Goal: Contribute content: Add original content to the website for others to see

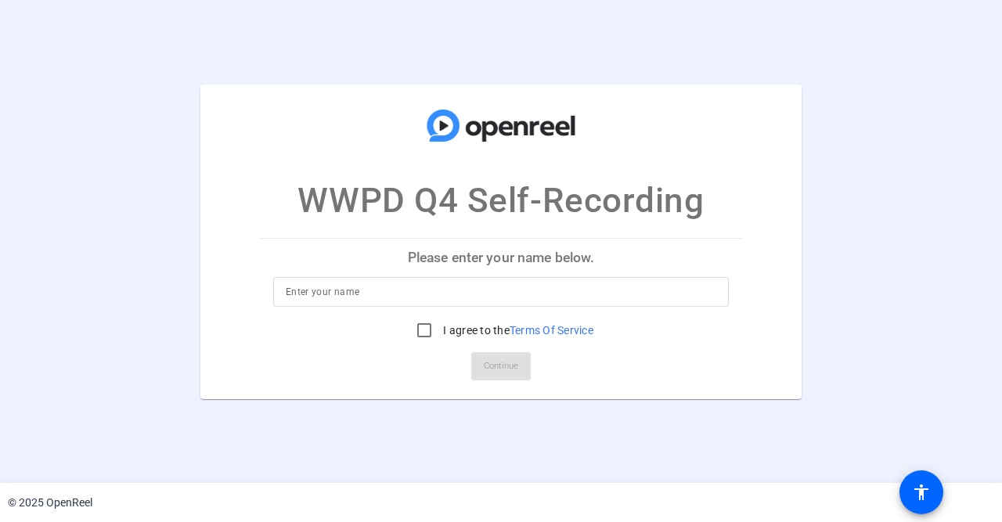
click at [507, 302] on div at bounding box center [501, 292] width 431 height 30
click at [505, 296] on input at bounding box center [501, 292] width 431 height 19
type input "[PERSON_NAME]"
click at [420, 332] on input "I agree to the Terms Of Service" at bounding box center [424, 330] width 31 height 31
checkbox input "true"
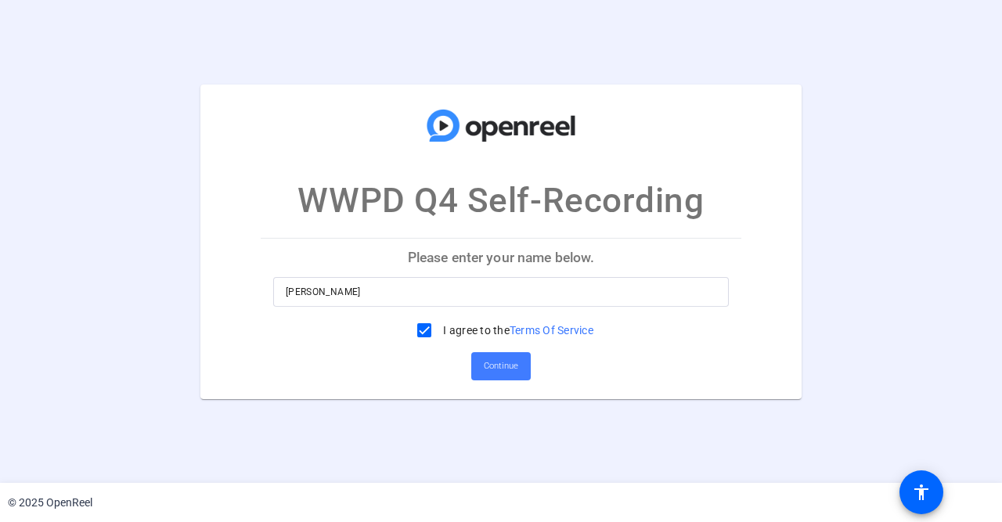
click at [499, 361] on span "Continue" at bounding box center [501, 366] width 34 height 23
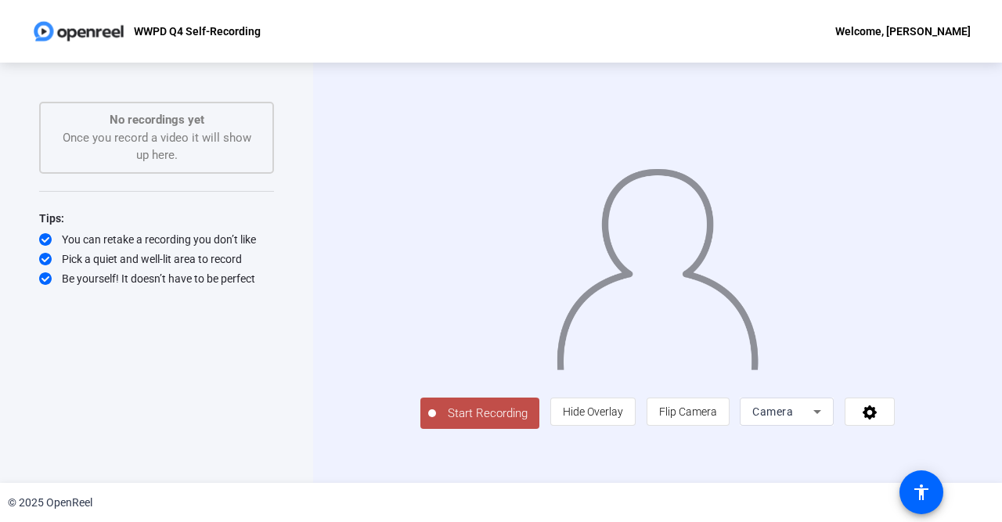
click at [827, 421] on icon at bounding box center [817, 411] width 19 height 19
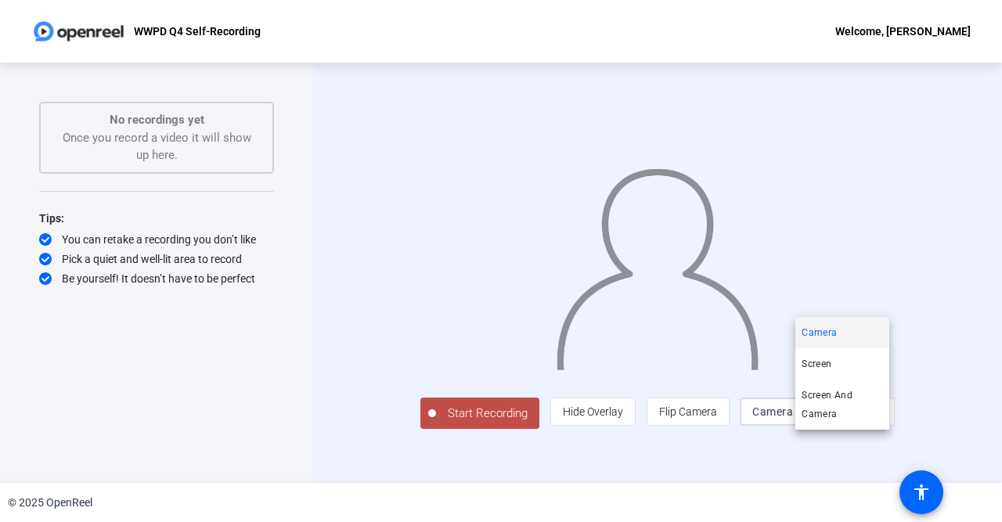
click at [604, 467] on div at bounding box center [501, 261] width 1002 height 522
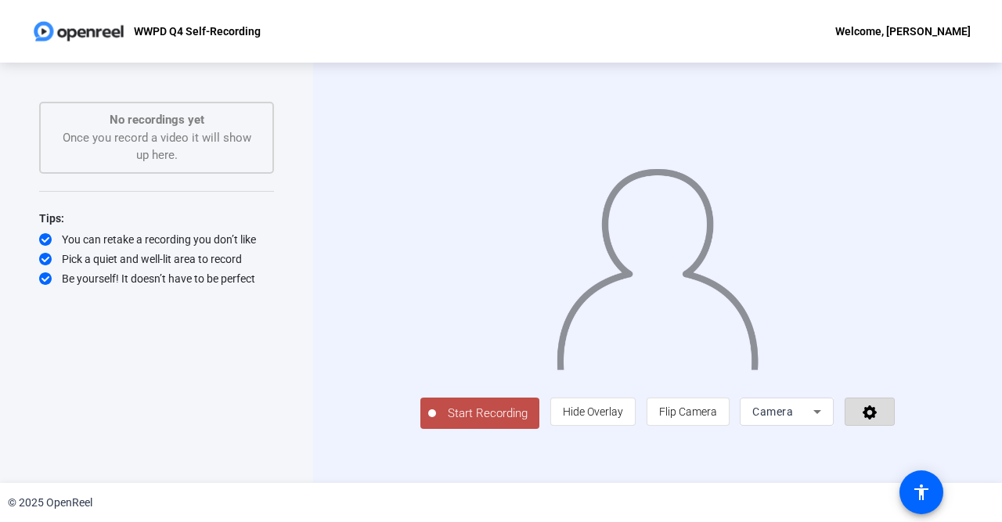
click at [877, 420] on icon at bounding box center [870, 413] width 14 height 14
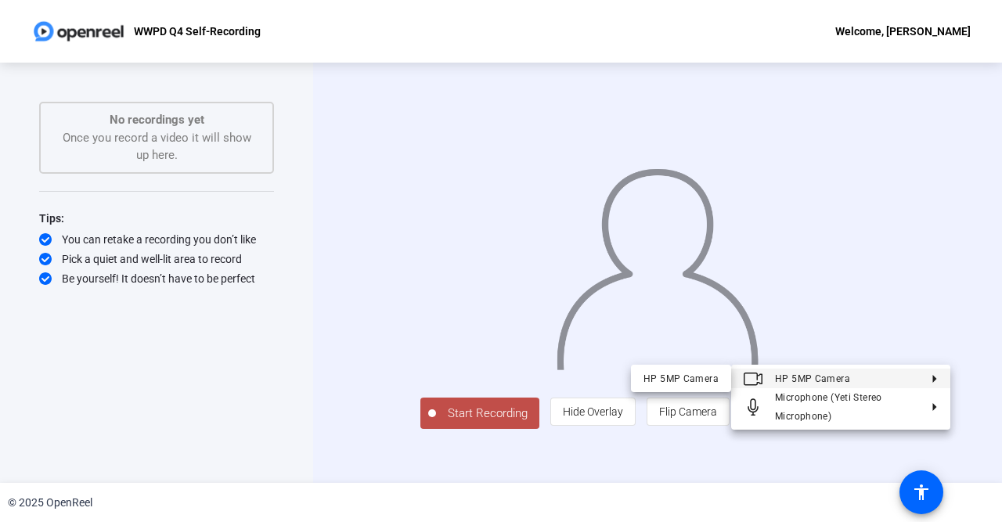
click at [911, 384] on span "HP 5MP Camera" at bounding box center [847, 378] width 144 height 19
click at [938, 378] on button "HP 5MP Camera" at bounding box center [840, 379] width 219 height 20
click at [991, 337] on div at bounding box center [501, 261] width 1002 height 522
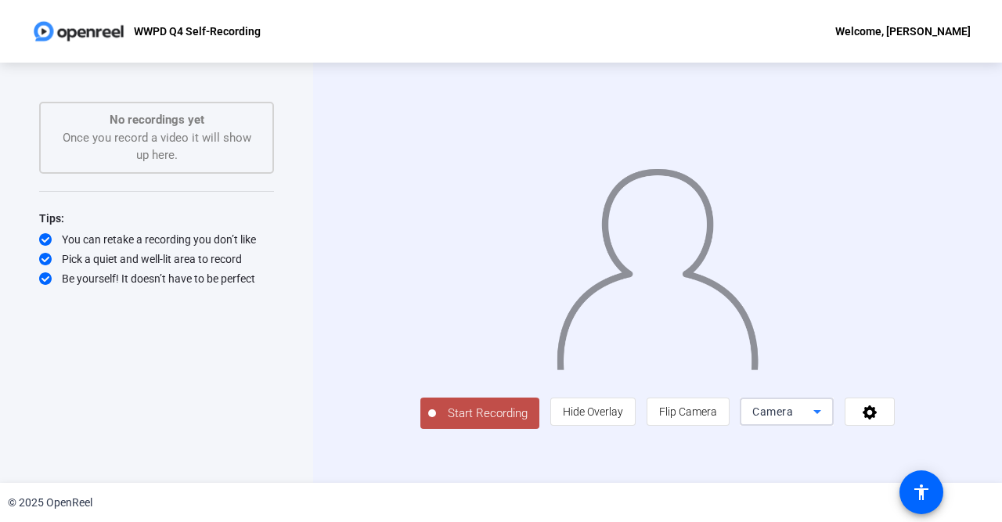
click at [827, 421] on icon at bounding box center [817, 411] width 19 height 19
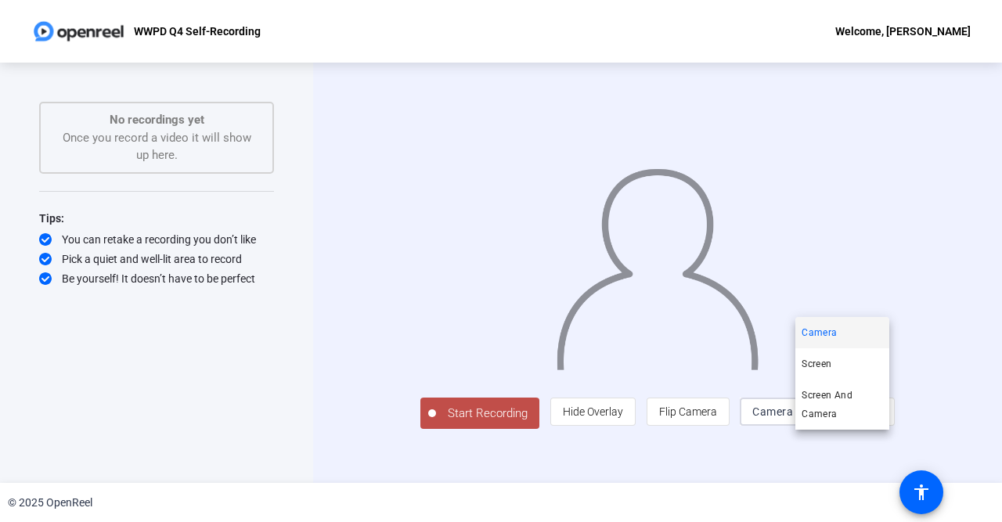
click at [877, 444] on div at bounding box center [501, 261] width 1002 height 522
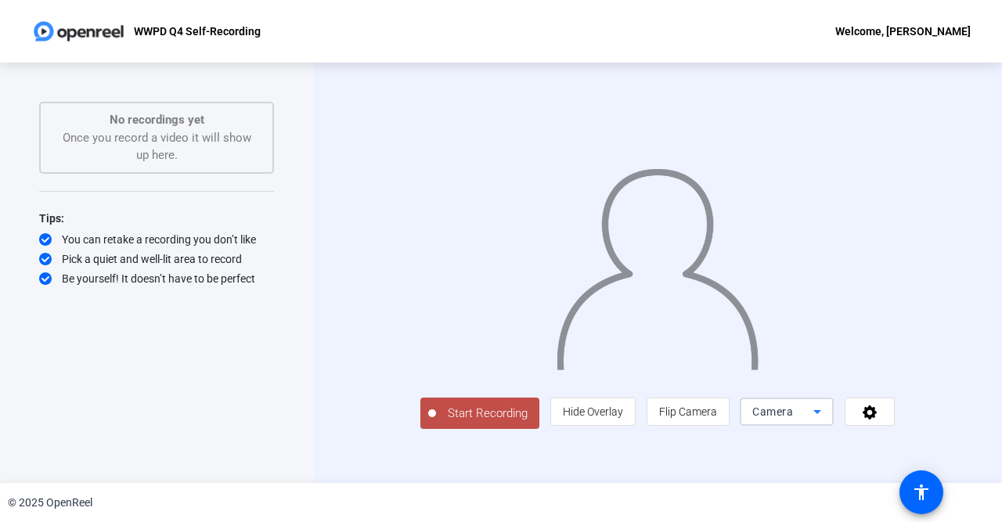
click at [827, 421] on icon at bounding box center [817, 411] width 19 height 19
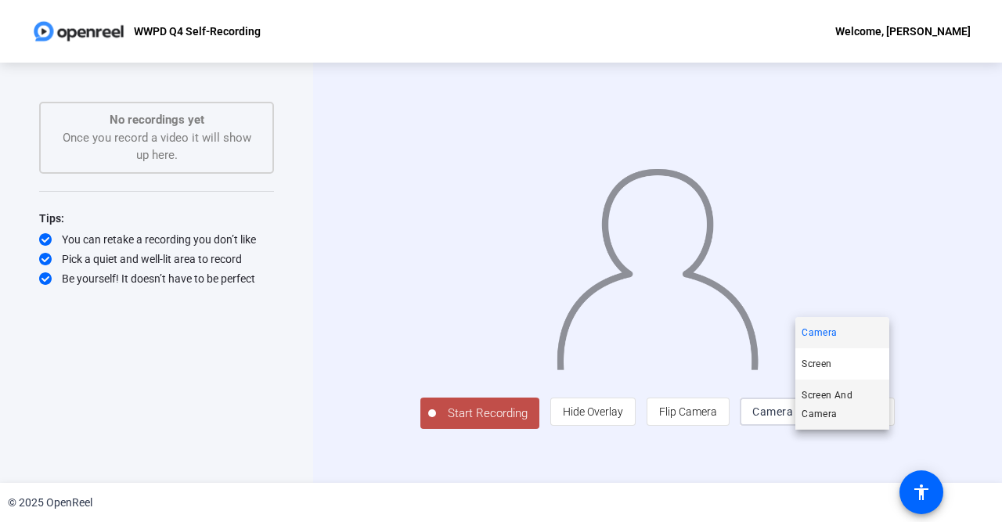
click at [862, 399] on span "Screen And Camera" at bounding box center [842, 405] width 81 height 38
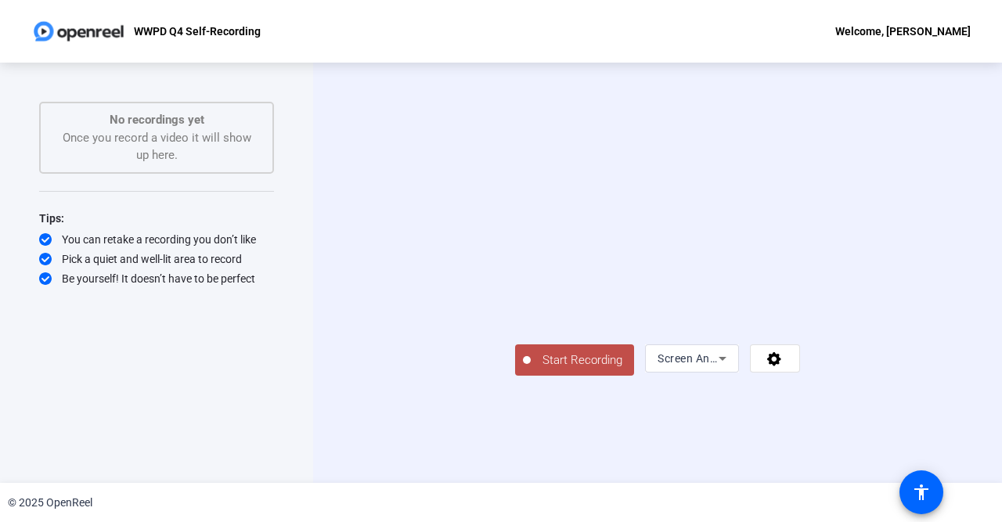
click at [760, 365] on span "Screen And Camera" at bounding box center [709, 358] width 103 height 13
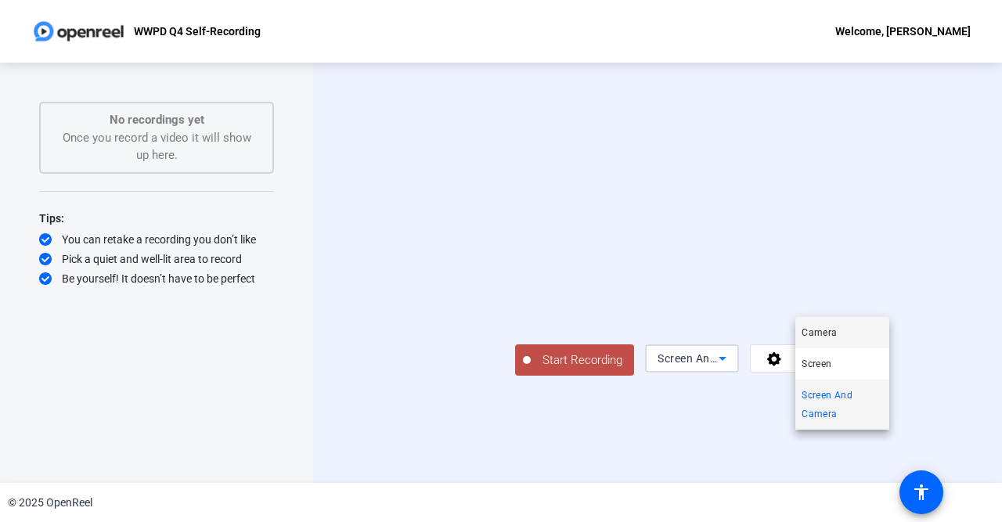
click at [847, 330] on mat-option "Camera" at bounding box center [843, 332] width 94 height 31
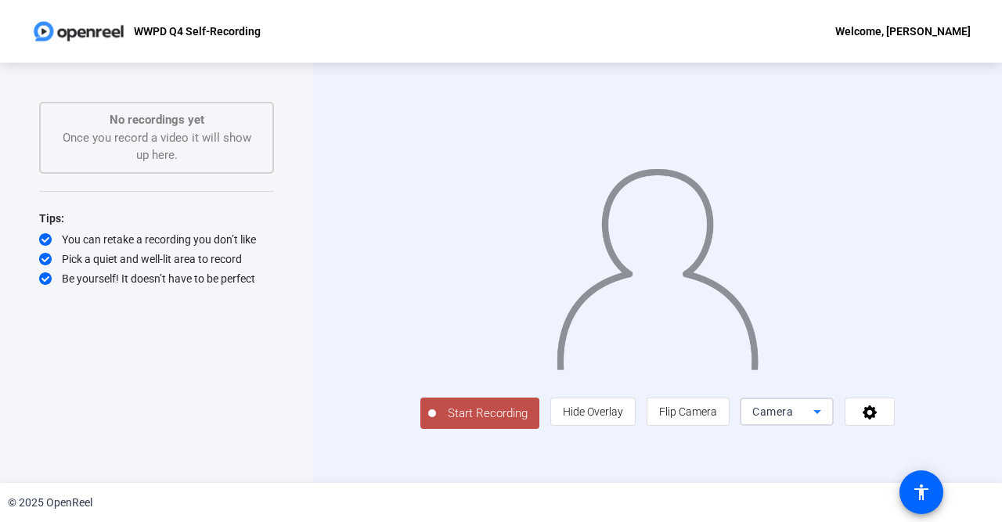
click at [821, 414] on icon at bounding box center [818, 412] width 8 height 4
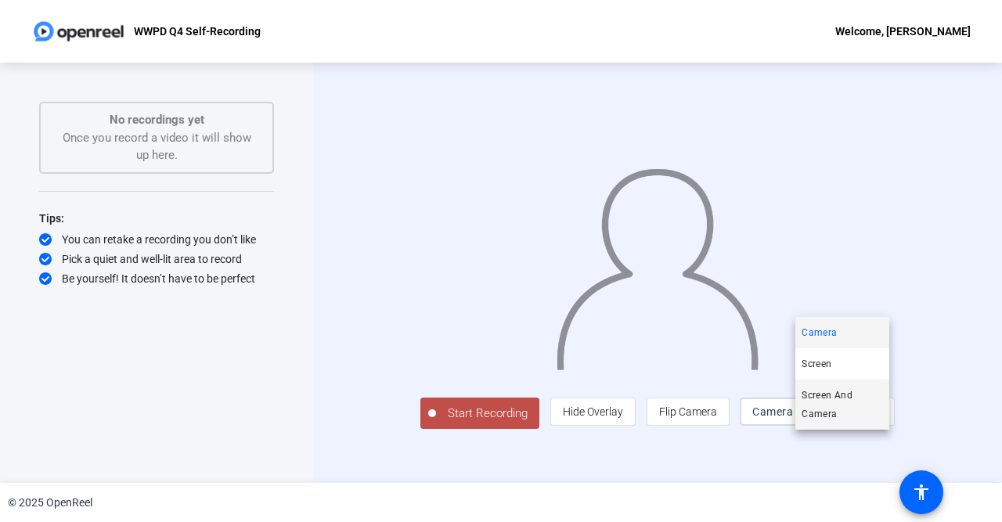
click at [864, 410] on span "Screen And Camera" at bounding box center [842, 405] width 81 height 38
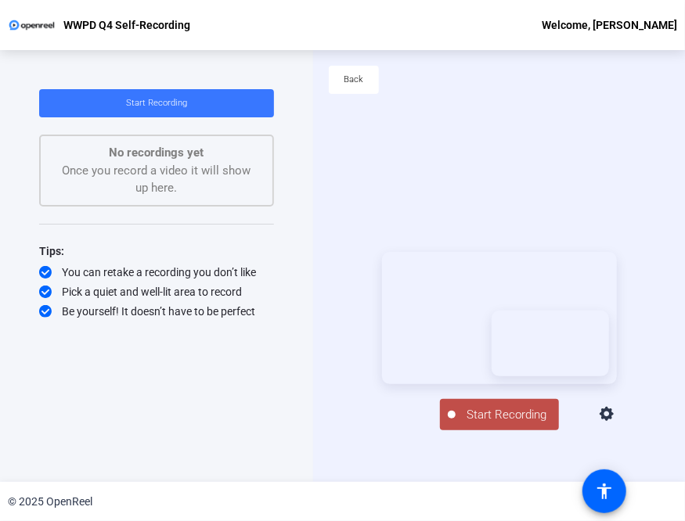
click at [488, 424] on span "Start Recording" at bounding box center [507, 415] width 103 height 18
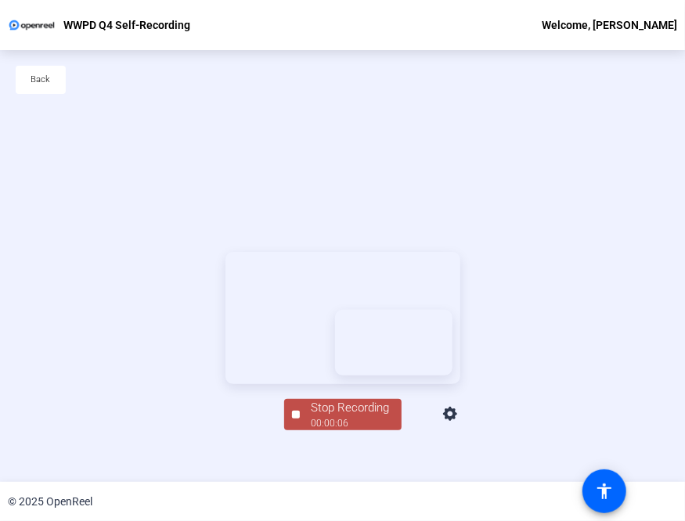
click at [364, 384] on video at bounding box center [343, 318] width 235 height 132
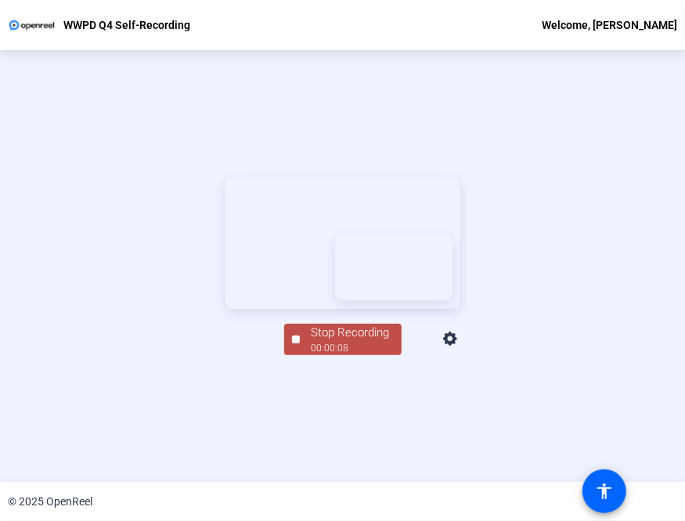
click at [320, 342] on div "Stop Recording" at bounding box center [351, 333] width 78 height 18
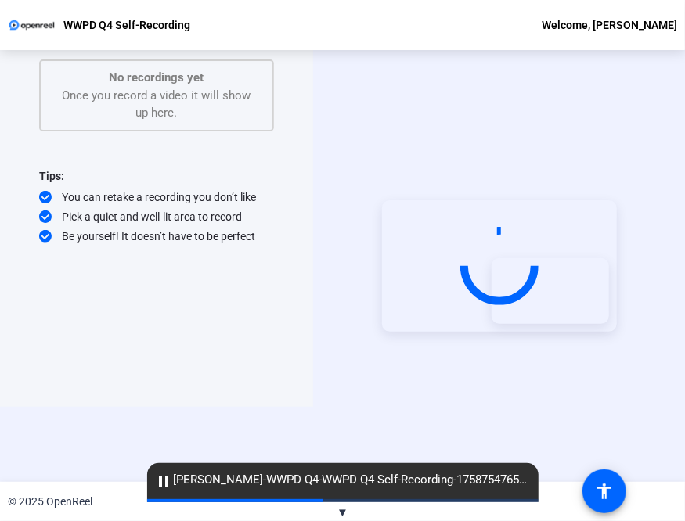
scroll to position [0, 0]
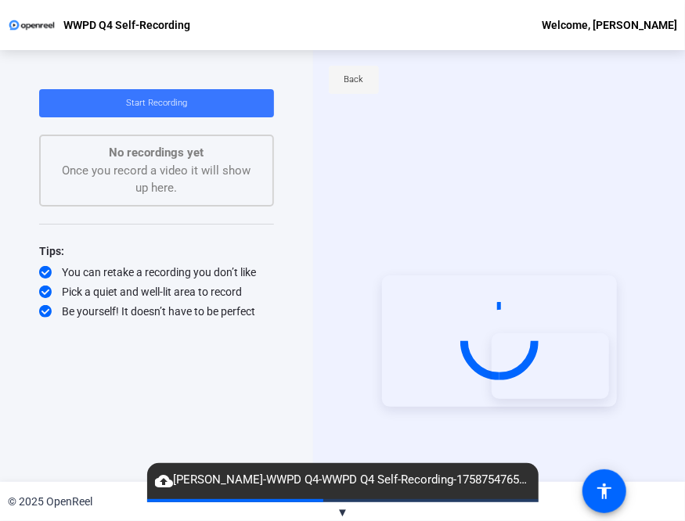
click at [361, 78] on span "Back" at bounding box center [355, 79] width 20 height 23
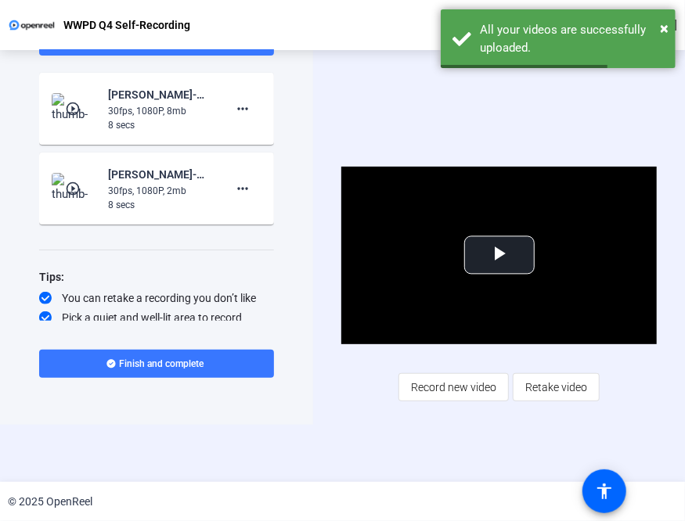
scroll to position [30, 0]
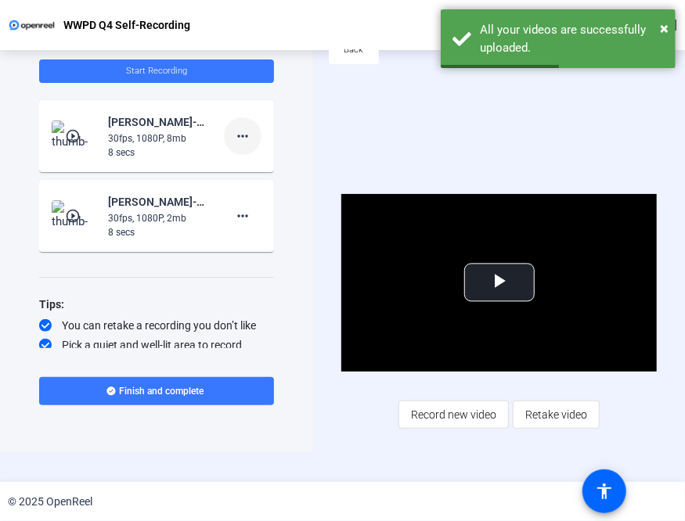
click at [248, 136] on mat-icon "more_horiz" at bounding box center [242, 136] width 19 height 19
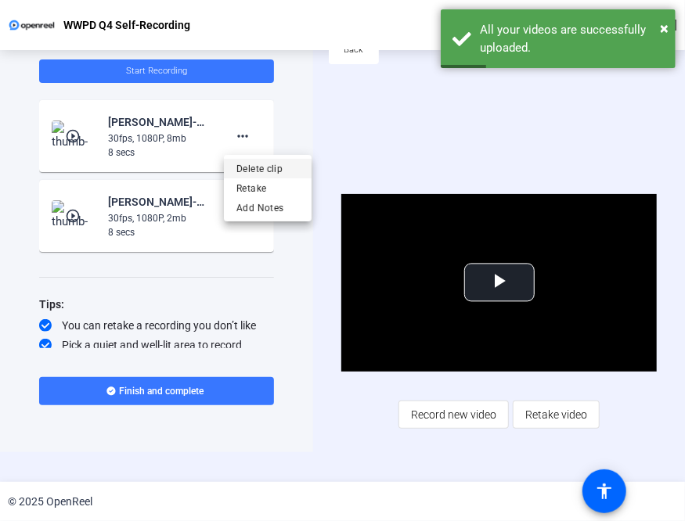
click at [279, 172] on span "Delete clip" at bounding box center [267, 169] width 63 height 19
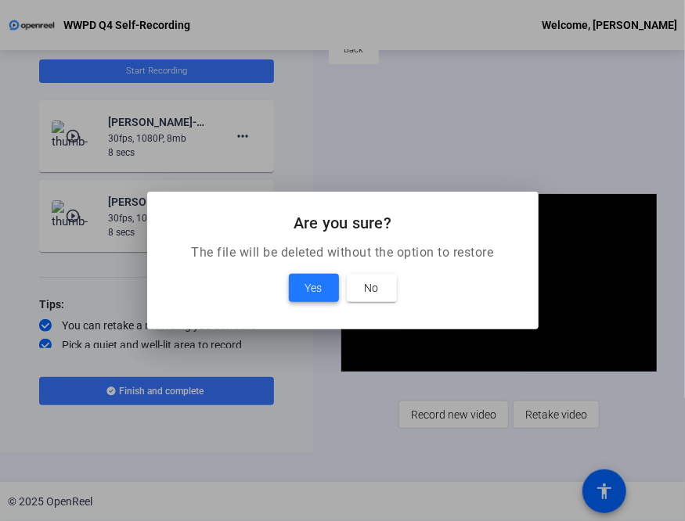
click at [304, 292] on span at bounding box center [314, 288] width 50 height 38
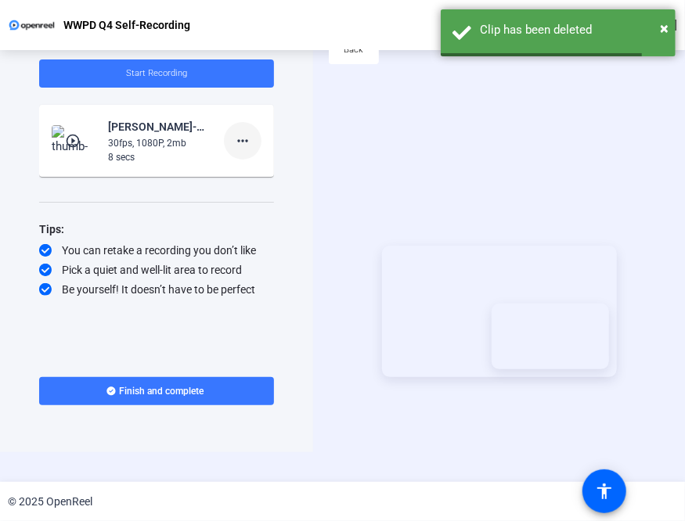
click at [244, 142] on mat-icon "more_horiz" at bounding box center [242, 141] width 19 height 19
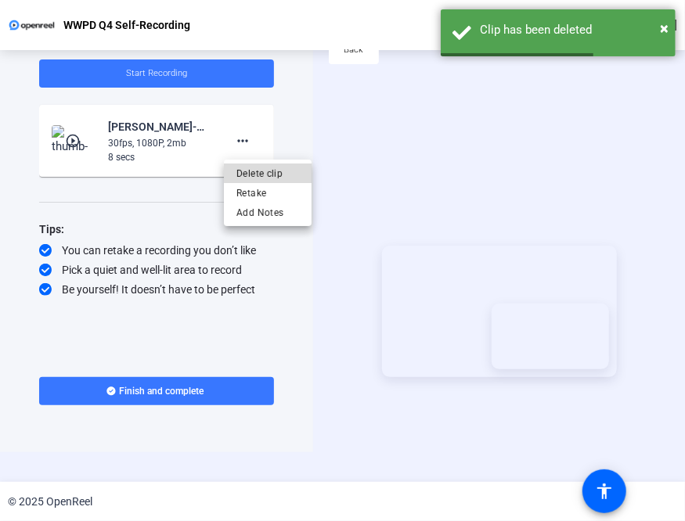
click at [273, 165] on span "Delete clip" at bounding box center [267, 173] width 63 height 19
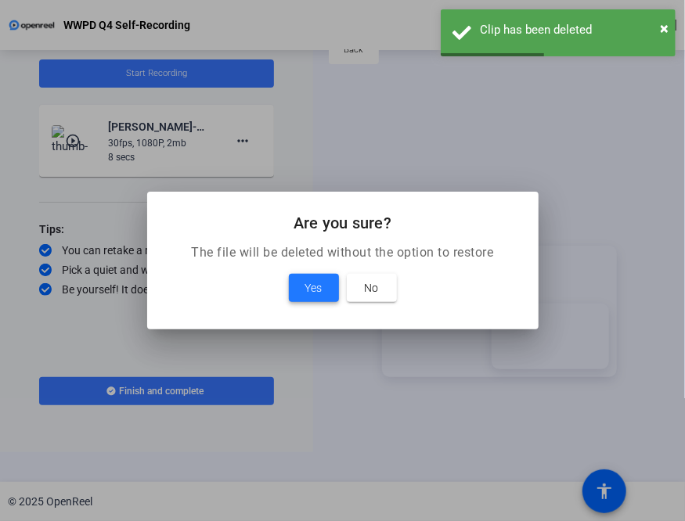
click at [319, 287] on span "Yes" at bounding box center [313, 288] width 17 height 19
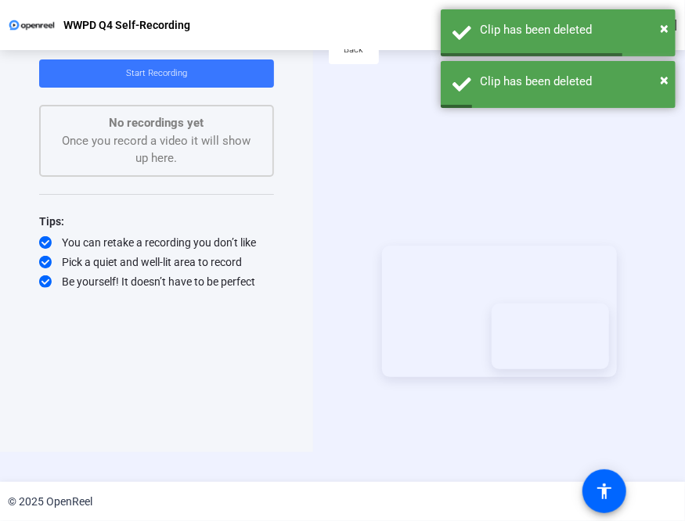
scroll to position [0, 0]
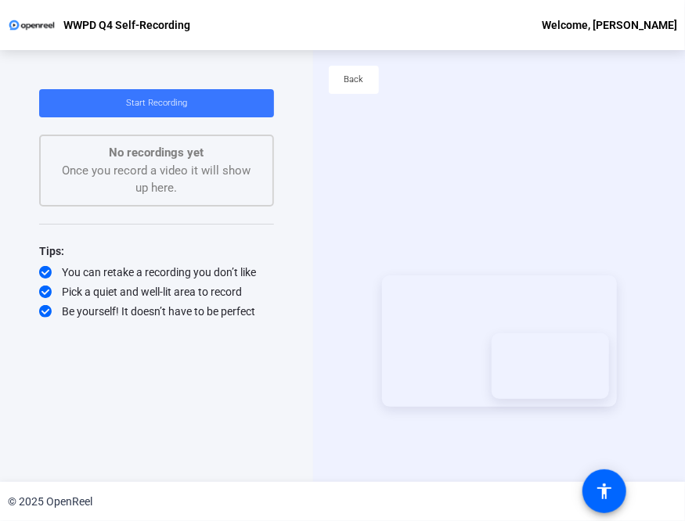
click at [464, 142] on div "Start Recording Screen And Camera" at bounding box center [499, 341] width 372 height 432
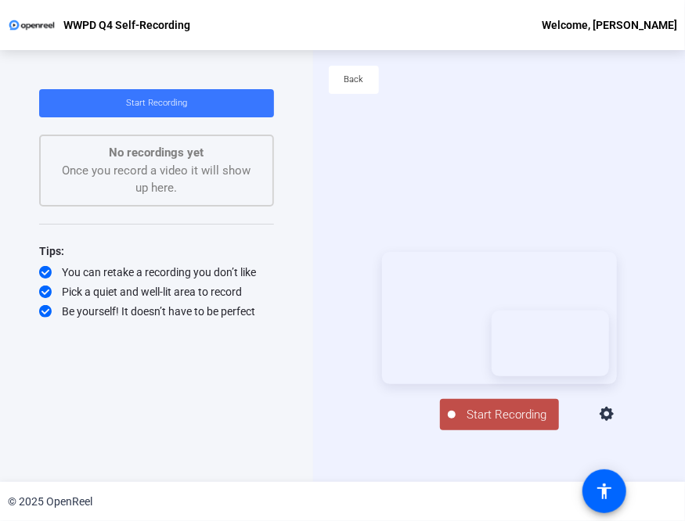
click at [500, 424] on span "Start Recording" at bounding box center [507, 415] width 103 height 18
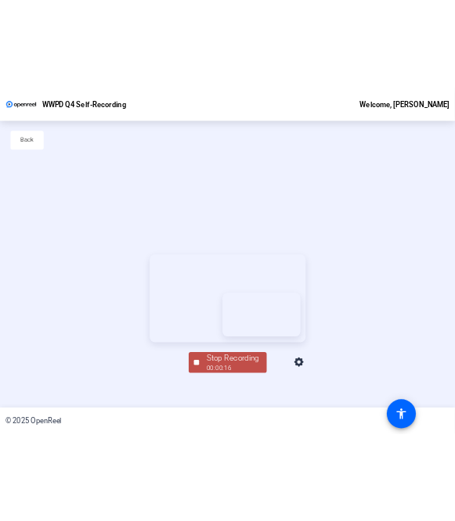
scroll to position [75, 0]
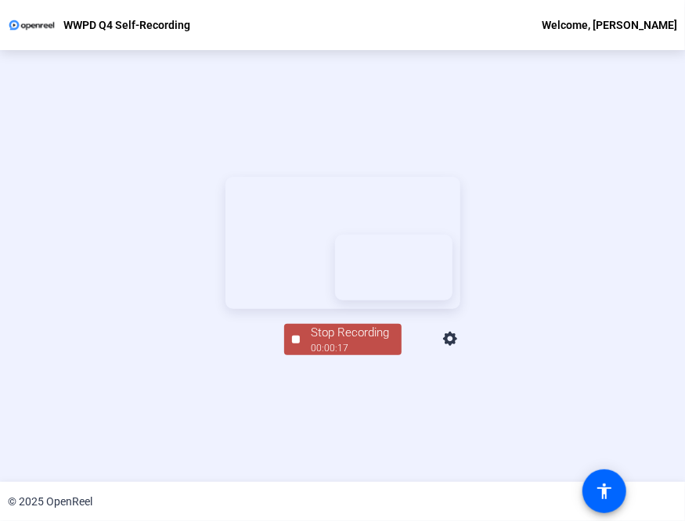
click at [358, 342] on div "Stop Recording" at bounding box center [351, 333] width 78 height 18
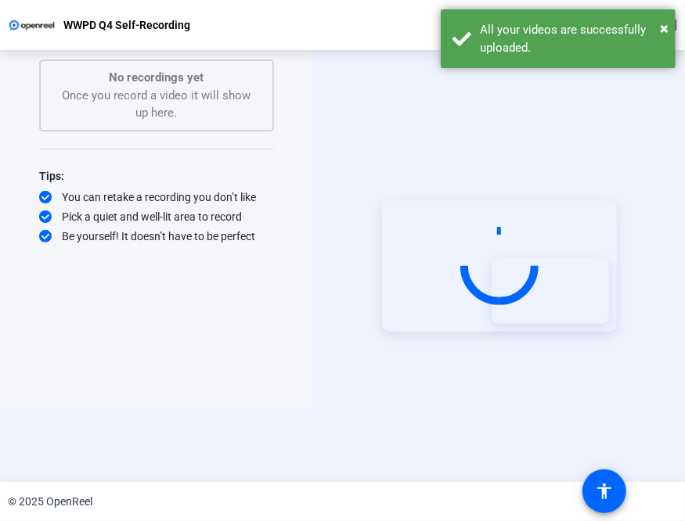
click at [225, 363] on div "Start Recording No recordings yet Once you record a video it will show up here.…" at bounding box center [156, 191] width 235 height 354
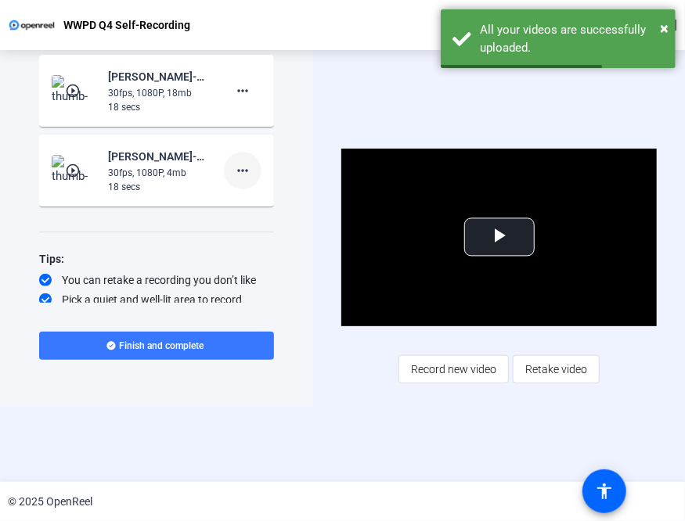
click at [245, 168] on mat-icon "more_horiz" at bounding box center [242, 170] width 19 height 19
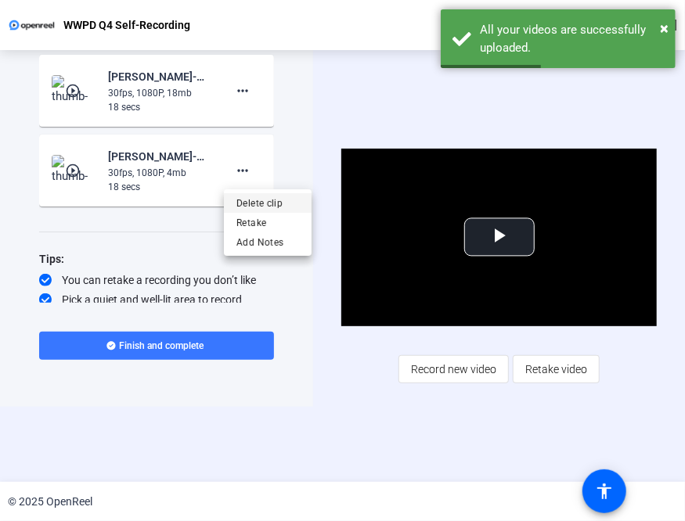
click at [280, 203] on span "Delete clip" at bounding box center [267, 203] width 63 height 19
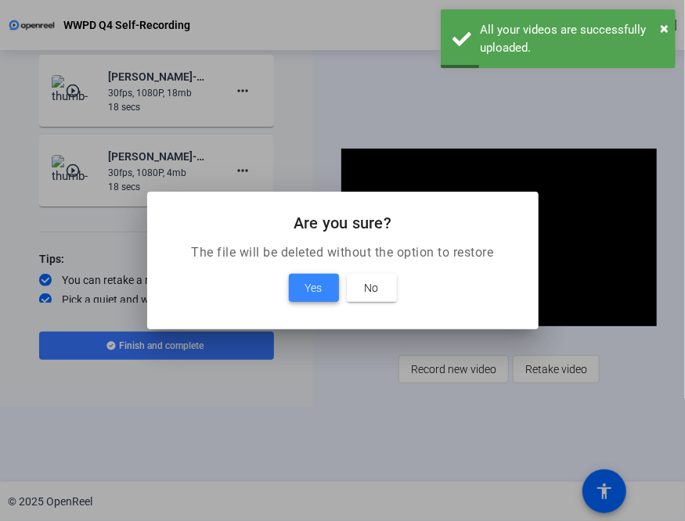
click at [319, 292] on span "Yes" at bounding box center [313, 288] width 17 height 19
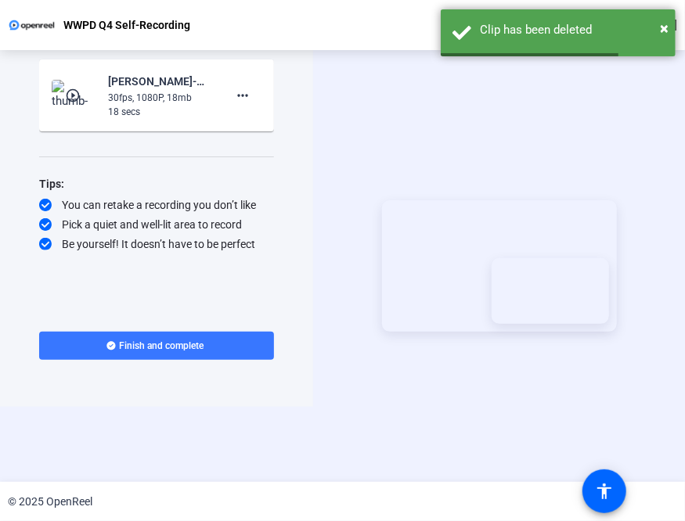
click at [168, 113] on div "18 secs" at bounding box center [160, 112] width 105 height 14
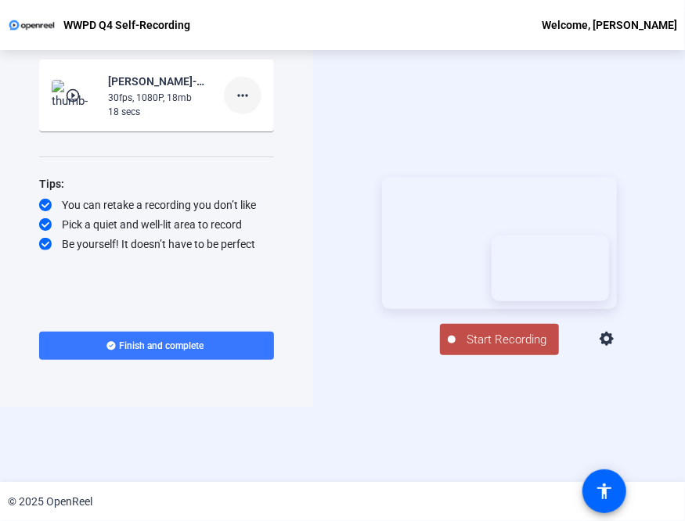
click at [244, 95] on mat-icon "more_horiz" at bounding box center [242, 95] width 19 height 19
click at [273, 127] on span "Delete clip" at bounding box center [267, 128] width 63 height 19
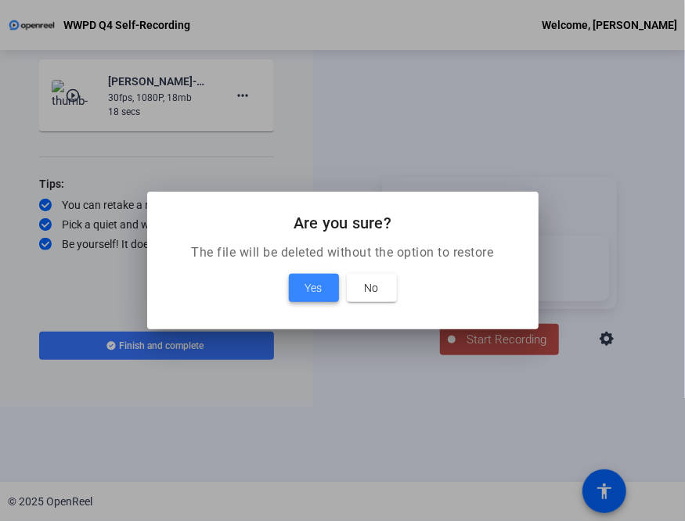
click at [319, 279] on span "Yes" at bounding box center [313, 288] width 17 height 19
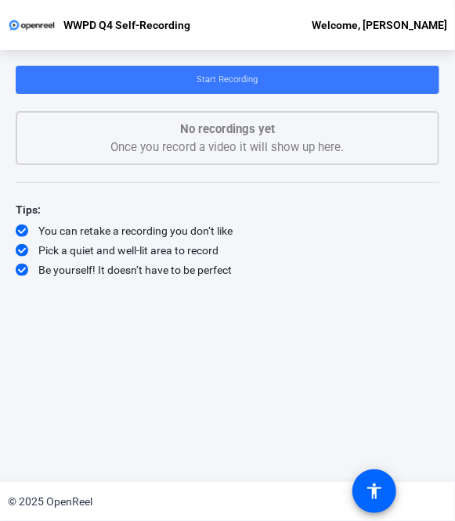
scroll to position [0, 0]
click at [214, 358] on div "Start Recording No recordings yet Once you record a video it will show up here.…" at bounding box center [228, 254] width 424 height 376
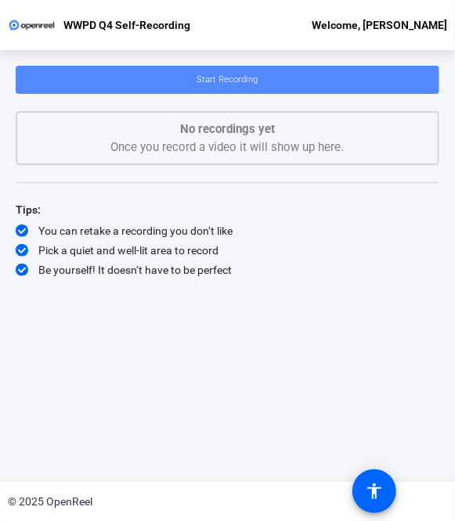
click at [212, 74] on span "Start Recording" at bounding box center [227, 79] width 61 height 10
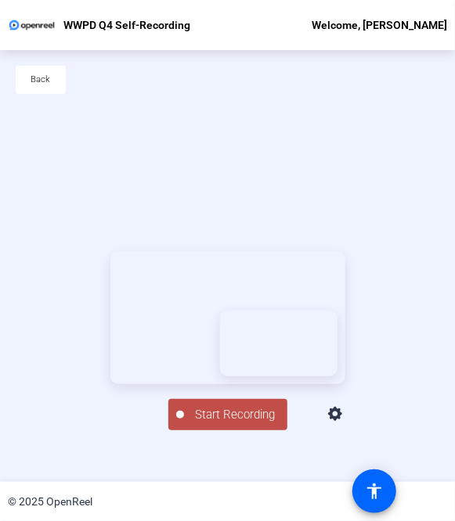
click at [213, 424] on span "Start Recording" at bounding box center [235, 415] width 103 height 18
click at [254, 417] on div "Stop Recording" at bounding box center [236, 408] width 78 height 18
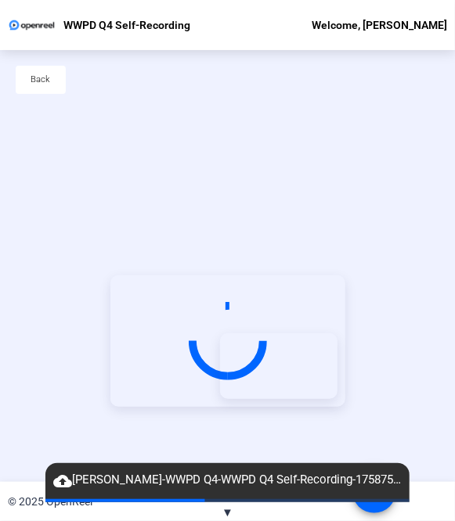
scroll to position [75, 0]
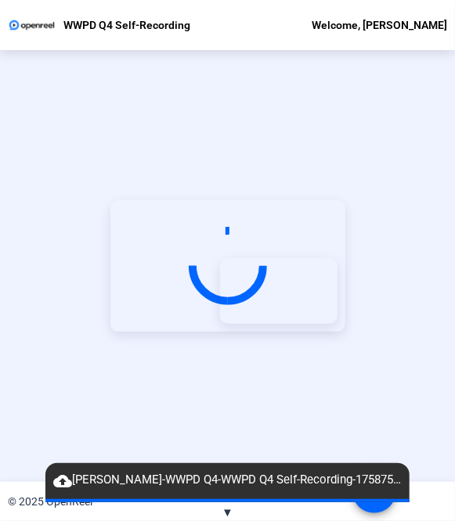
click at [397, 424] on div "Start Recording" at bounding box center [227, 266] width 455 height 432
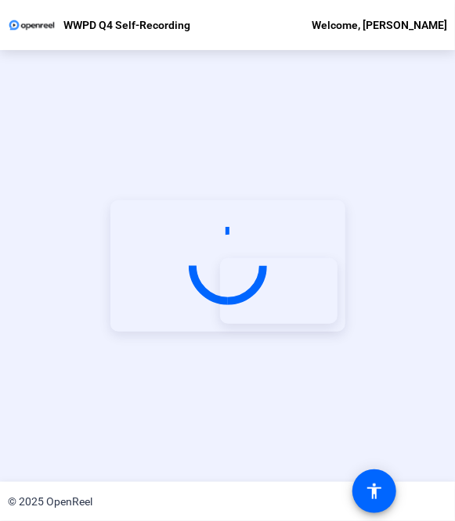
scroll to position [0, 0]
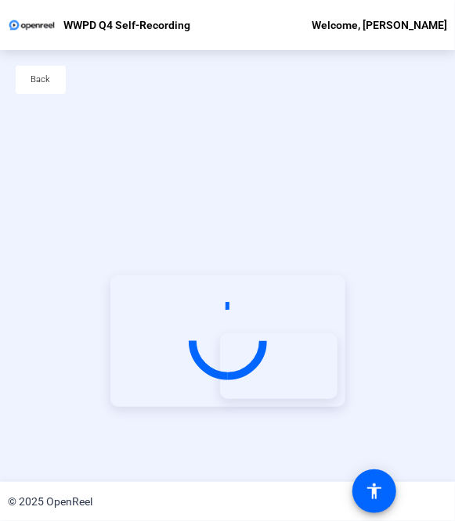
click at [198, 178] on div "Start Recording" at bounding box center [227, 341] width 455 height 432
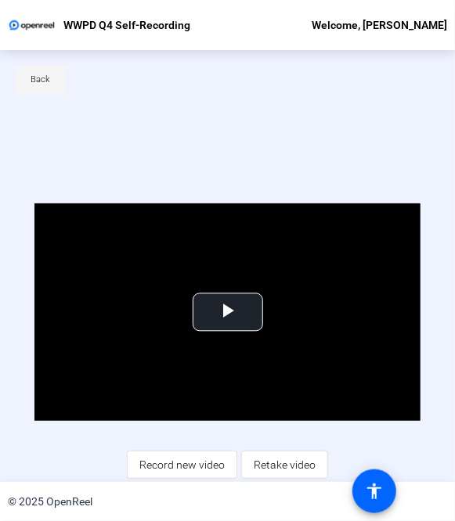
click at [27, 93] on span at bounding box center [41, 80] width 50 height 38
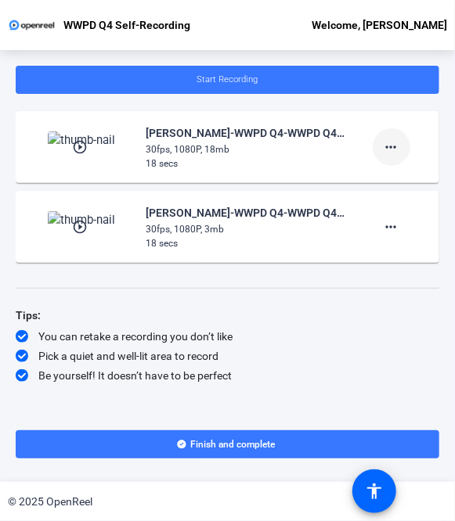
click at [385, 145] on mat-icon "more_horiz" at bounding box center [391, 147] width 19 height 19
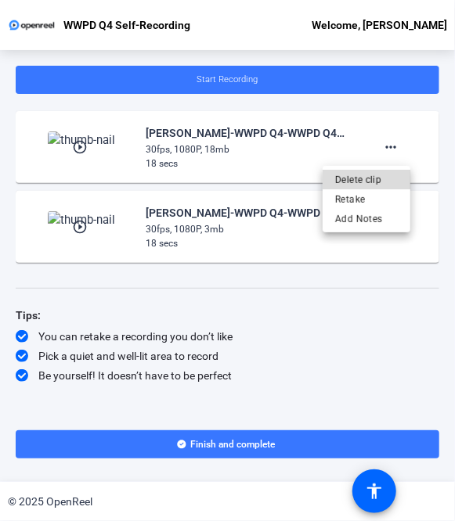
click at [378, 178] on span "Delete clip" at bounding box center [366, 180] width 63 height 19
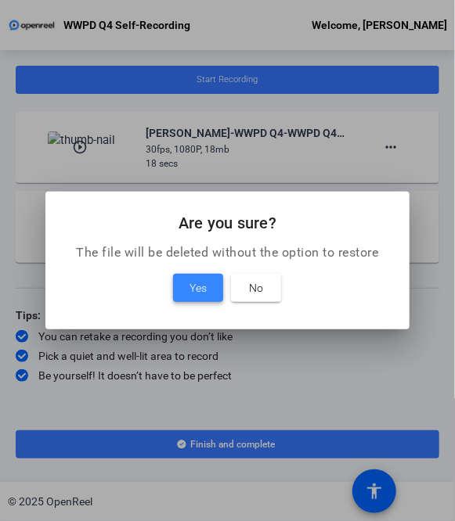
click at [192, 287] on span "Yes" at bounding box center [197, 288] width 17 height 19
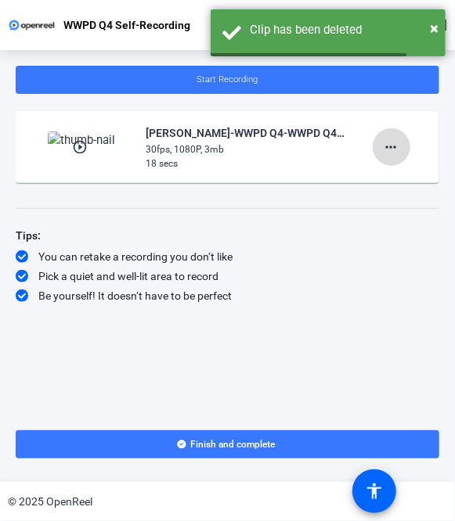
click at [399, 144] on mat-icon "more_horiz" at bounding box center [391, 147] width 19 height 19
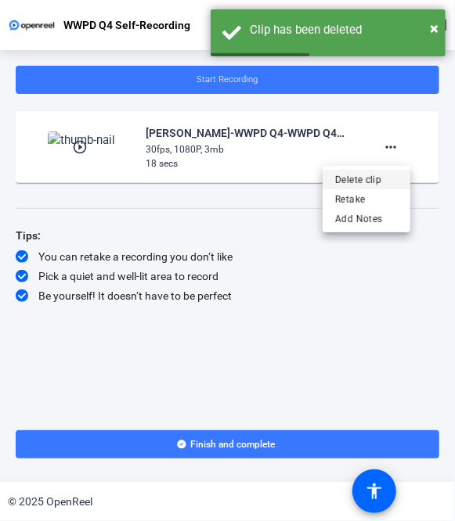
click at [367, 179] on span "Delete clip" at bounding box center [366, 180] width 63 height 19
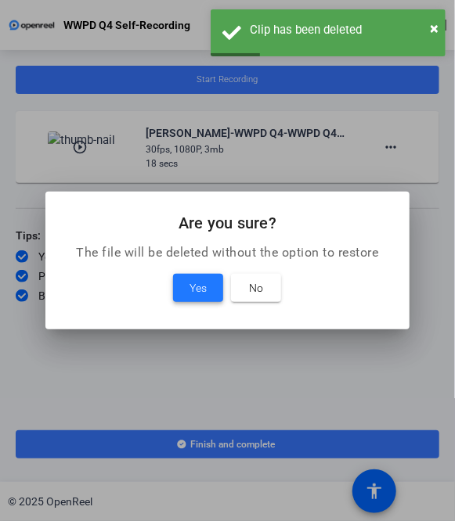
click at [203, 290] on span "Yes" at bounding box center [197, 288] width 17 height 19
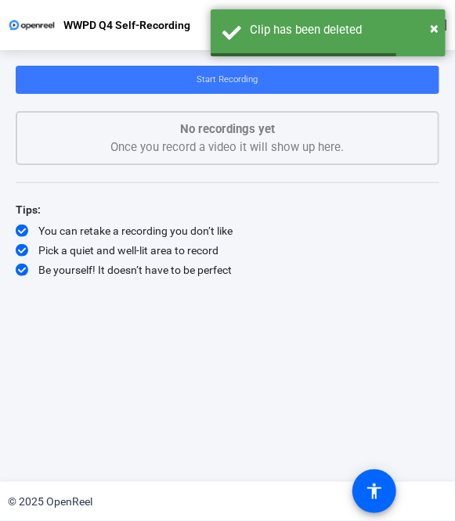
click at [399, 308] on div "Start Recording No recordings yet Once you record a video it will show up here.…" at bounding box center [228, 254] width 424 height 376
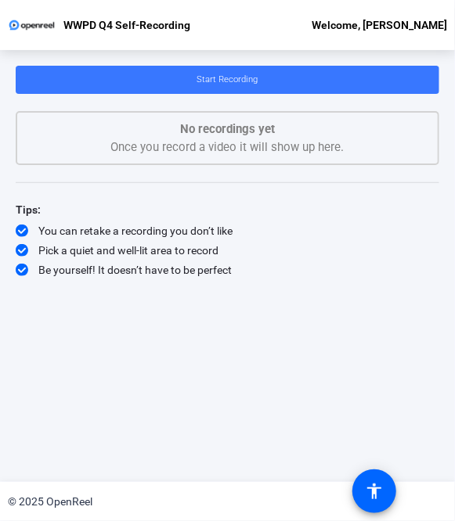
click at [275, 387] on div "Start Recording No recordings yet Once you record a video it will show up here.…" at bounding box center [228, 254] width 424 height 376
click at [229, 292] on div "Start Recording No recordings yet Once you record a video it will show up here.…" at bounding box center [228, 254] width 424 height 376
click at [265, 81] on span at bounding box center [228, 80] width 424 height 38
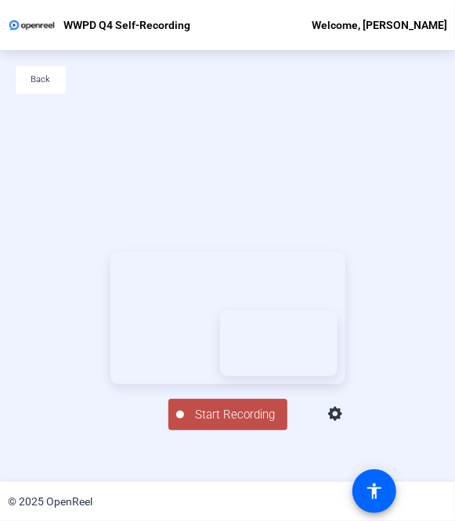
click at [232, 424] on span "Start Recording" at bounding box center [235, 415] width 103 height 18
click at [146, 428] on div "Stop Recording 00:00:11 Screen And Camera" at bounding box center [227, 341] width 235 height 179
click at [237, 417] on div "Stop Recording" at bounding box center [236, 408] width 78 height 18
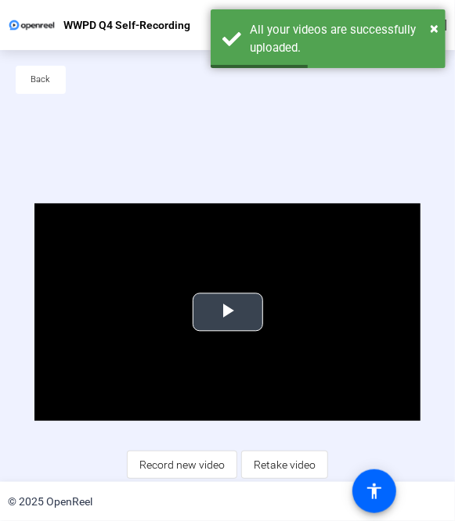
click at [228, 312] on span "Video Player" at bounding box center [228, 312] width 0 height 0
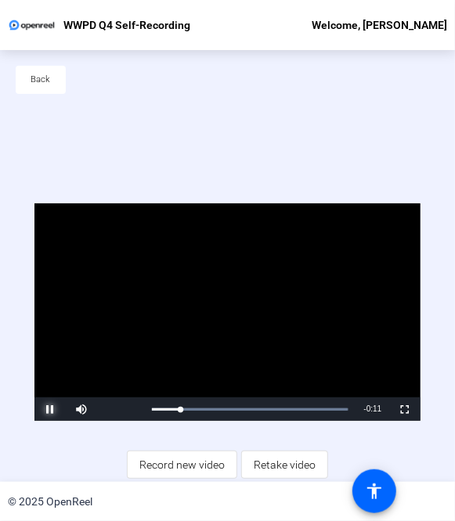
click at [52, 410] on span "Video Player" at bounding box center [49, 410] width 31 height 0
click at [55, 410] on span "Video Player" at bounding box center [49, 410] width 31 height 0
click at [285, 469] on span "Retake video" at bounding box center [285, 465] width 62 height 30
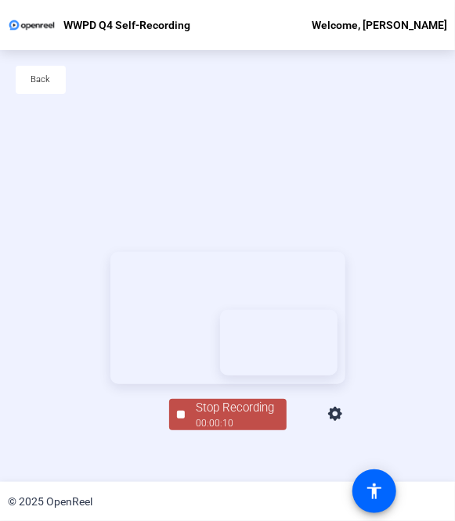
click at [226, 417] on div "Stop Recording" at bounding box center [236, 408] width 78 height 18
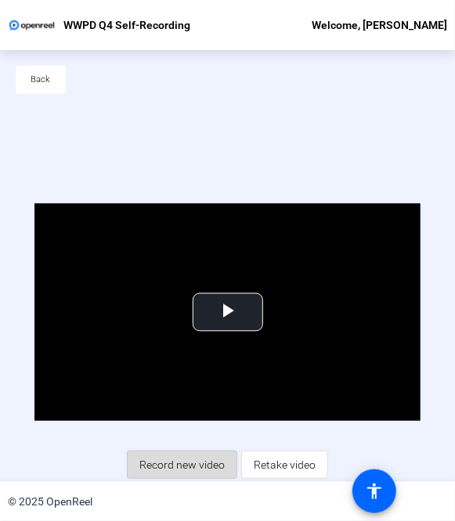
click at [175, 465] on span "Record new video" at bounding box center [181, 465] width 85 height 30
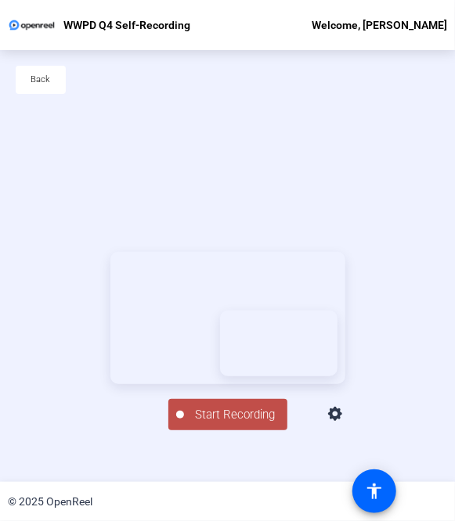
click at [242, 424] on span "Start Recording" at bounding box center [235, 415] width 103 height 18
click at [226, 417] on div "Stop Recording" at bounding box center [236, 408] width 78 height 18
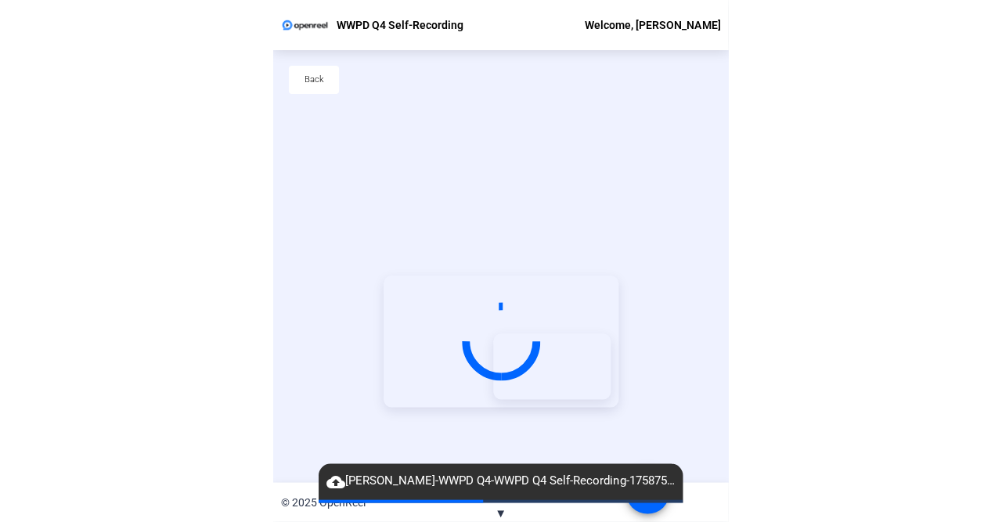
scroll to position [75, 0]
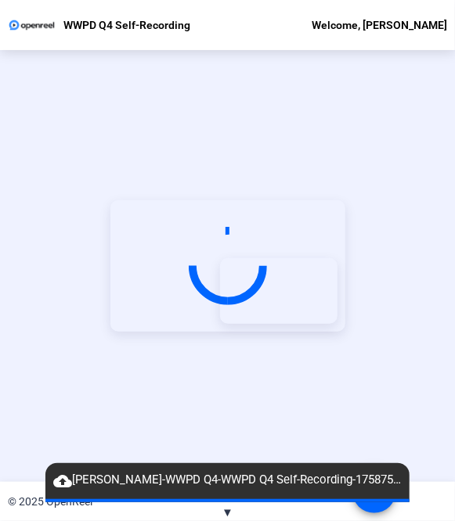
click at [377, 413] on div "Start Recording" at bounding box center [227, 266] width 455 height 432
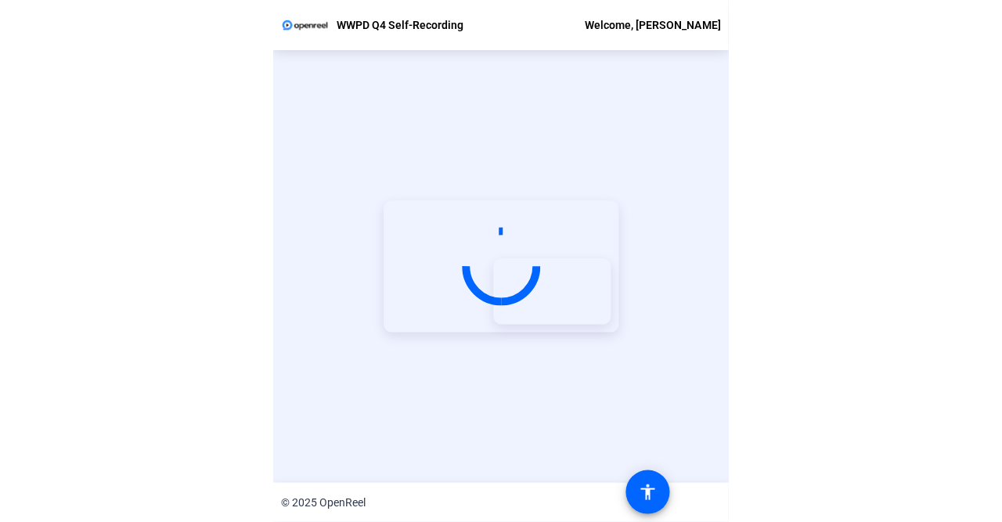
scroll to position [0, 0]
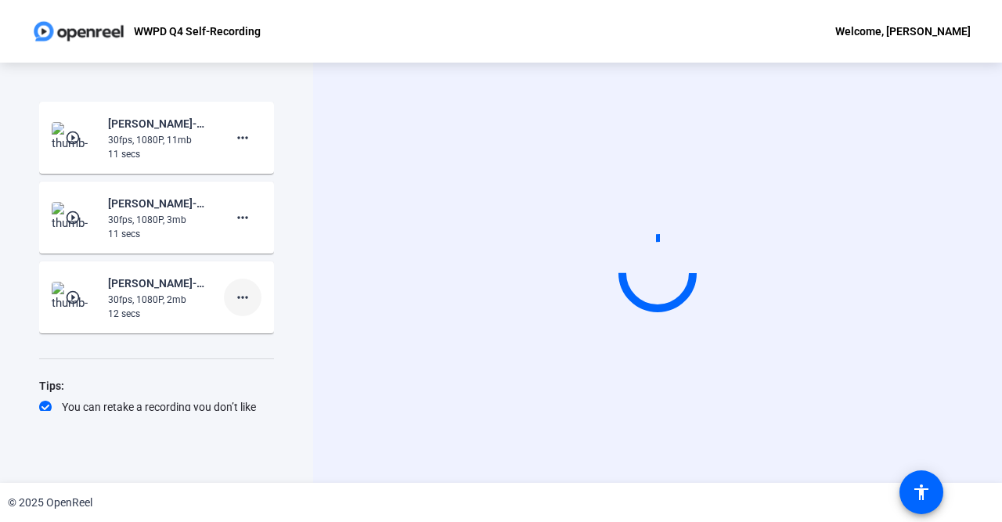
click at [239, 294] on mat-icon "more_horiz" at bounding box center [242, 297] width 19 height 19
click at [255, 331] on span "Delete clip" at bounding box center [267, 330] width 63 height 19
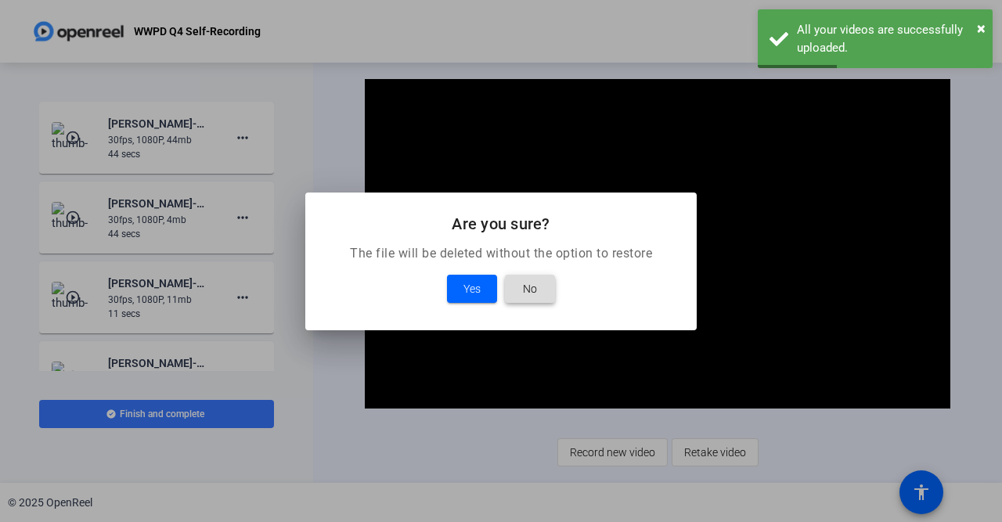
click at [544, 293] on span at bounding box center [530, 289] width 50 height 38
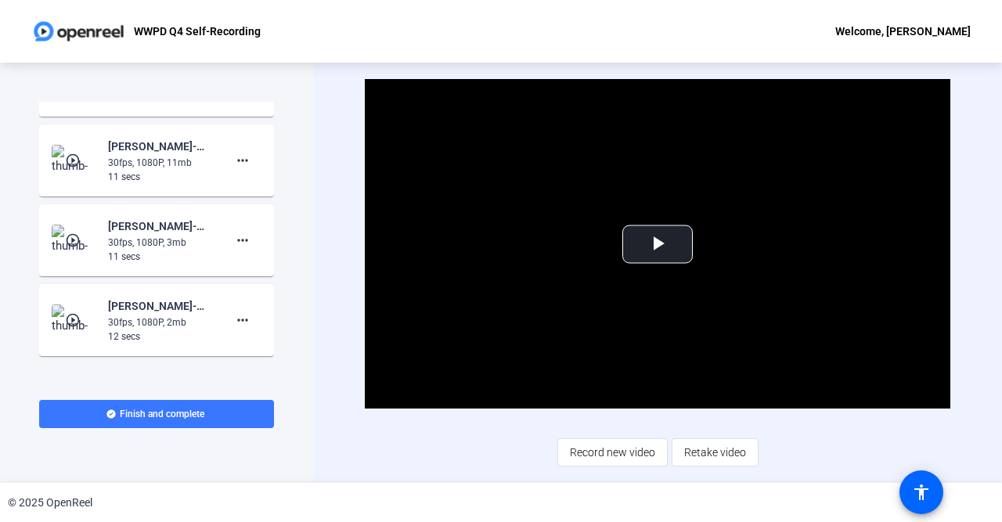
scroll to position [135, 0]
click at [247, 319] on mat-icon "more_horiz" at bounding box center [242, 321] width 19 height 19
click at [264, 358] on span "Delete clip" at bounding box center [267, 354] width 63 height 19
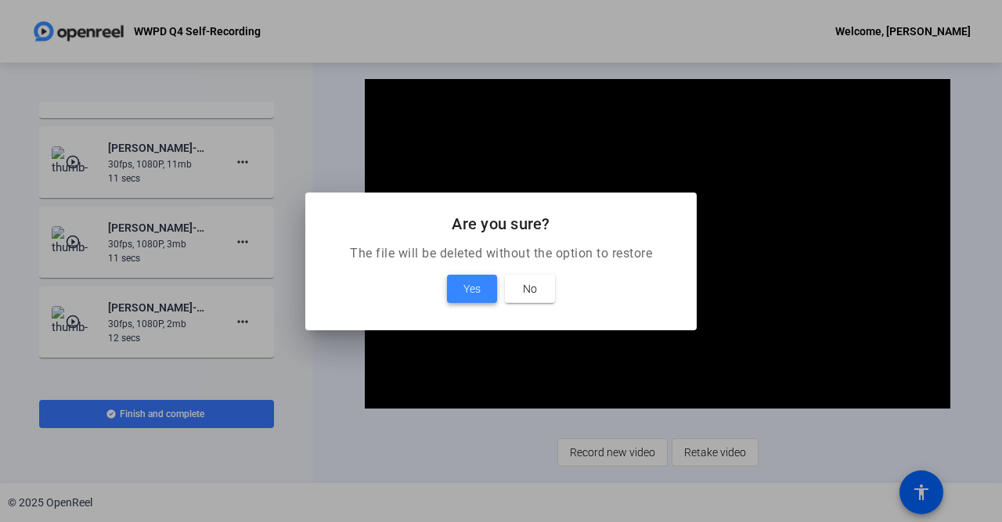
click at [457, 276] on span at bounding box center [472, 289] width 50 height 38
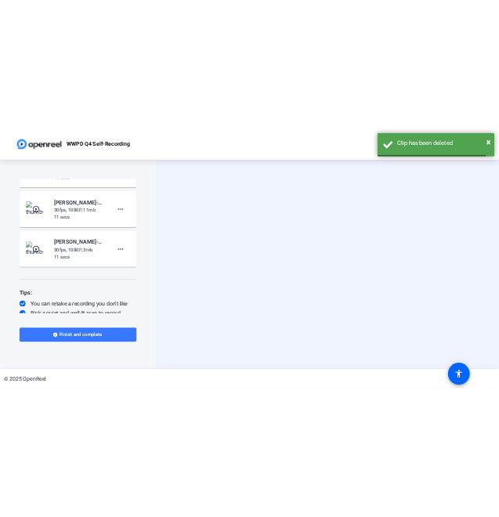
scroll to position [0, 0]
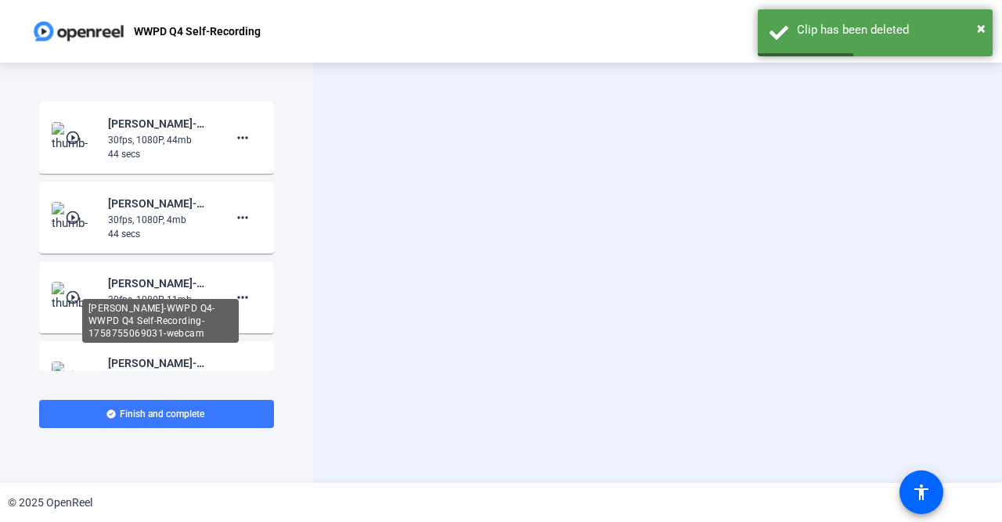
click at [132, 290] on div "[PERSON_NAME]-WWPD Q4-WWPD Q4 Self-Recording-1758755069031-webcam" at bounding box center [160, 283] width 105 height 19
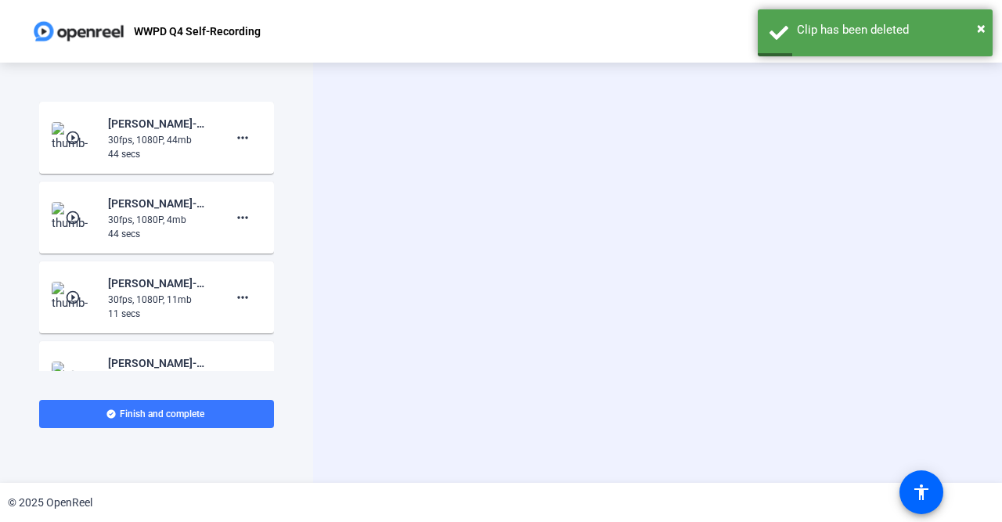
click at [83, 294] on mat-icon "play_circle_outline" at bounding box center [74, 298] width 19 height 16
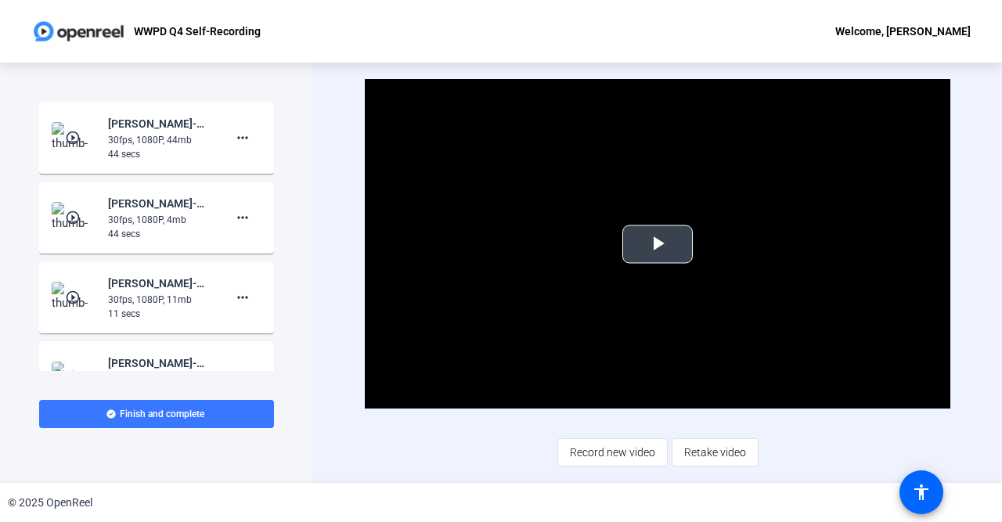
click at [658, 244] on span "Video Player" at bounding box center [658, 244] width 0 height 0
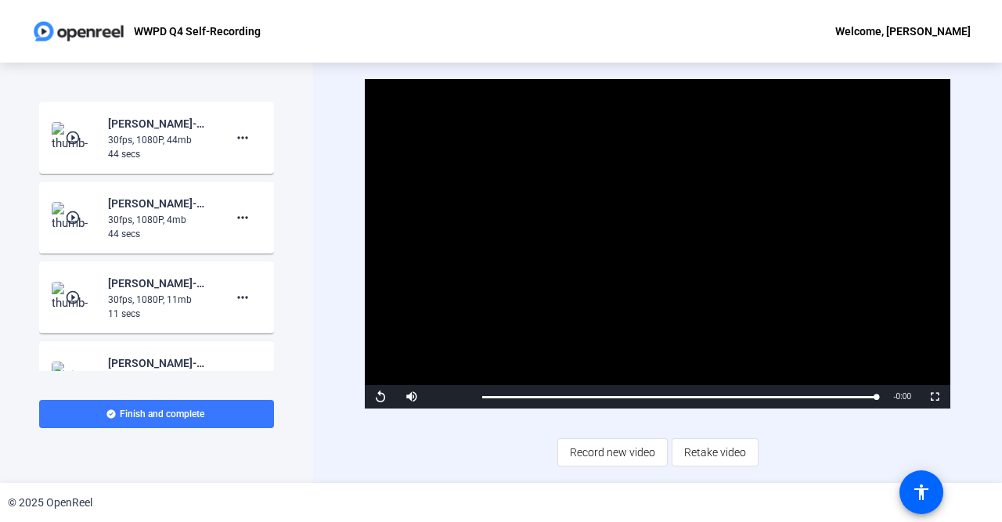
click at [153, 212] on div "[PERSON_NAME]-WWPD Q4-WWPD Q4 Self-Recording-1758755115750-screen" at bounding box center [160, 203] width 105 height 19
click at [165, 161] on mat-card-content "play_circle_outline [PERSON_NAME]-WWPD Q4-WWPD Q4 Self-Recording-1758755115750-…" at bounding box center [156, 138] width 235 height 72
click at [59, 127] on img at bounding box center [75, 137] width 46 height 31
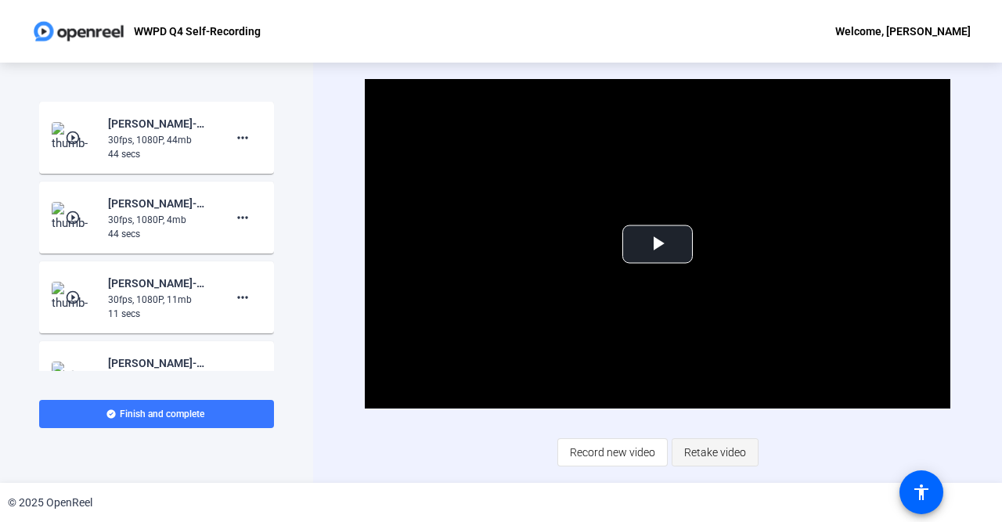
click at [727, 458] on span "Retake video" at bounding box center [715, 453] width 62 height 30
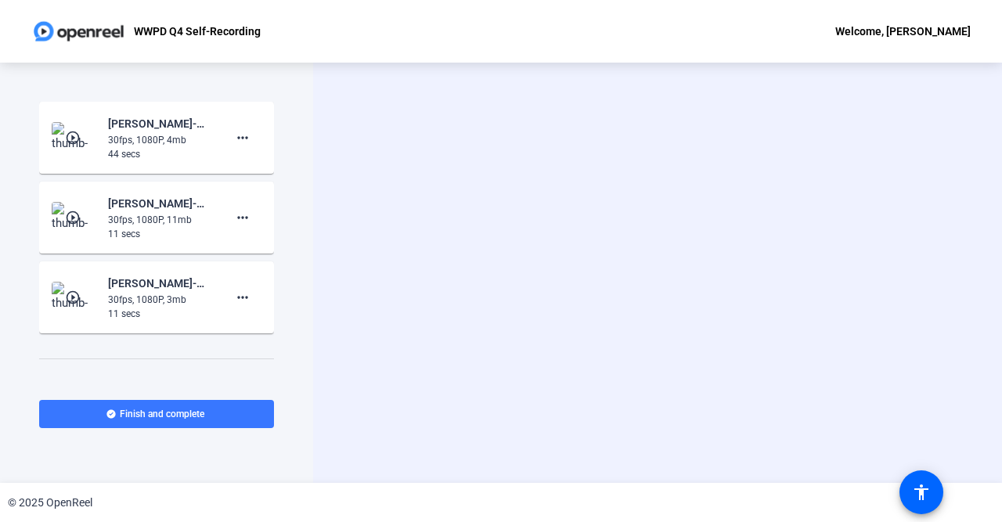
click at [915, 213] on div "Start Recording Screen And Camera" at bounding box center [657, 273] width 689 height 420
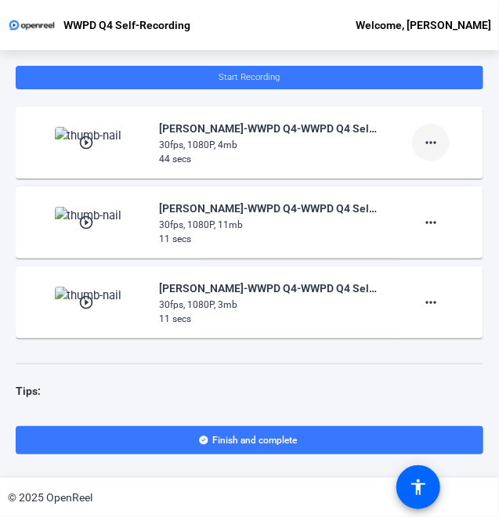
click at [438, 139] on mat-icon "more_horiz" at bounding box center [430, 142] width 19 height 19
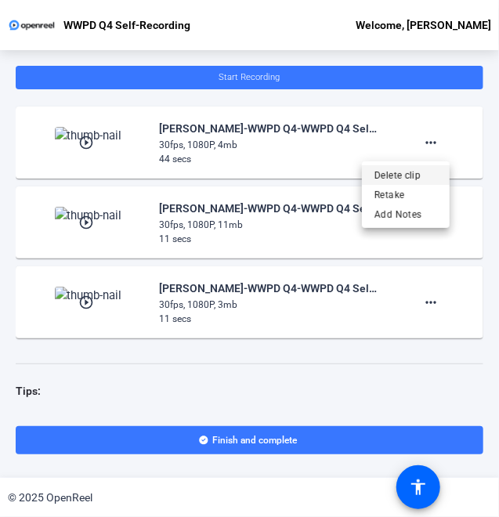
click at [408, 184] on span "Delete clip" at bounding box center [405, 175] width 63 height 19
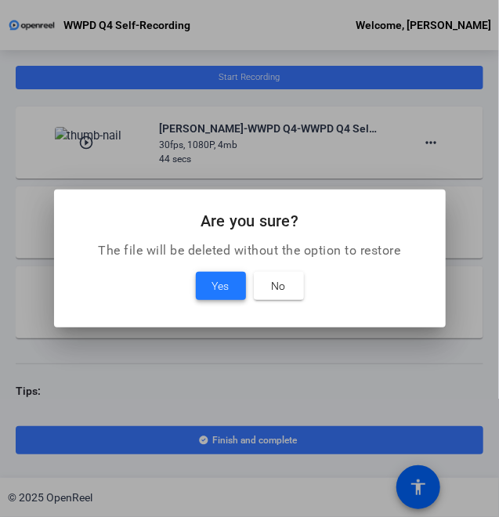
click at [215, 280] on span "Yes" at bounding box center [220, 285] width 17 height 19
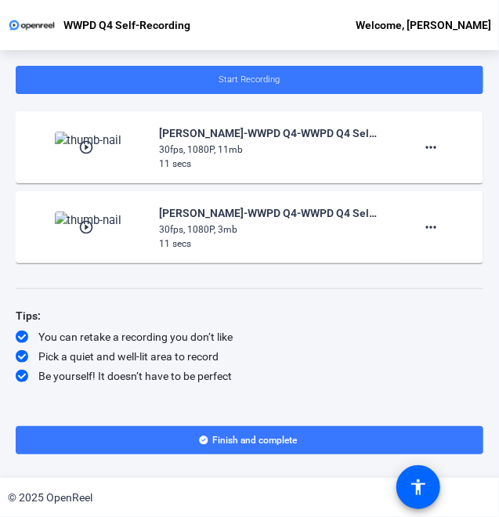
click at [377, 389] on div "Start Recording play_circle_outline [PERSON_NAME]-WWPD Q4-WWPD Q4 Self-Recordin…" at bounding box center [249, 231] width 467 height 331
click at [358, 299] on div "Start Recording play_circle_outline [PERSON_NAME]-WWPD Q4-WWPD Q4 Self-Recordin…" at bounding box center [249, 231] width 467 height 331
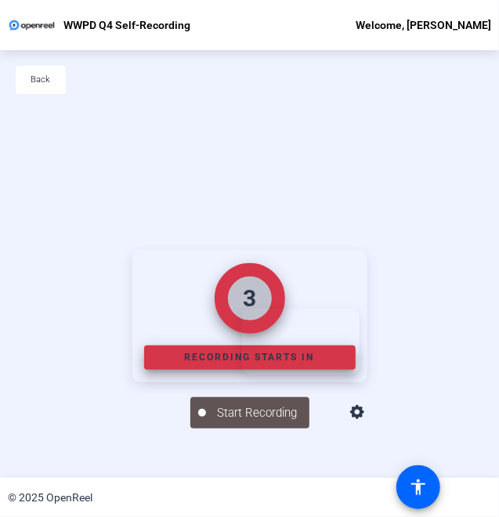
scroll to position [75, 0]
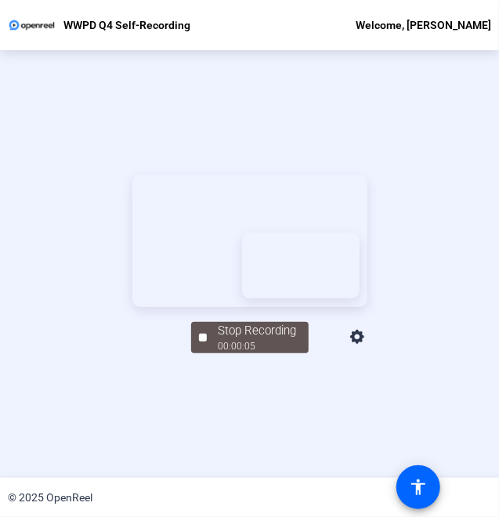
click at [398, 428] on div "Stop Recording 00:00:05 Screen And Camera" at bounding box center [249, 264] width 499 height 428
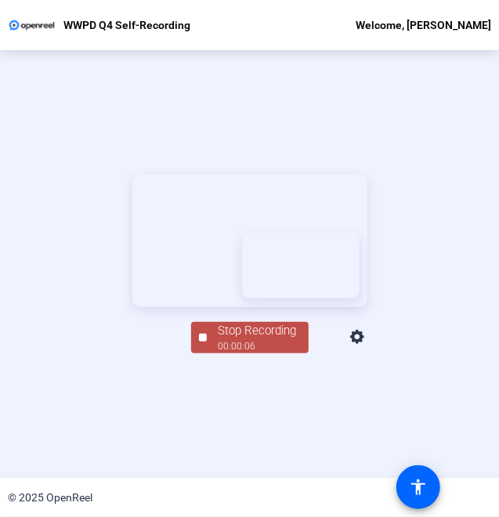
click at [278, 353] on div "00:00:06" at bounding box center [257, 346] width 78 height 14
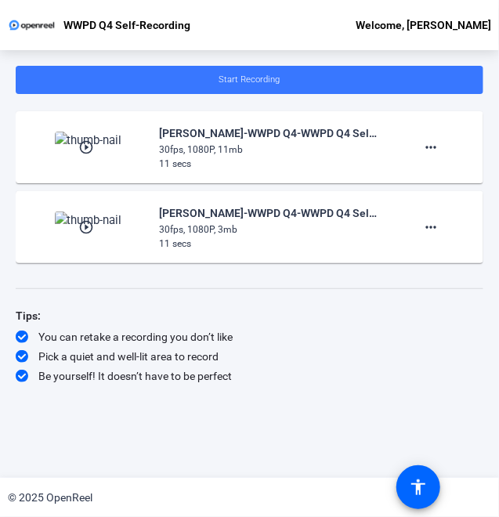
scroll to position [0, 0]
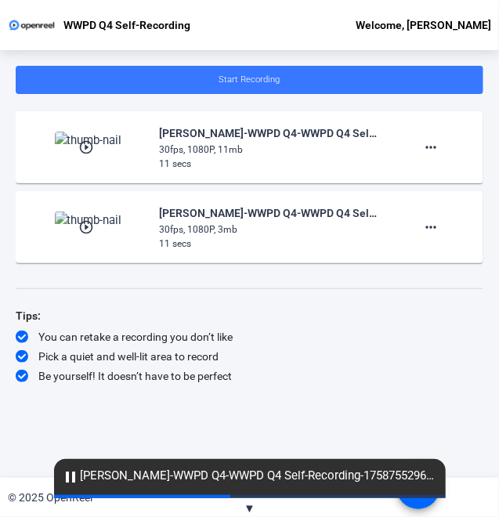
click at [73, 436] on div "Start Recording play_circle_outline [PERSON_NAME]-WWPD Q4-WWPD Q4 Self-Recordin…" at bounding box center [249, 251] width 467 height 371
click at [68, 476] on mat-icon "pause" at bounding box center [71, 476] width 19 height 19
click at [272, 407] on div "Start Recording play_circle_outline [PERSON_NAME]-WWPD Q4-WWPD Q4 Self-Recordin…" at bounding box center [249, 251] width 467 height 371
click at [346, 306] on div "Tips:" at bounding box center [249, 315] width 467 height 19
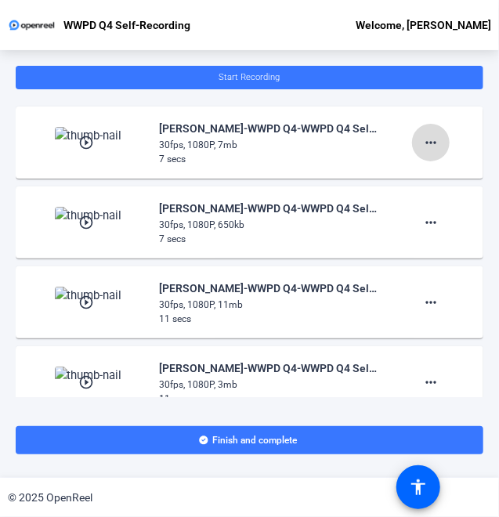
click at [434, 144] on mat-icon "more_horiz" at bounding box center [430, 142] width 19 height 19
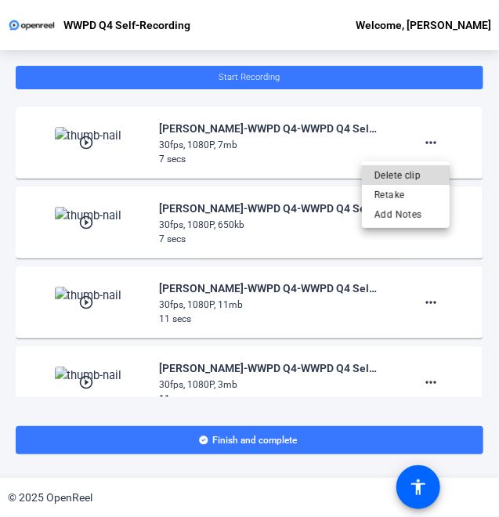
click at [413, 170] on span "Delete clip" at bounding box center [405, 175] width 63 height 19
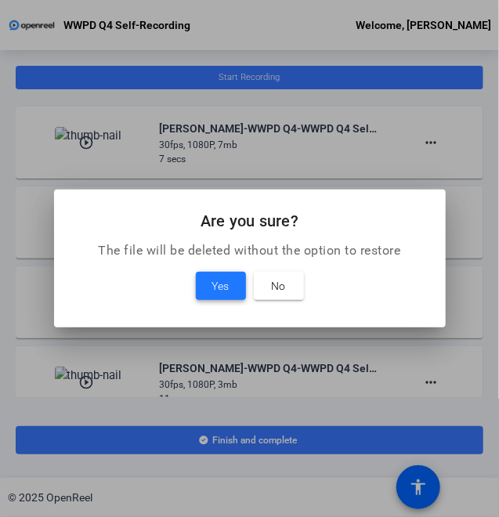
click at [221, 285] on span "Yes" at bounding box center [220, 285] width 17 height 19
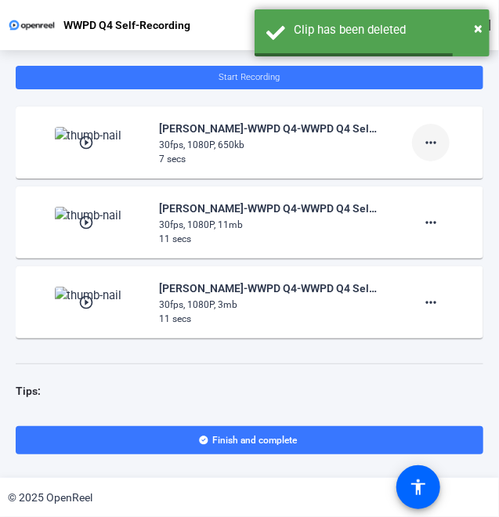
click at [433, 142] on mat-icon "more_horiz" at bounding box center [430, 142] width 19 height 19
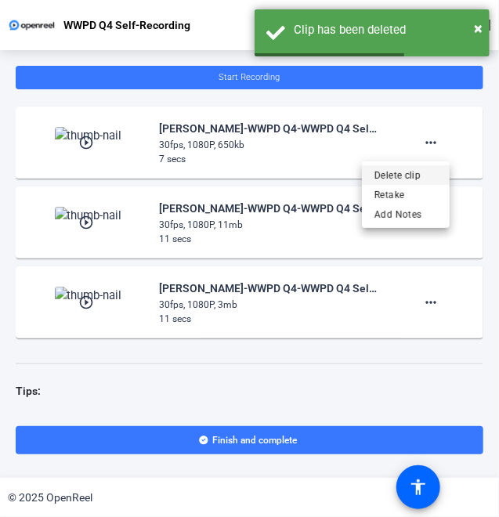
click at [383, 179] on span "Delete clip" at bounding box center [405, 175] width 63 height 19
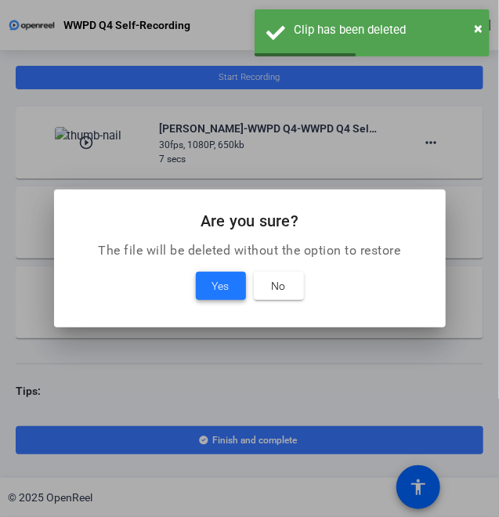
click at [205, 289] on span at bounding box center [221, 286] width 50 height 38
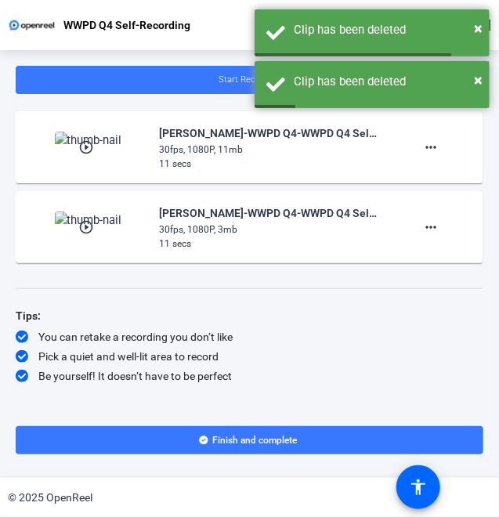
click at [330, 327] on div "Tips: You can retake a recording you don’t like Pick a quiet and well-lit area …" at bounding box center [249, 345] width 467 height 78
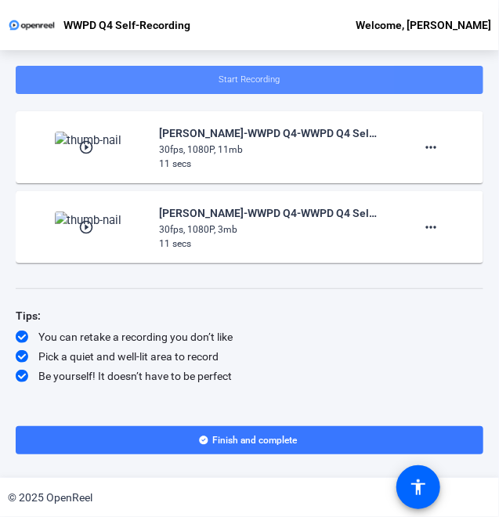
click at [140, 81] on span at bounding box center [249, 80] width 467 height 38
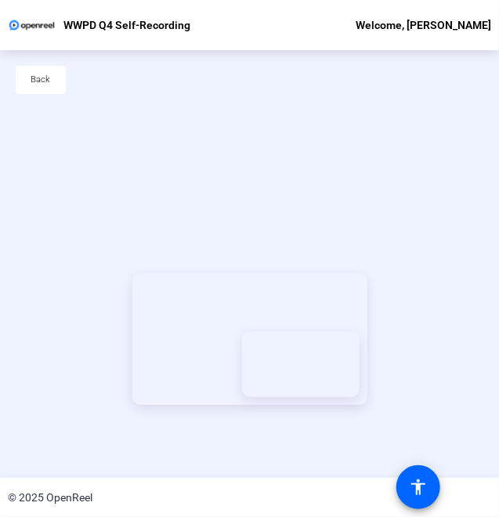
click at [203, 266] on div "Start Recording Screen And Camera" at bounding box center [249, 339] width 499 height 428
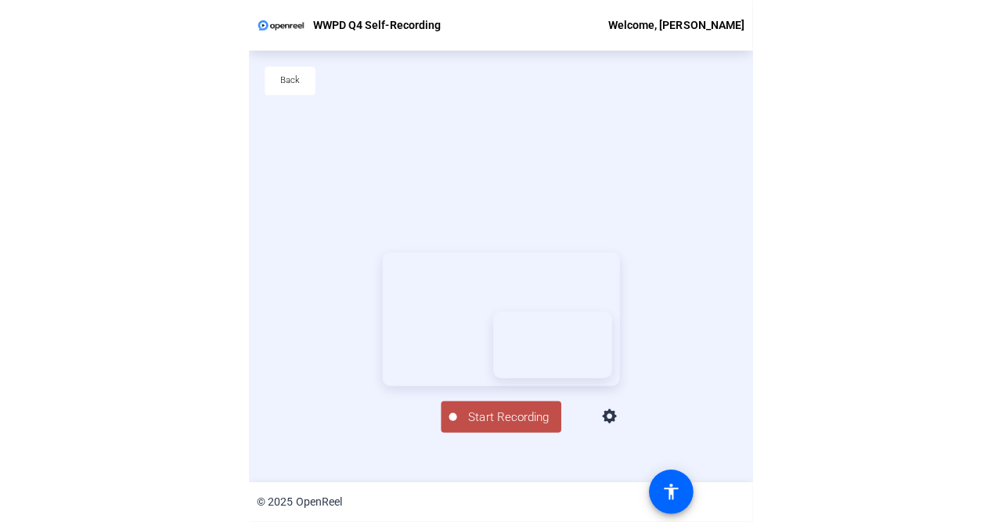
scroll to position [75, 0]
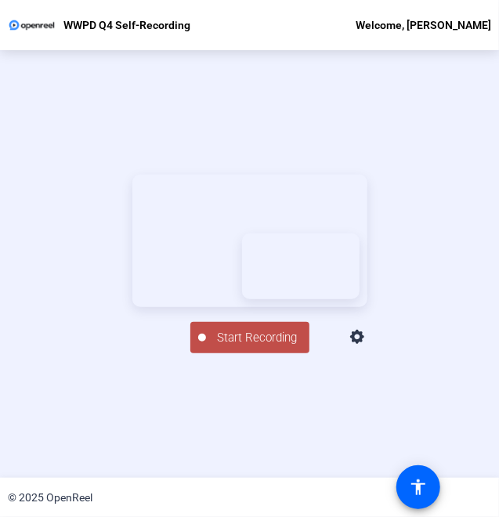
click at [247, 347] on span "Start Recording" at bounding box center [257, 338] width 103 height 18
click at [353, 468] on div "Stop Recording 00:00:32 Screen And Camera" at bounding box center [249, 264] width 499 height 428
click at [222, 353] on div "00:00:33" at bounding box center [257, 346] width 78 height 14
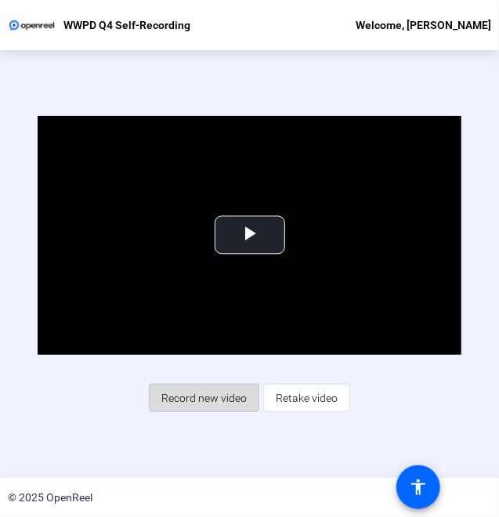
click at [221, 406] on span "Record new video" at bounding box center [203, 398] width 85 height 30
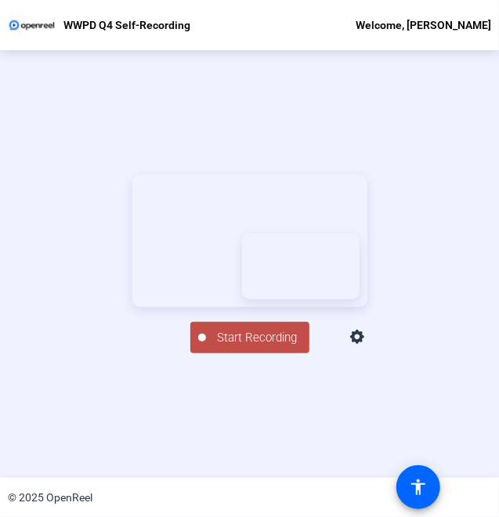
click at [259, 347] on span "Start Recording" at bounding box center [257, 338] width 103 height 18
click at [330, 422] on div "Stop Recording 00:00:39 Screen And Camera" at bounding box center [249, 264] width 499 height 428
click at [239, 353] on div "00:00:40" at bounding box center [257, 346] width 78 height 14
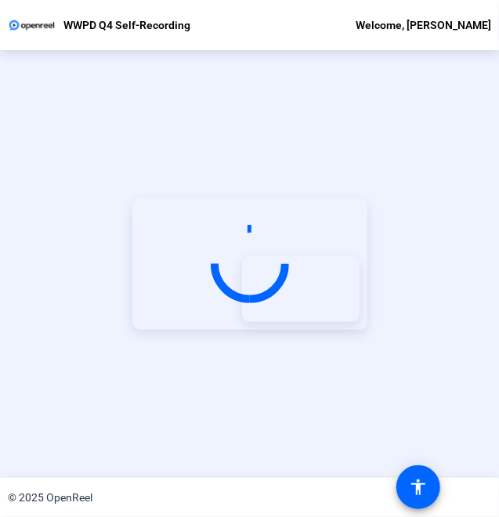
click at [476, 408] on div "Start Recording" at bounding box center [249, 264] width 499 height 428
click at [235, 414] on div "Start Recording" at bounding box center [249, 264] width 499 height 428
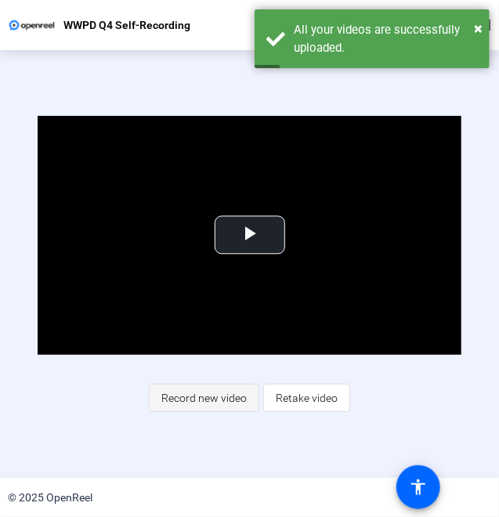
click at [218, 399] on span "Record new video" at bounding box center [203, 398] width 85 height 30
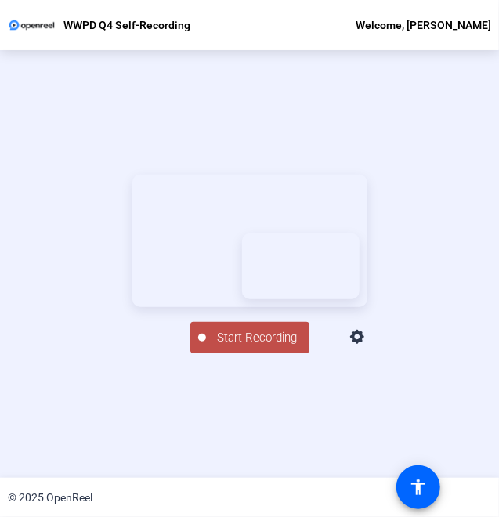
click at [280, 347] on span "Start Recording" at bounding box center [257, 338] width 103 height 18
click at [355, 353] on div "Stop Recording 00:00:09 Screen And Camera" at bounding box center [249, 336] width 235 height 34
click at [251, 340] on div "Stop Recording" at bounding box center [257, 331] width 78 height 18
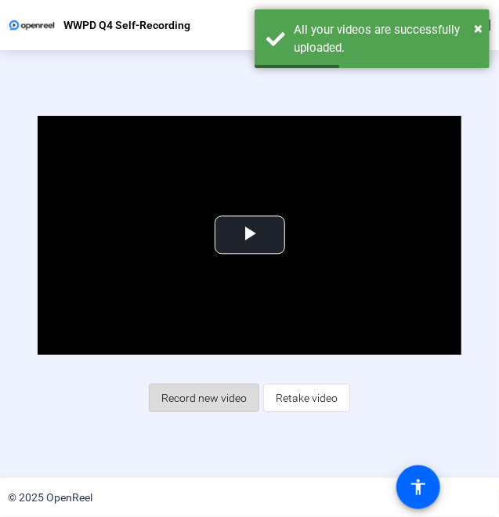
click at [241, 396] on span "Record new video" at bounding box center [203, 398] width 85 height 30
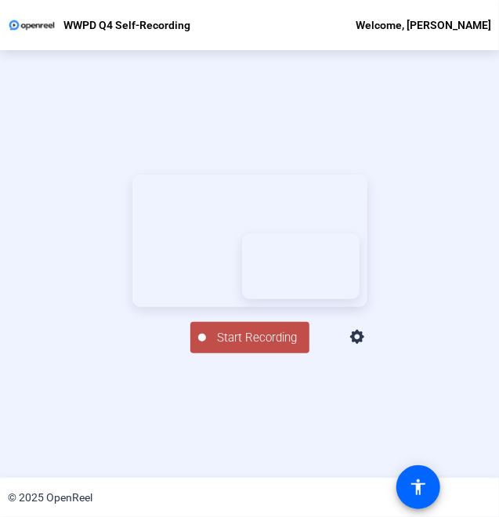
click at [269, 347] on span "Start Recording" at bounding box center [257, 338] width 103 height 18
click at [359, 421] on div "Stop Recording 00:00:29 Screen And Camera" at bounding box center [249, 264] width 499 height 428
click at [249, 353] on div "00:00:30" at bounding box center [257, 346] width 78 height 14
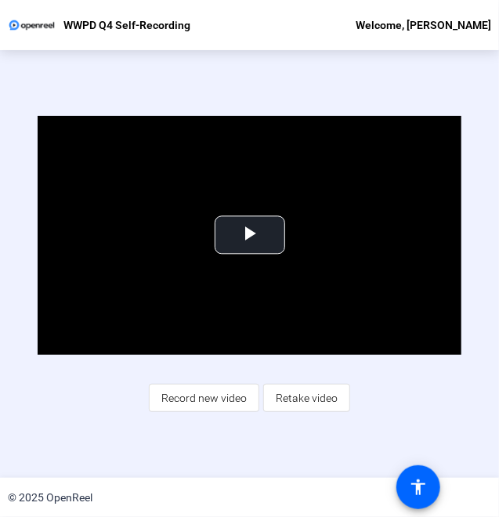
click at [431, 414] on div "Video Player is loading. Play Video Play Mute Current Time 0:00 / Duration 0:30…" at bounding box center [249, 264] width 499 height 428
click at [220, 396] on span "Record new video" at bounding box center [203, 398] width 85 height 30
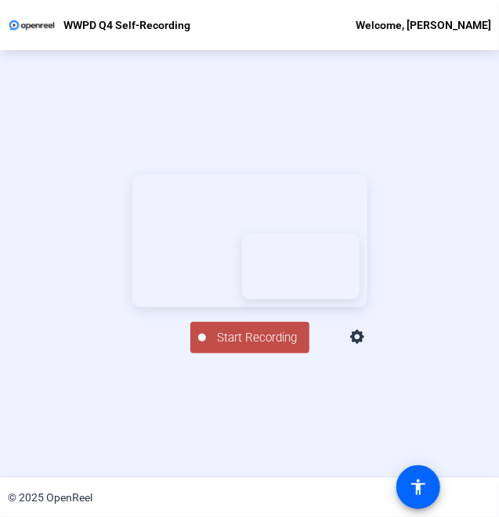
click at [215, 347] on span "Start Recording" at bounding box center [257, 338] width 103 height 18
click at [350, 463] on div "Stop Recording 00:00:34 Screen And Camera" at bounding box center [249, 264] width 499 height 428
click at [244, 340] on div "Stop Recording" at bounding box center [257, 331] width 78 height 18
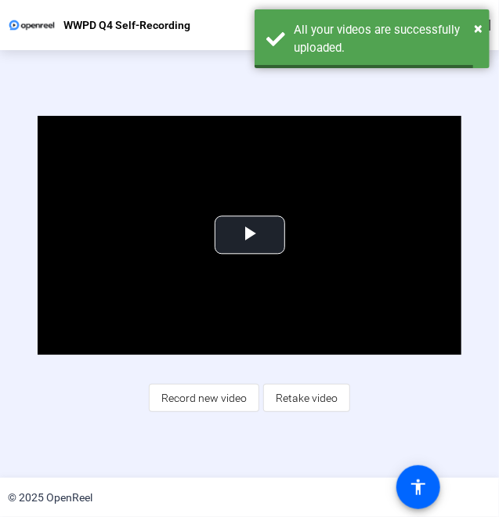
click at [274, 422] on div "Video Player is loading. Play Video Play Mute Current Time 0:00 / Duration -:- …" at bounding box center [249, 264] width 499 height 428
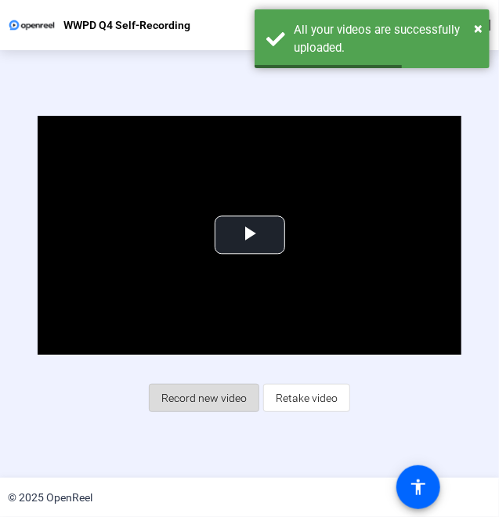
click at [231, 399] on span "Record new video" at bounding box center [203, 398] width 85 height 30
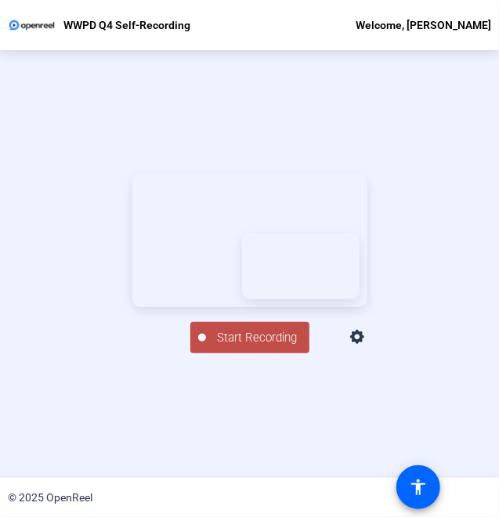
click at [250, 347] on span "Start Recording" at bounding box center [257, 338] width 103 height 18
click at [367, 353] on div "Stop Recording 00:00:43 Screen And Camera" at bounding box center [249, 336] width 235 height 34
click at [262, 340] on div "Stop Recording" at bounding box center [257, 331] width 78 height 18
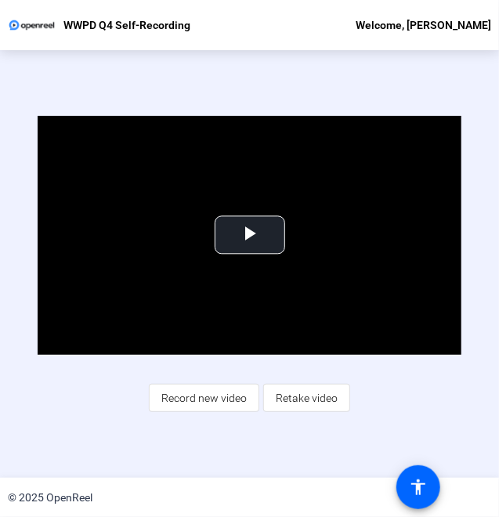
click at [374, 379] on div "Video Player is loading. Play Video Play Mute Current Time 0:00 / Duration 0:44…" at bounding box center [250, 264] width 424 height 296
click at [193, 402] on span "Record new video" at bounding box center [203, 398] width 85 height 30
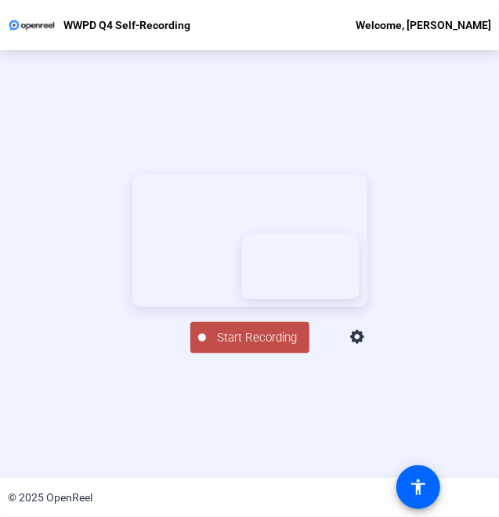
click at [254, 347] on span "Start Recording" at bounding box center [257, 338] width 103 height 18
click at [370, 419] on div "Stop Recording 00:00:48 Screen And Camera" at bounding box center [249, 264] width 499 height 428
click at [254, 353] on div "00:00:48" at bounding box center [257, 346] width 78 height 14
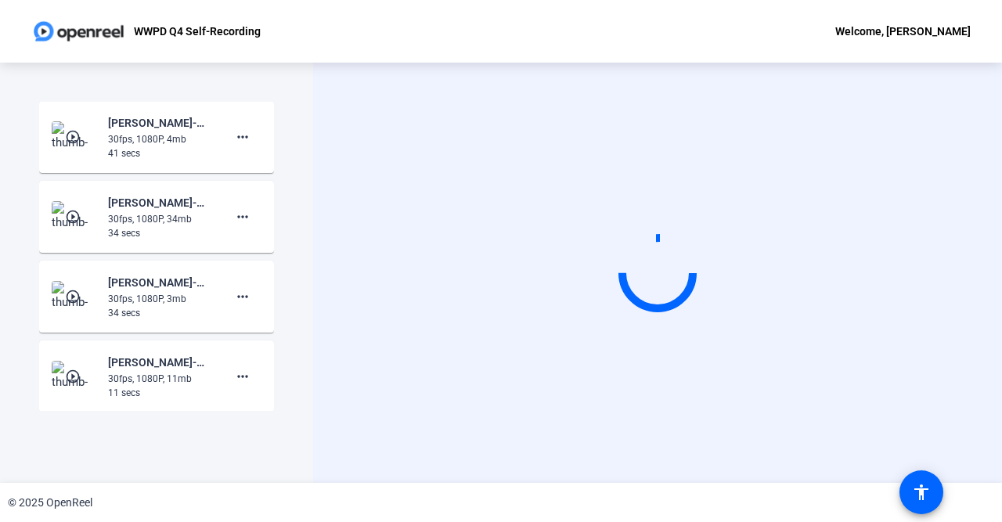
scroll to position [720, 0]
click at [185, 216] on div "30fps, 1080P, 34mb" at bounding box center [160, 218] width 105 height 14
click at [91, 213] on img at bounding box center [75, 215] width 46 height 31
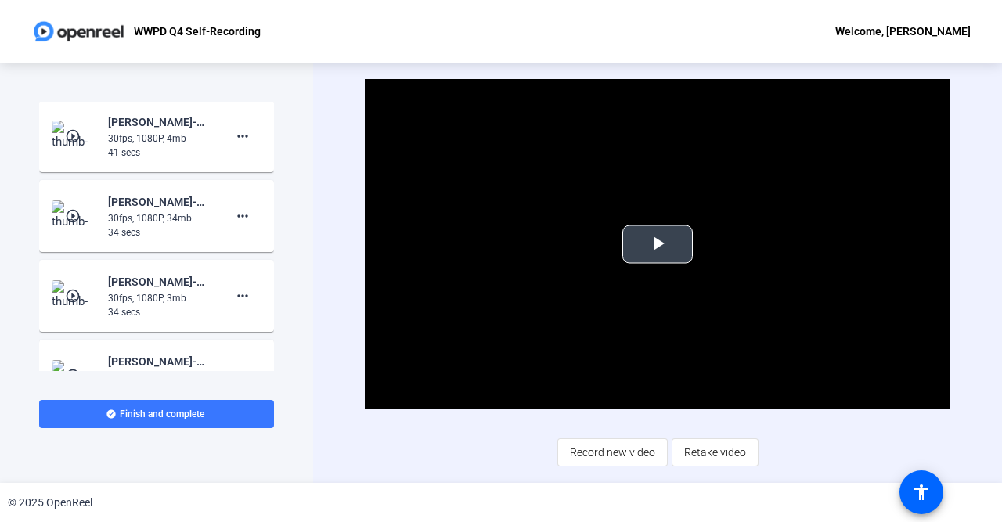
click at [658, 244] on span "Video Player" at bounding box center [658, 244] width 0 height 0
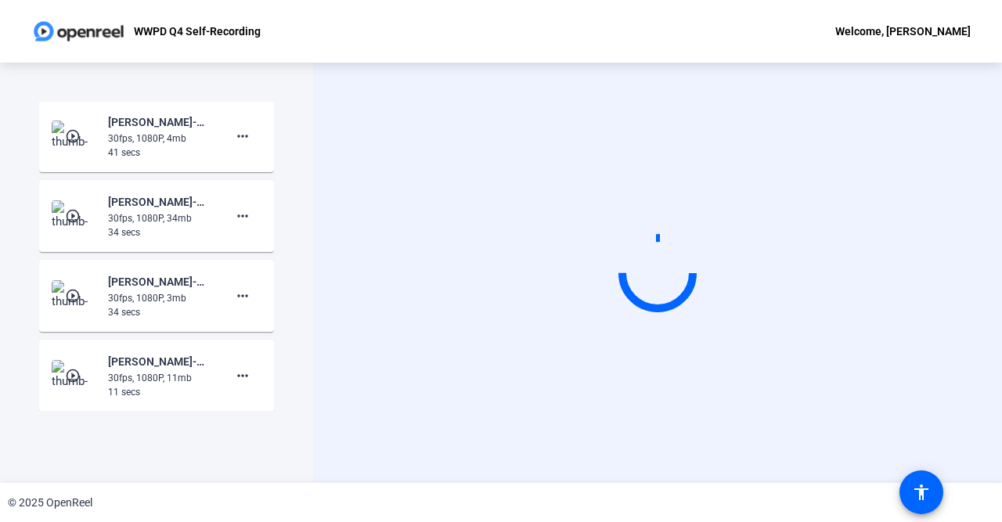
click at [71, 204] on img at bounding box center [75, 215] width 46 height 31
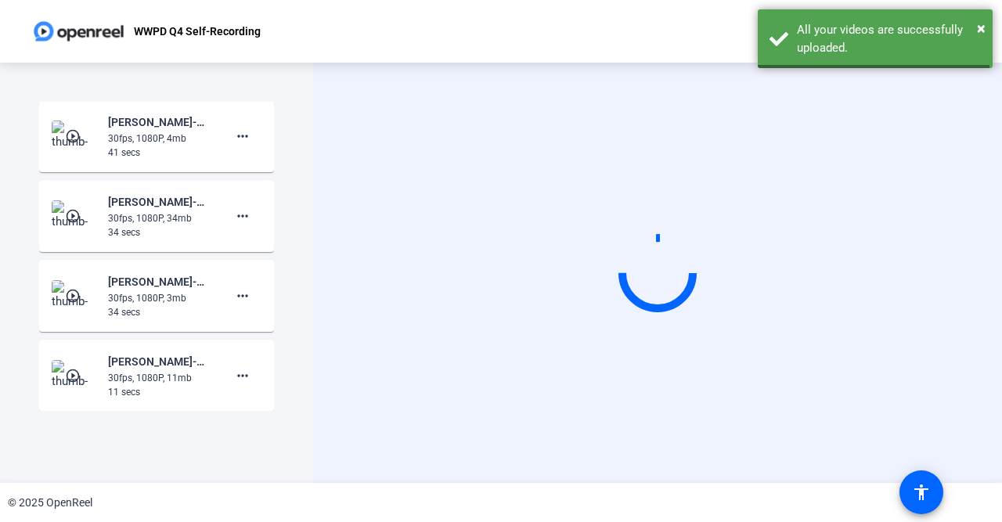
click at [666, 240] on circle at bounding box center [657, 273] width 77 height 77
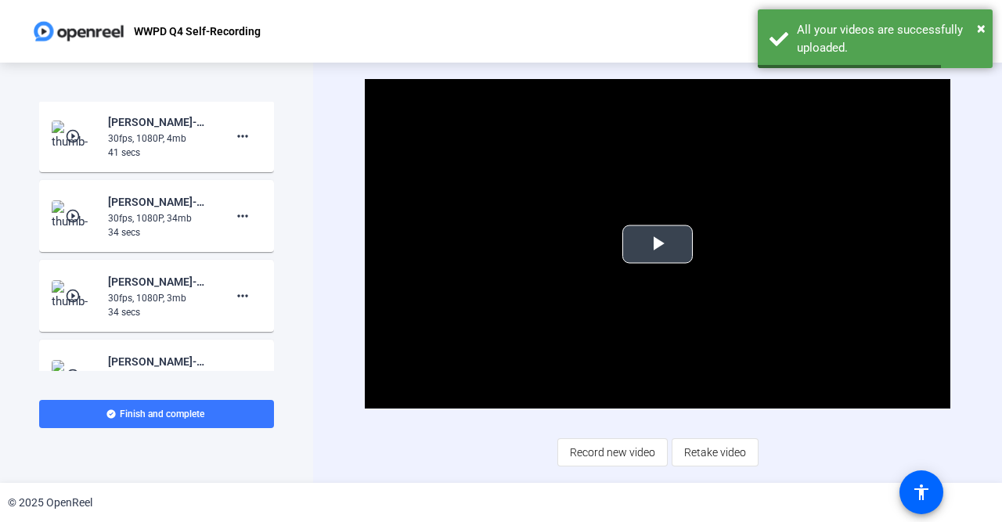
click at [658, 244] on span "Video Player" at bounding box center [658, 244] width 0 height 0
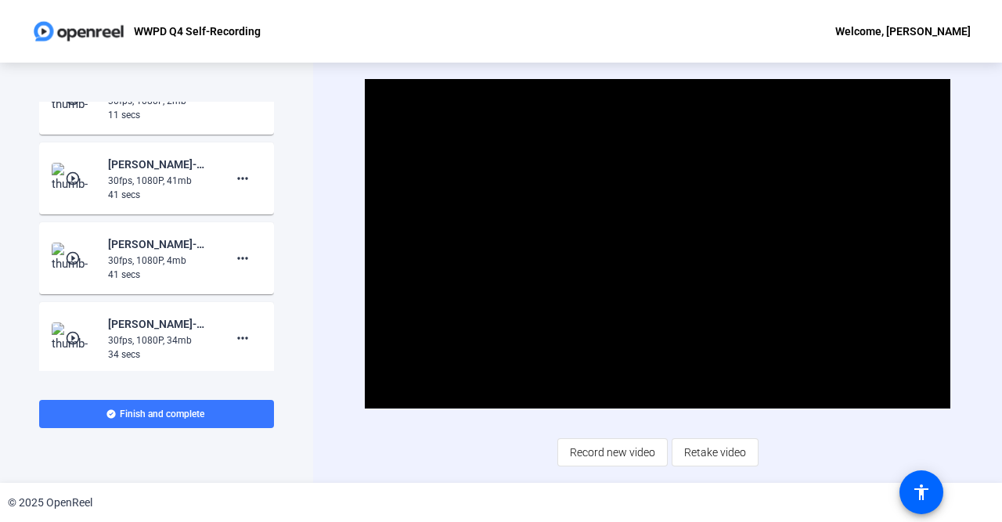
scroll to position [757, 0]
click at [182, 191] on div "41 secs" at bounding box center [160, 196] width 105 height 14
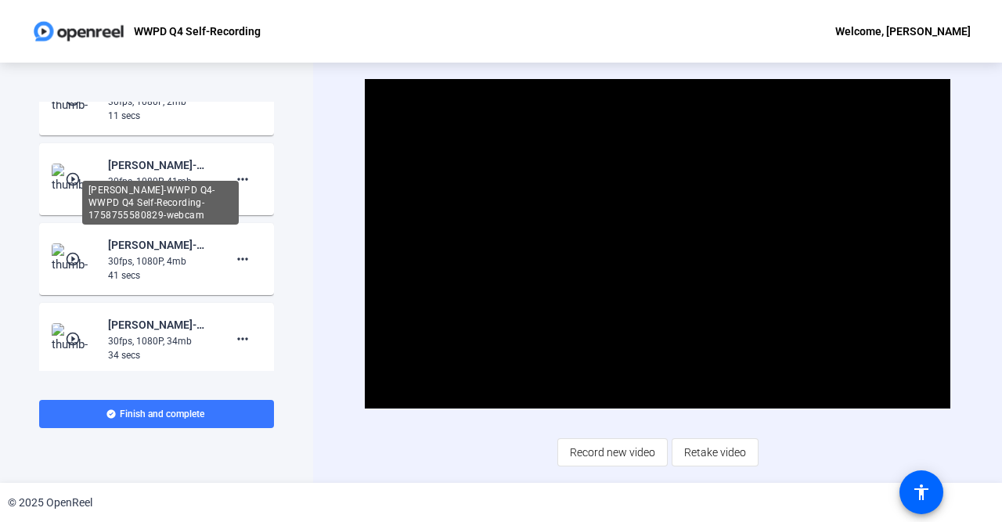
click at [169, 171] on div "[PERSON_NAME]-WWPD Q4-WWPD Q4 Self-Recording-1758755580829-webcam" at bounding box center [160, 165] width 105 height 19
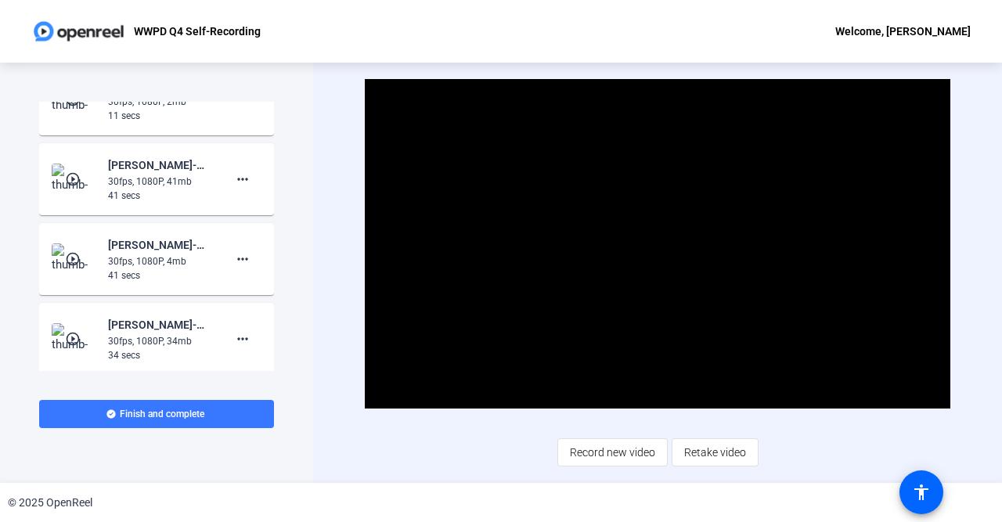
click at [163, 165] on div "[PERSON_NAME]-WWPD Q4-WWPD Q4 Self-Recording-1758755580829-webcam" at bounding box center [160, 165] width 105 height 19
click at [65, 183] on mat-icon "play_circle_outline" at bounding box center [74, 179] width 19 height 16
click at [658, 244] on span "Video Player" at bounding box center [658, 244] width 0 height 0
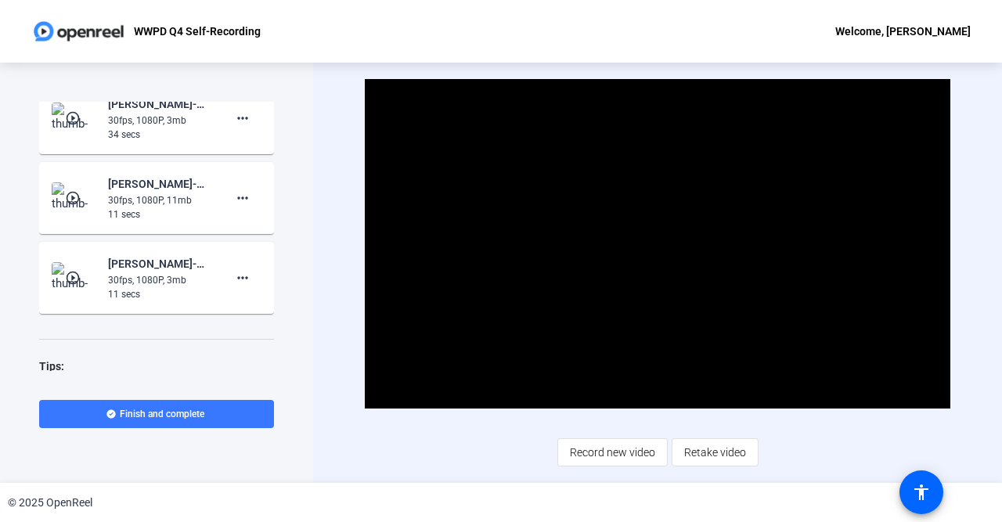
scroll to position [1120, 0]
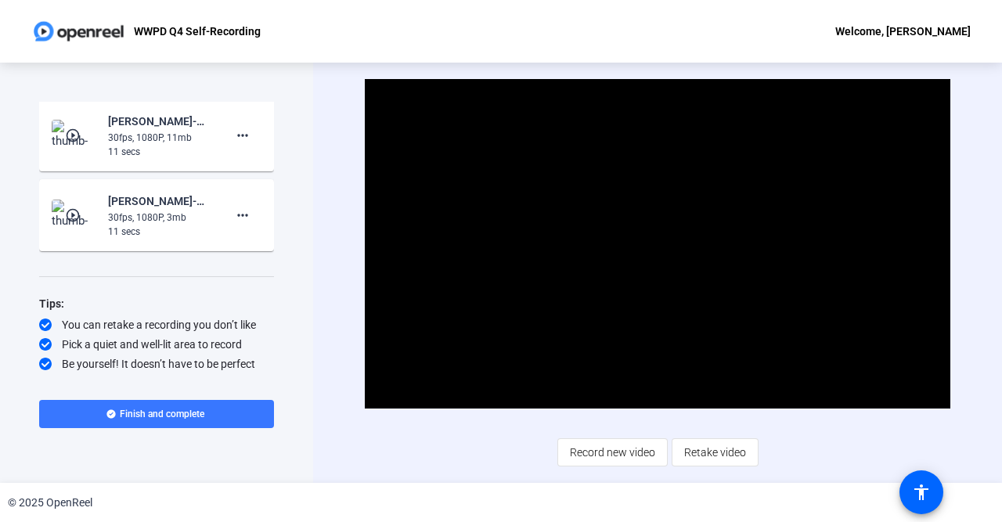
click at [181, 159] on mat-card-content "play_circle_outline [PERSON_NAME]-WWPD Q4-WWPD Q4 Self-Recording-1758755069031-…" at bounding box center [156, 135] width 235 height 72
click at [171, 134] on div "30fps, 1080P, 11mb" at bounding box center [160, 138] width 105 height 14
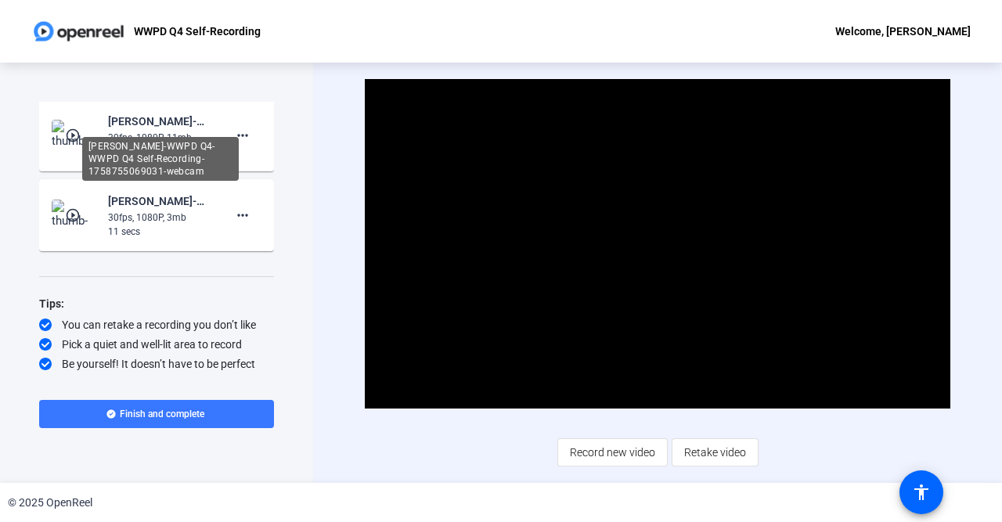
scroll to position [1016, 0]
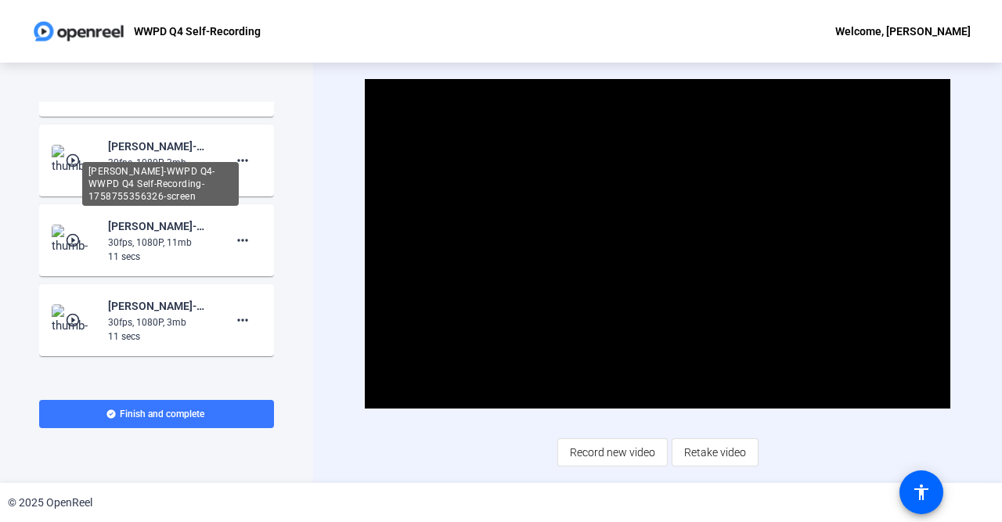
click at [192, 176] on div "[PERSON_NAME]-WWPD Q4-WWPD Q4 Self-Recording-1758755356326-screen" at bounding box center [160, 184] width 157 height 44
click at [190, 162] on div "[PERSON_NAME]-WWPD Q4-WWPD Q4 Self-Recording-1758755356326-screen" at bounding box center [160, 184] width 157 height 44
click at [190, 153] on div "[PERSON_NAME]-WWPD Q4-WWPD Q4 Self-Recording-1758755356326-screen" at bounding box center [160, 146] width 105 height 19
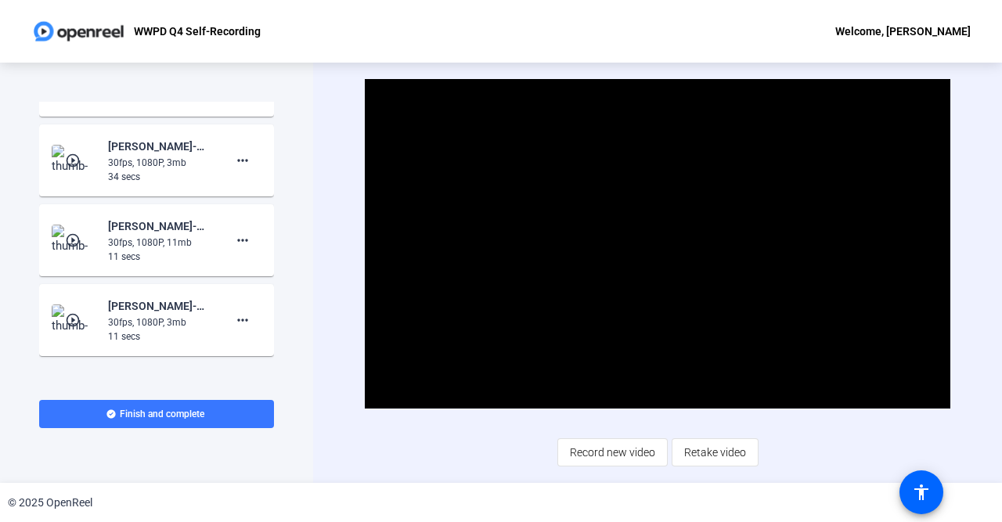
scroll to position [923, 0]
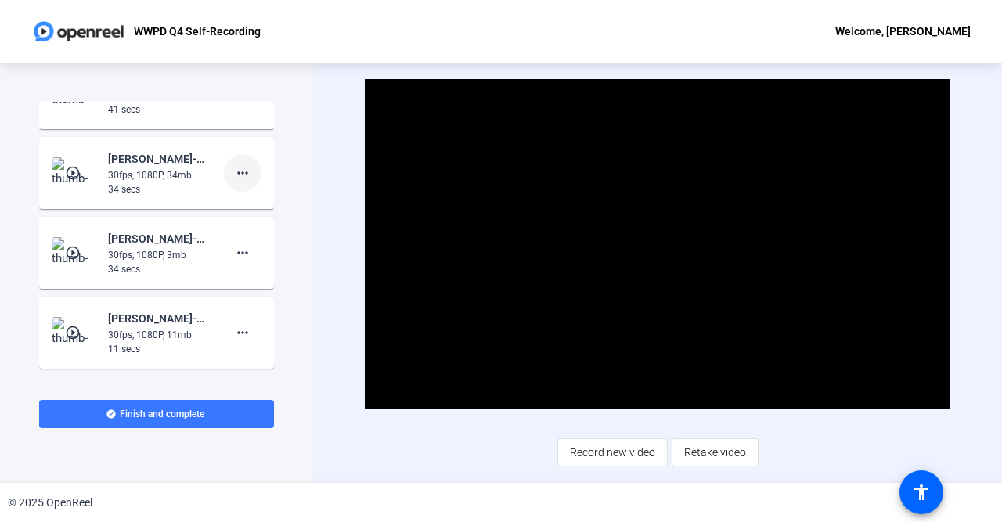
click at [246, 166] on mat-icon "more_horiz" at bounding box center [242, 173] width 19 height 19
click at [264, 211] on span "Delete clip" at bounding box center [267, 206] width 63 height 19
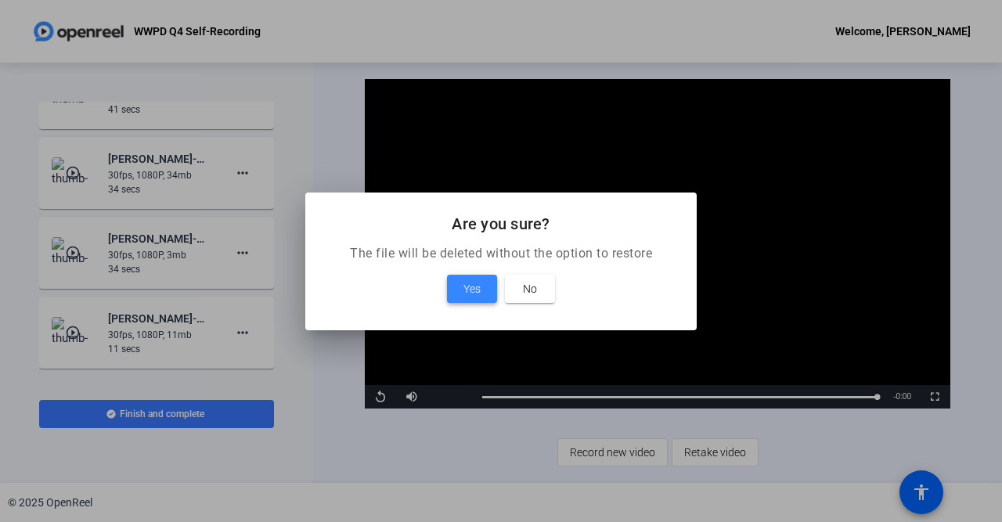
click at [474, 289] on span "Yes" at bounding box center [472, 289] width 17 height 19
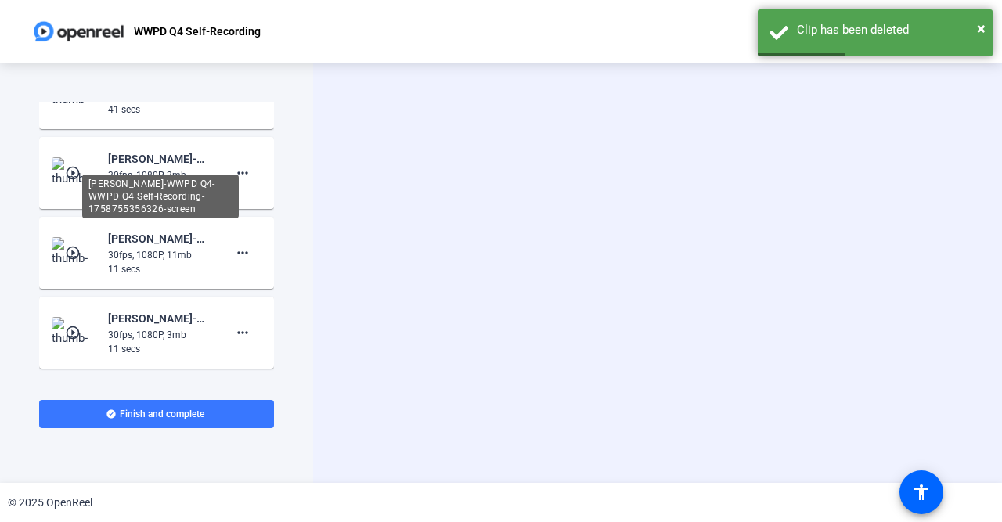
click at [148, 184] on div "[PERSON_NAME]-WWPD Q4-WWPD Q4 Self-Recording-1758755356326-screen" at bounding box center [160, 197] width 157 height 44
click at [145, 166] on div "[PERSON_NAME]-WWPD Q4-WWPD Q4 Self-Recording-1758755356326-screen" at bounding box center [160, 159] width 105 height 19
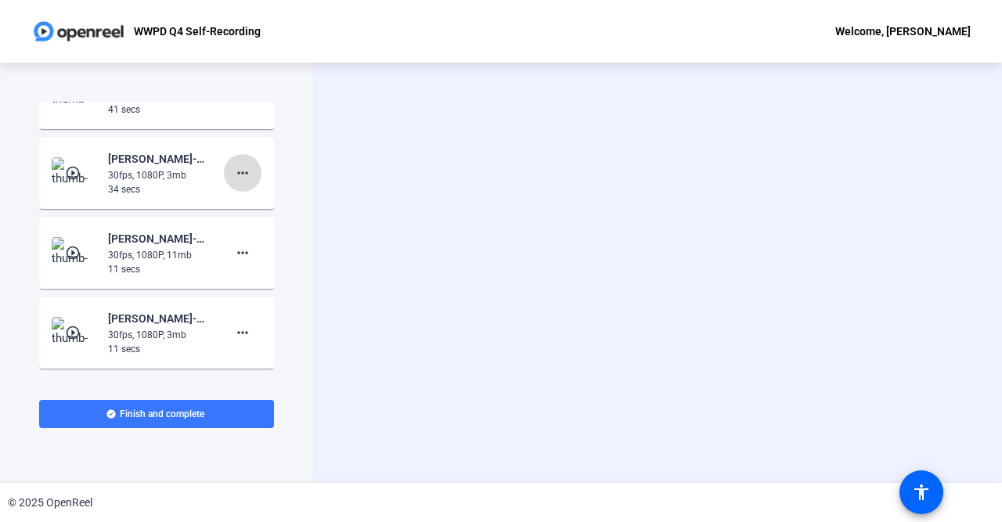
click at [243, 171] on mat-icon "more_horiz" at bounding box center [242, 173] width 19 height 19
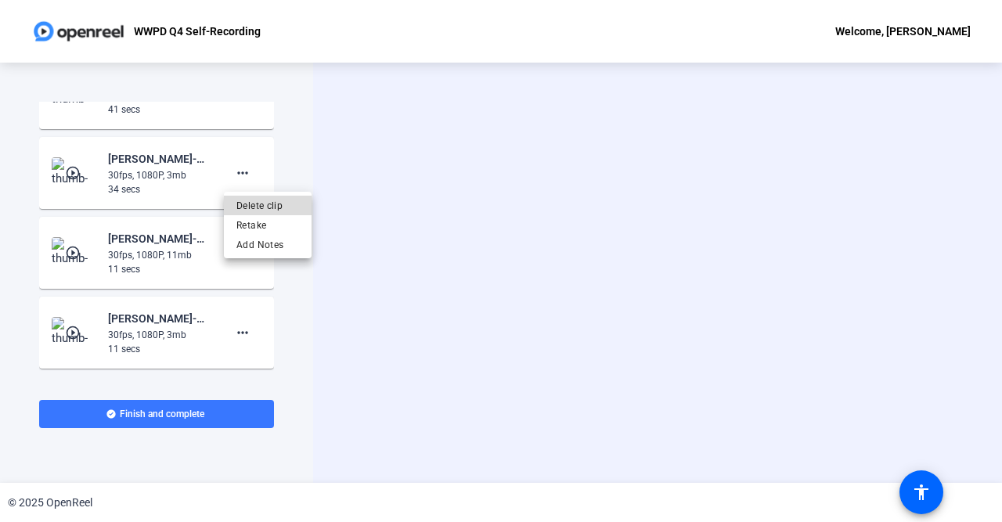
click at [263, 204] on span "Delete clip" at bounding box center [267, 206] width 63 height 19
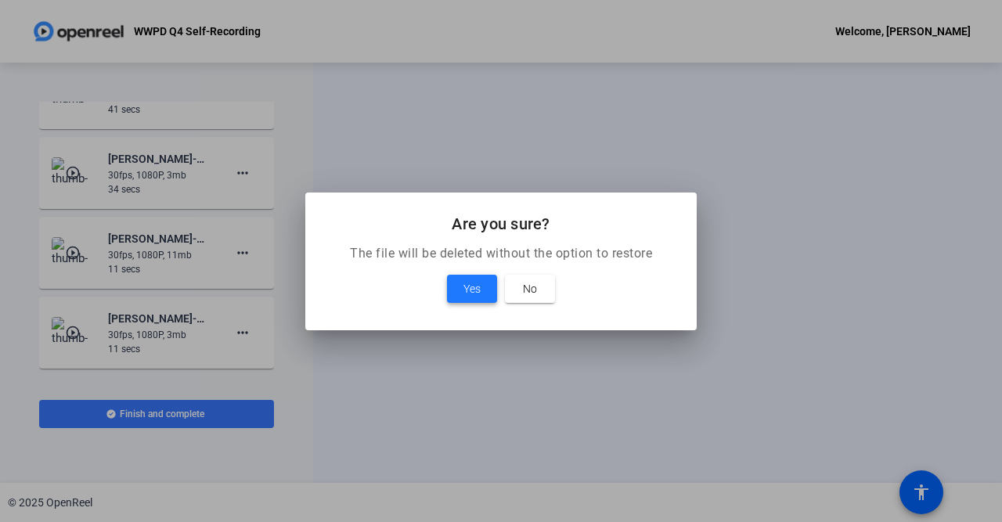
click at [477, 290] on span "Yes" at bounding box center [472, 289] width 17 height 19
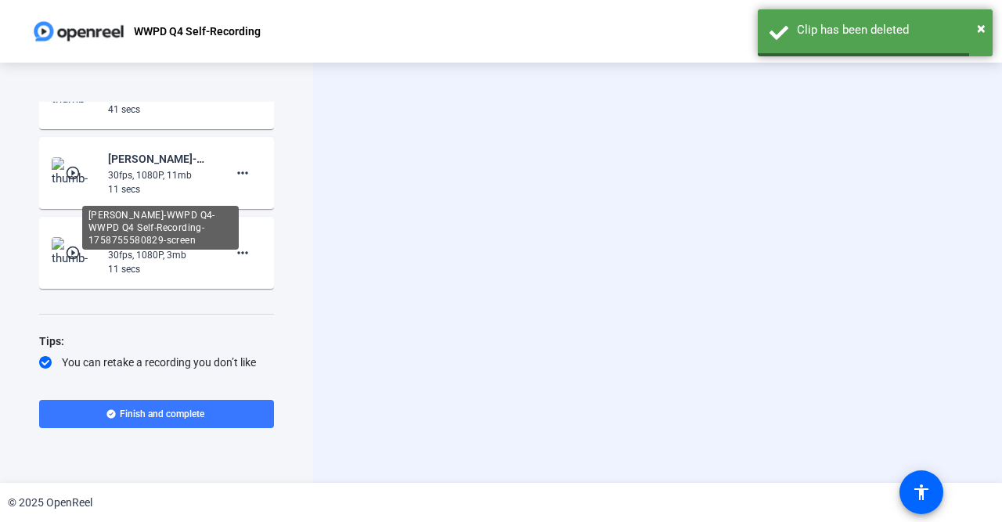
scroll to position [792, 0]
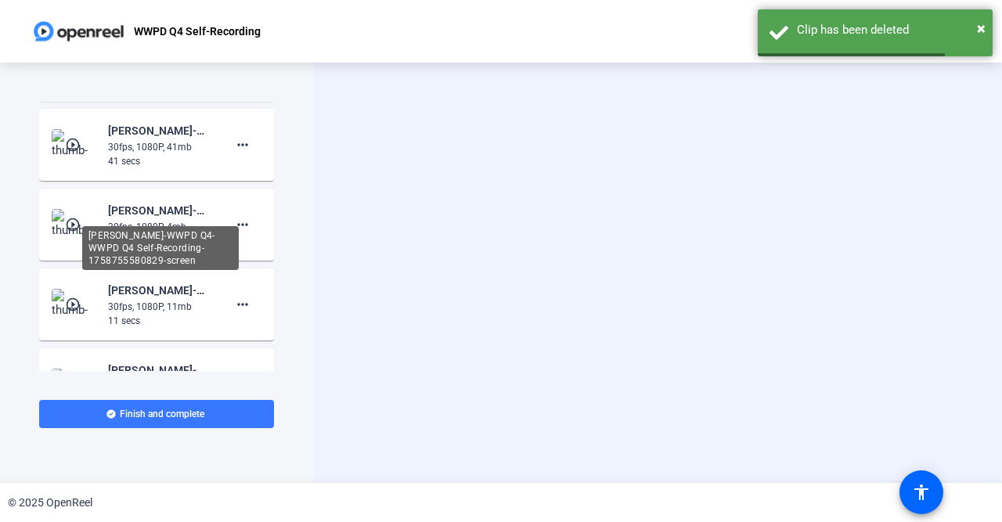
click at [150, 234] on div "[PERSON_NAME]-WWPD Q4-WWPD Q4 Self-Recording-1758755580829-screen" at bounding box center [160, 248] width 157 height 44
click at [153, 226] on div "[PERSON_NAME]-WWPD Q4-WWPD Q4 Self-Recording-1758755580829-screen" at bounding box center [160, 248] width 157 height 44
click at [130, 215] on div "[PERSON_NAME]-WWPD Q4-WWPD Q4 Self-Recording-1758755580829-screen" at bounding box center [160, 210] width 105 height 19
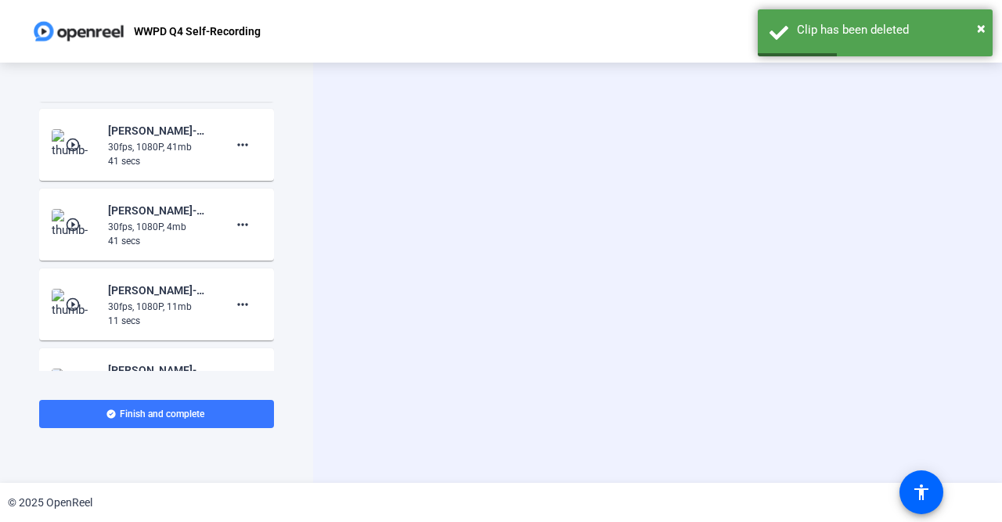
click at [82, 222] on mat-icon "play_circle_outline" at bounding box center [74, 225] width 19 height 16
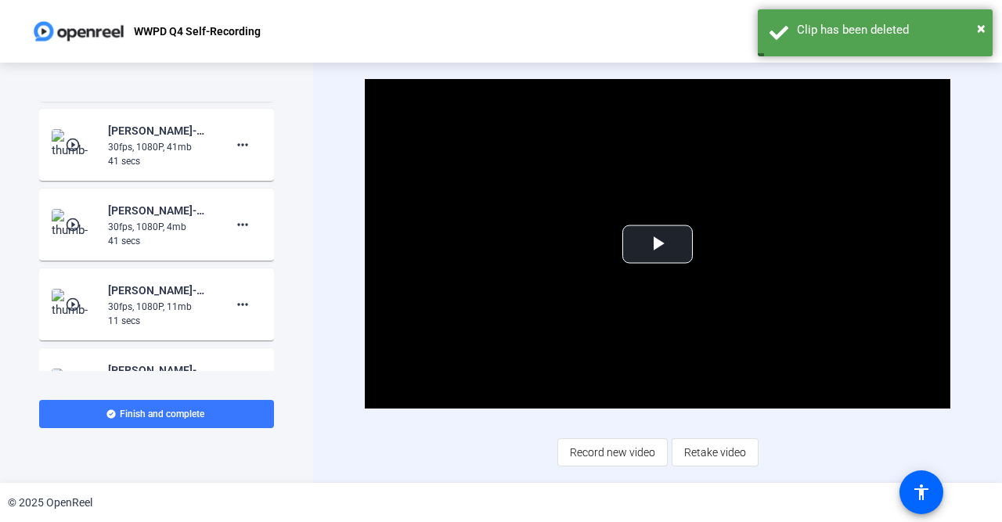
click at [107, 130] on div "play_circle_outline [PERSON_NAME]-WWPD Q4-WWPD Q4 Self-Recording-1758755580829-…" at bounding box center [157, 144] width 210 height 47
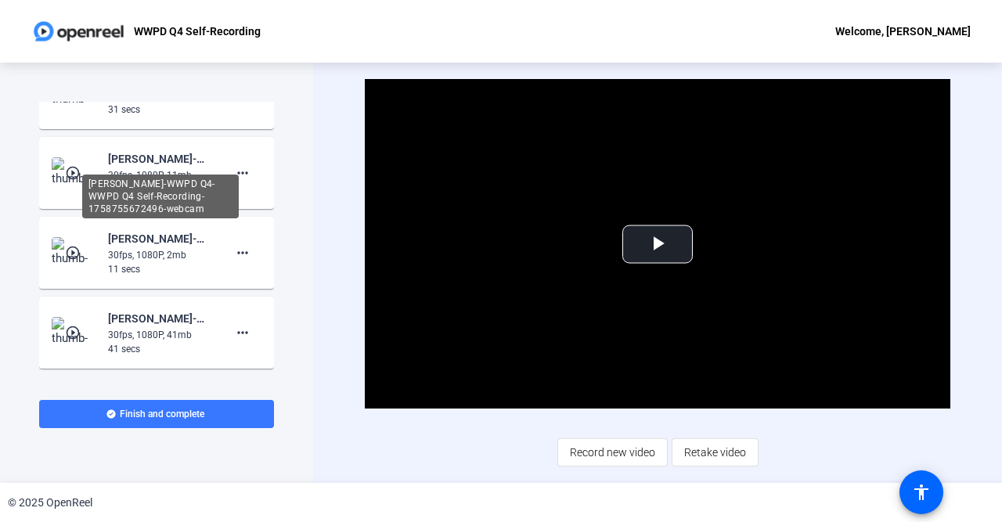
scroll to position [532, 0]
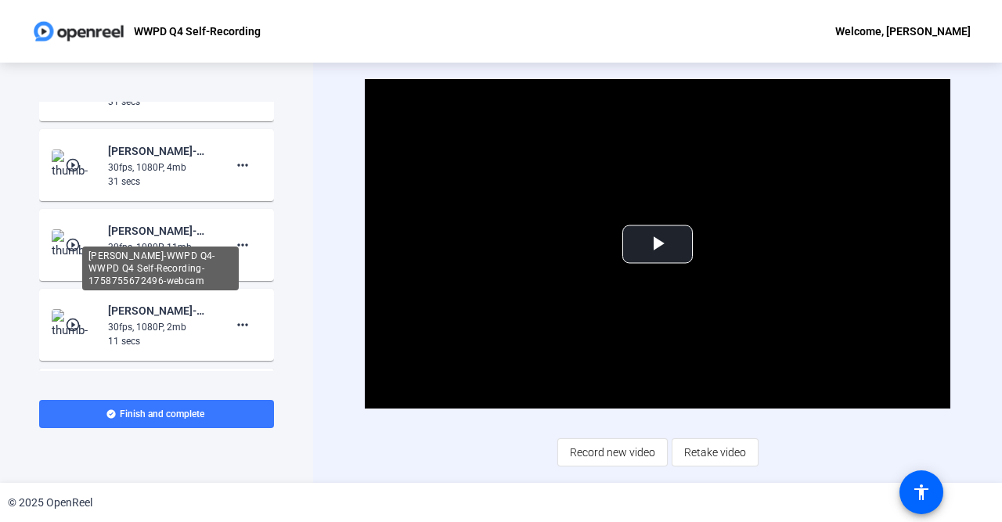
click at [143, 239] on div "[PERSON_NAME]-WWPD Q4-WWPD Q4 Self-Recording-1758755672496-webcam" at bounding box center [160, 231] width 105 height 19
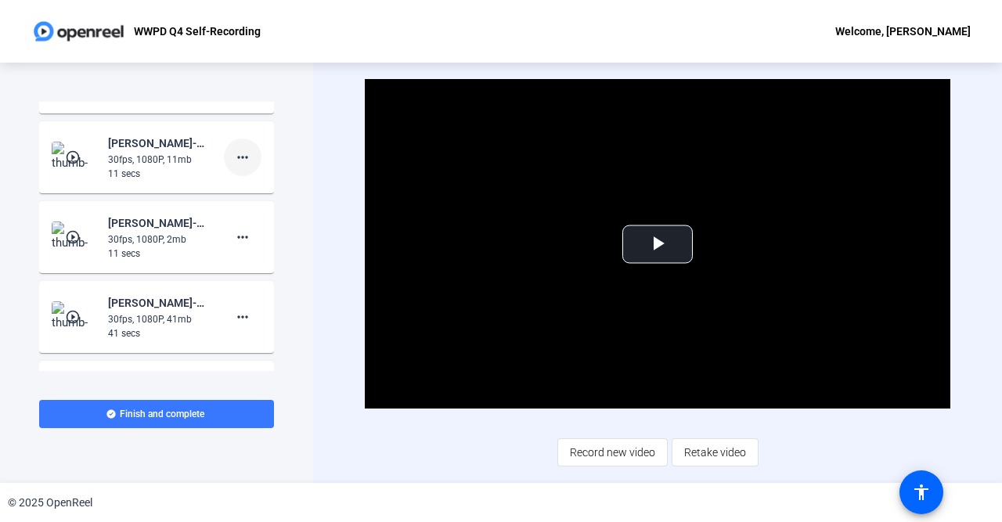
scroll to position [621, 0]
click at [67, 156] on mat-icon "play_circle_outline" at bounding box center [74, 156] width 19 height 16
click at [658, 244] on span "Video Player" at bounding box center [658, 244] width 0 height 0
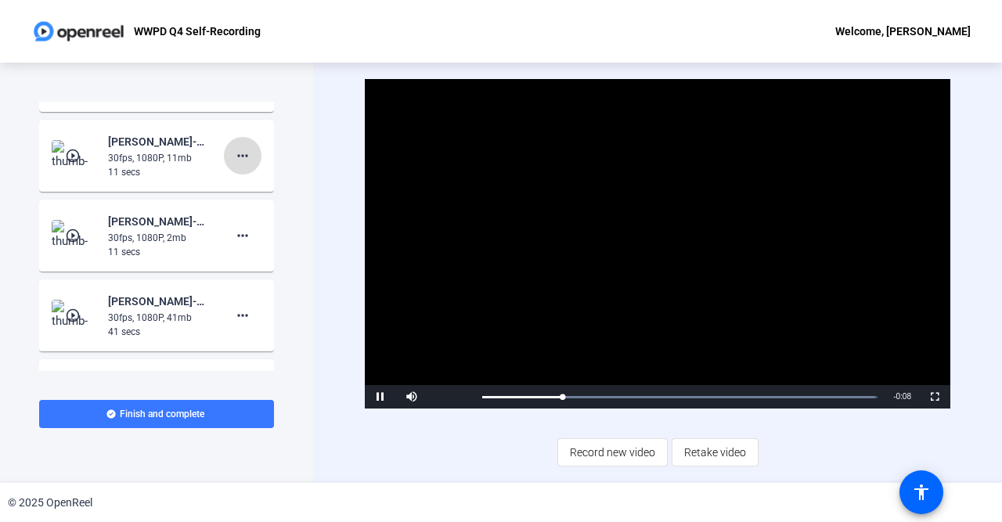
click at [244, 157] on mat-icon "more_horiz" at bounding box center [242, 155] width 19 height 19
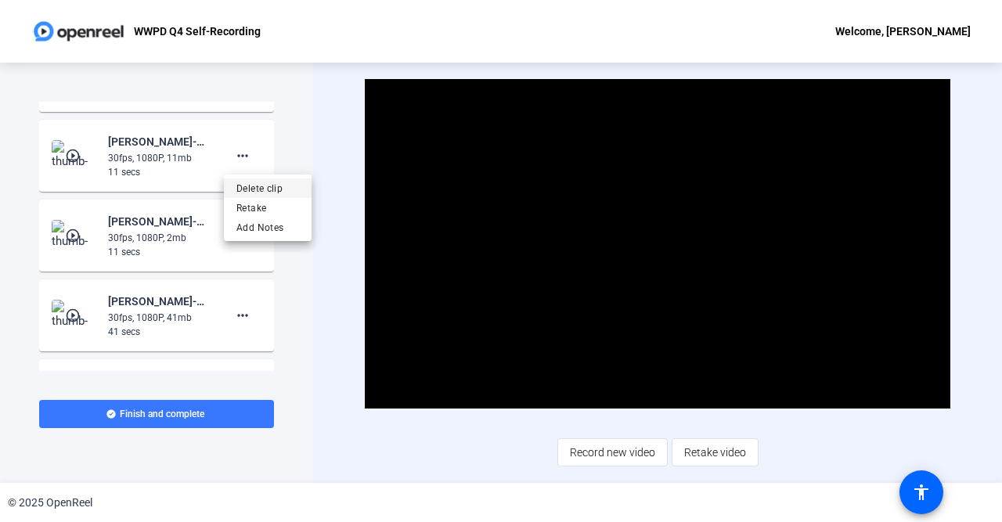
click at [276, 191] on span "Delete clip" at bounding box center [267, 188] width 63 height 19
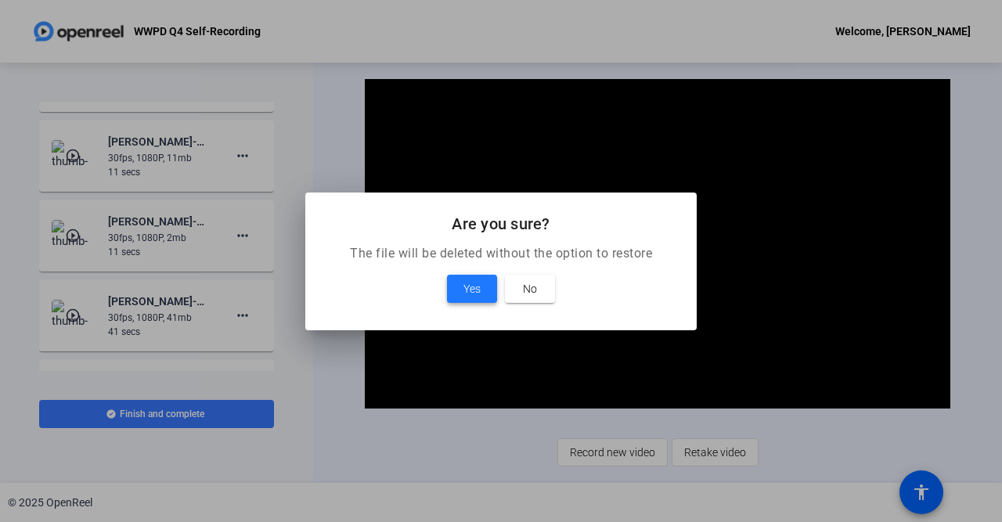
click at [469, 286] on span "Yes" at bounding box center [472, 289] width 17 height 19
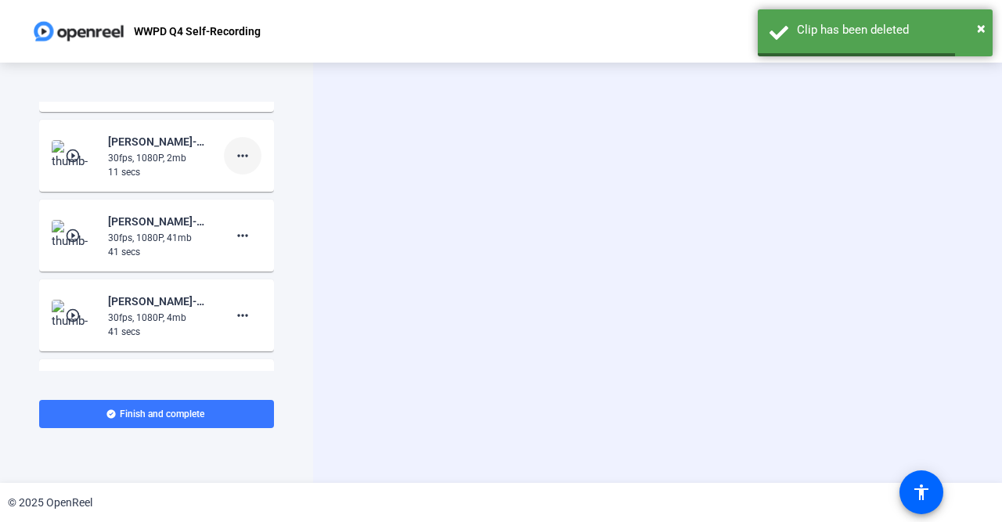
click at [245, 158] on mat-icon "more_horiz" at bounding box center [242, 155] width 19 height 19
click at [288, 182] on span "Delete clip" at bounding box center [267, 188] width 63 height 19
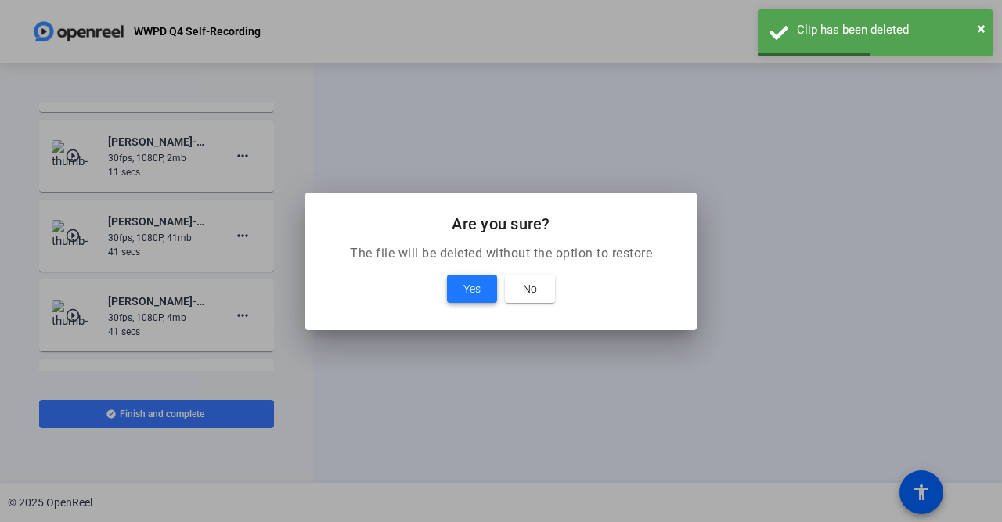
click at [472, 283] on span "Yes" at bounding box center [472, 289] width 17 height 19
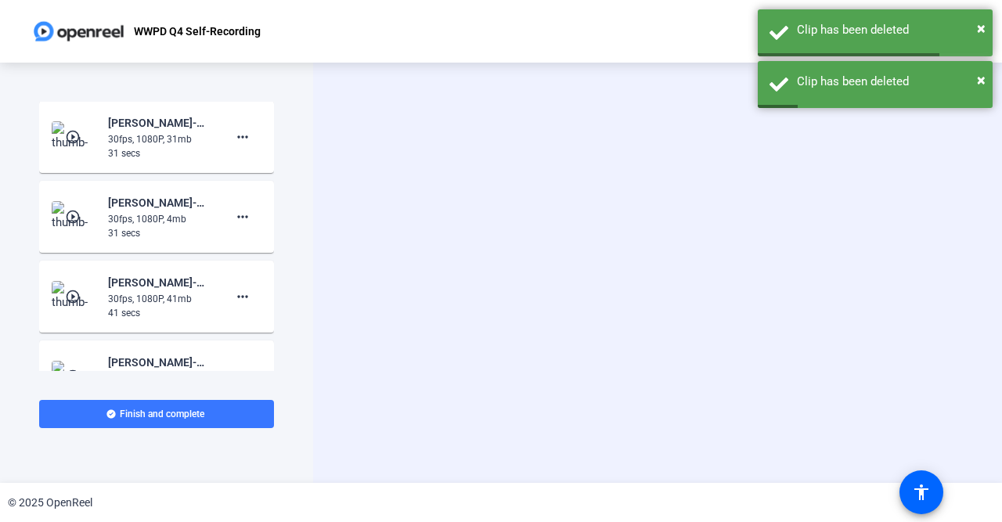
scroll to position [479, 0]
click at [142, 139] on div "30fps, 1080P, 31mb" at bounding box center [160, 140] width 105 height 14
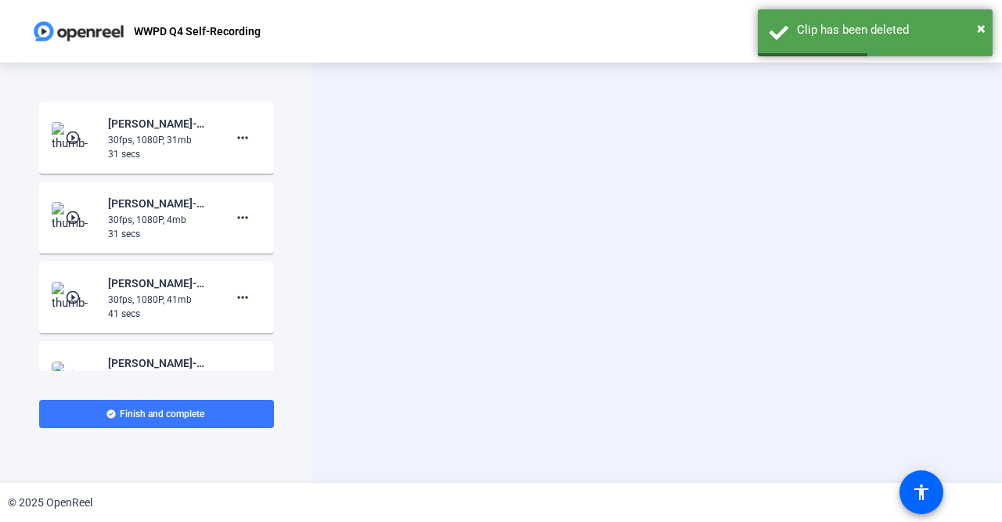
click at [79, 143] on mat-icon "play_circle_outline" at bounding box center [74, 138] width 19 height 16
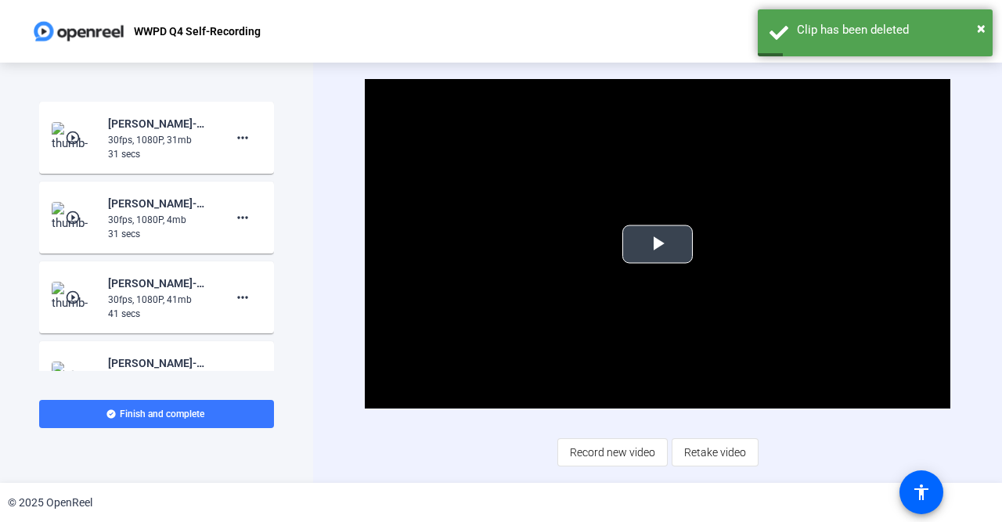
click at [658, 244] on span "Video Player" at bounding box center [658, 244] width 0 height 0
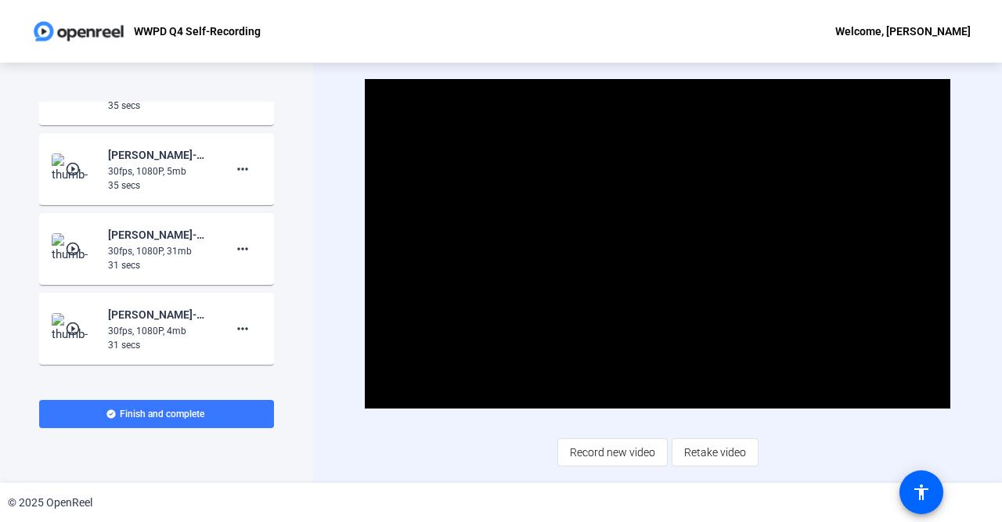
scroll to position [0, 0]
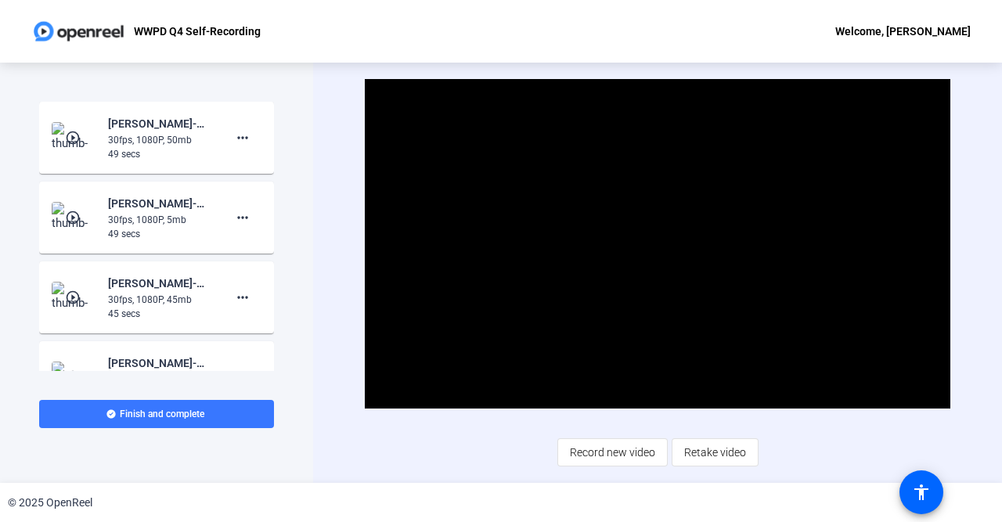
click at [159, 146] on div "30fps, 1080P, 50mb" at bounding box center [160, 140] width 105 height 14
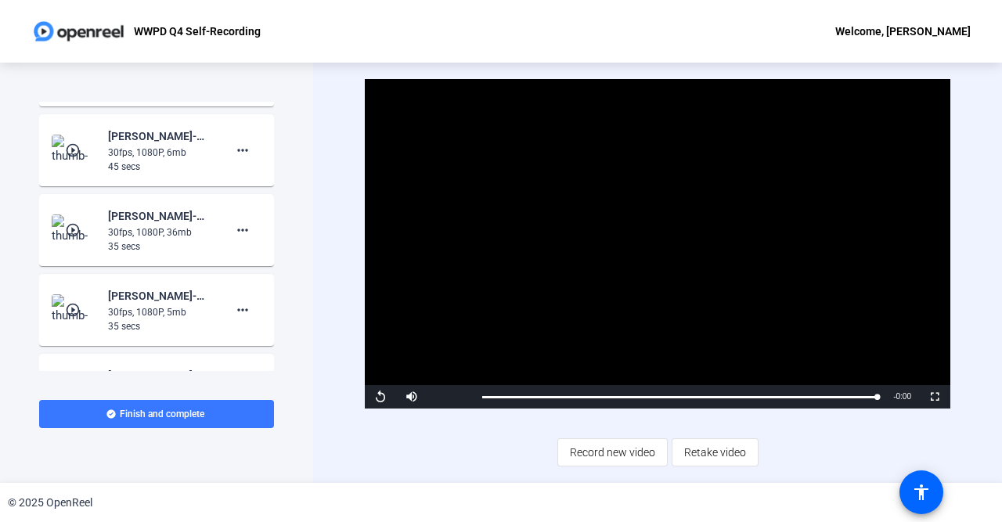
scroll to position [226, 0]
click at [148, 240] on div "30fps, 1080P, 36mb" at bounding box center [160, 234] width 105 height 14
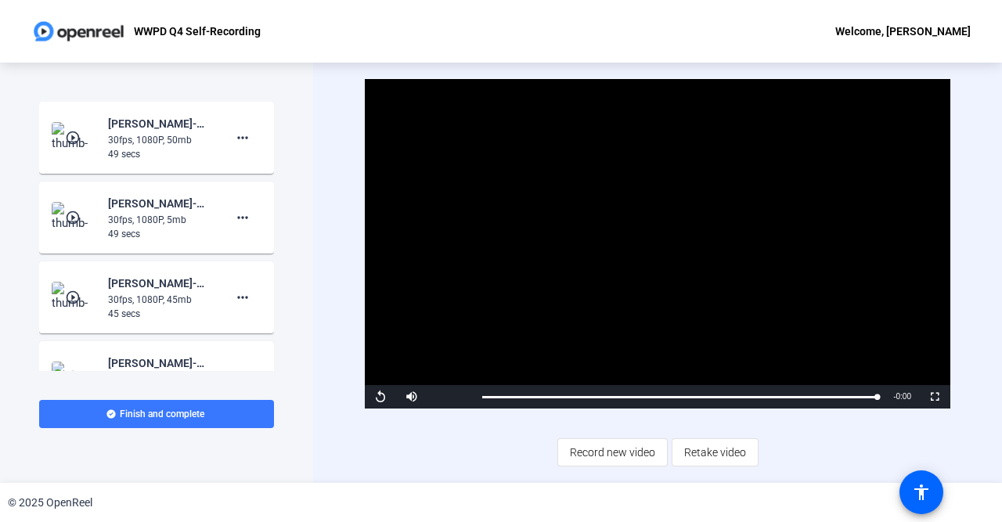
click at [77, 132] on mat-icon "play_circle_outline" at bounding box center [74, 138] width 19 height 16
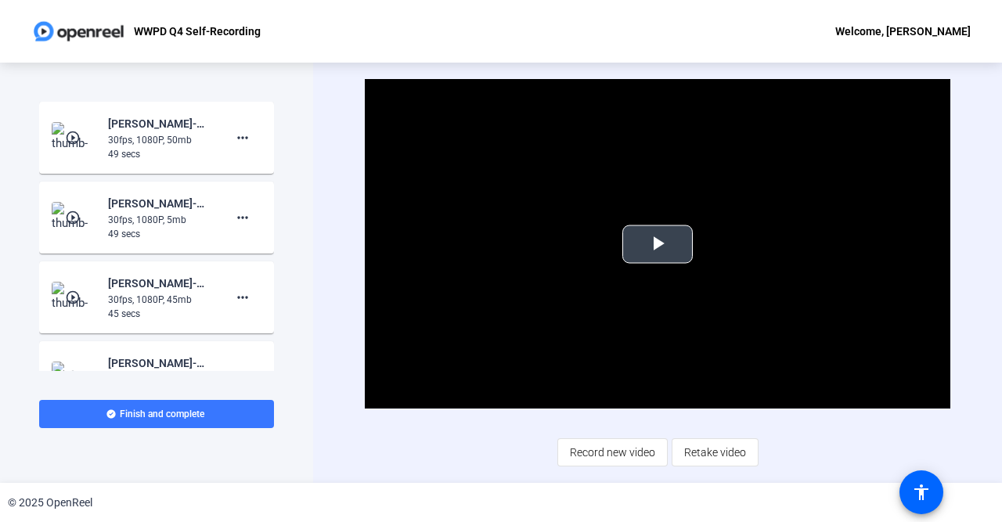
click at [658, 244] on span "Video Player" at bounding box center [658, 244] width 0 height 0
click at [250, 218] on mat-icon "more_horiz" at bounding box center [242, 218] width 19 height 19
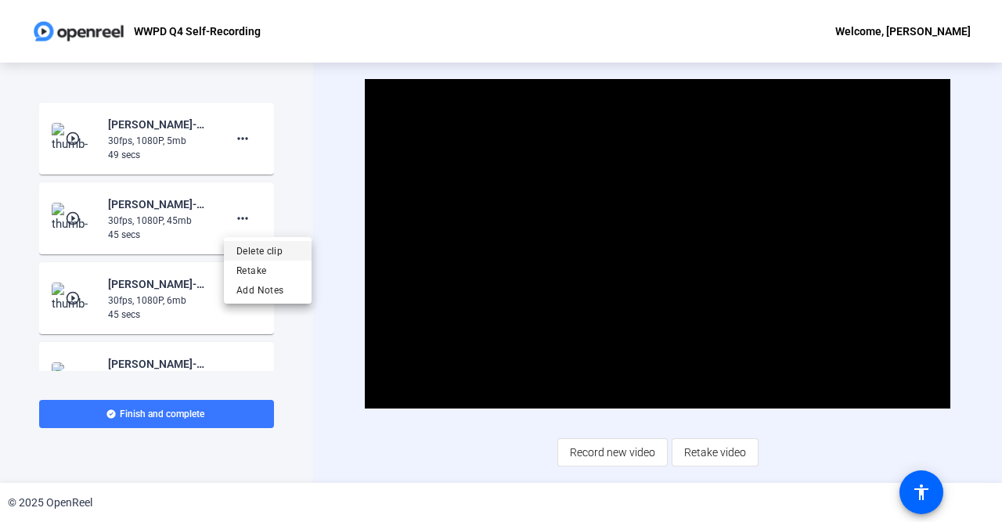
click at [269, 254] on span "Delete clip" at bounding box center [267, 250] width 63 height 19
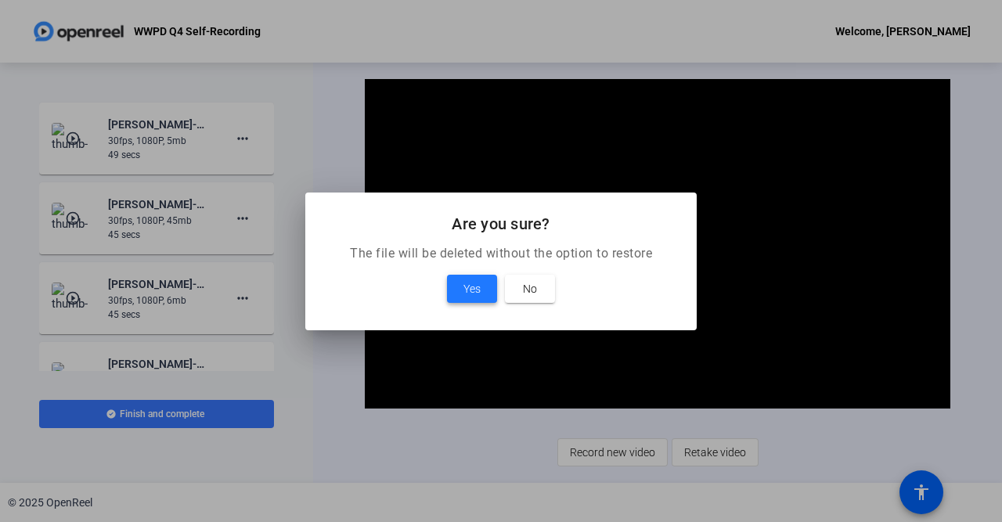
click at [457, 287] on span at bounding box center [472, 289] width 50 height 38
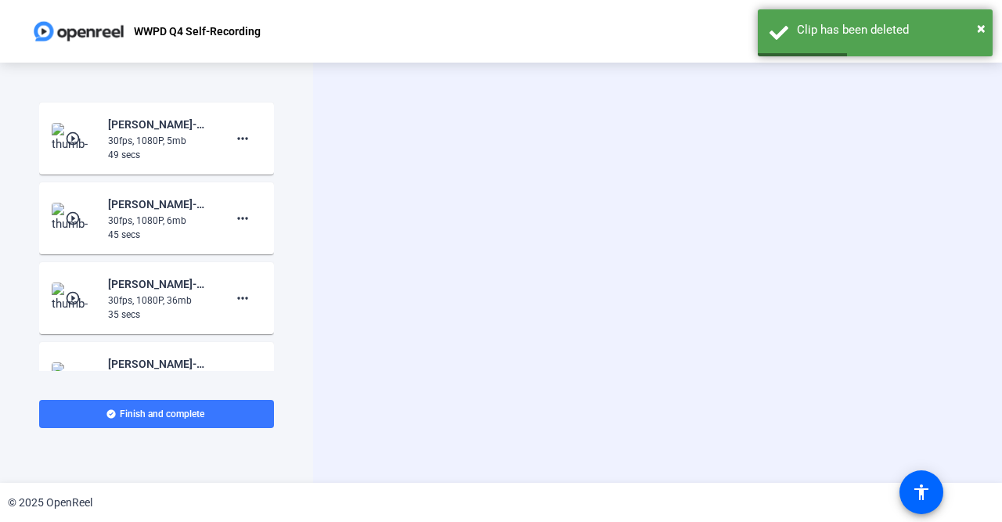
click at [162, 309] on div "35 secs" at bounding box center [160, 315] width 105 height 14
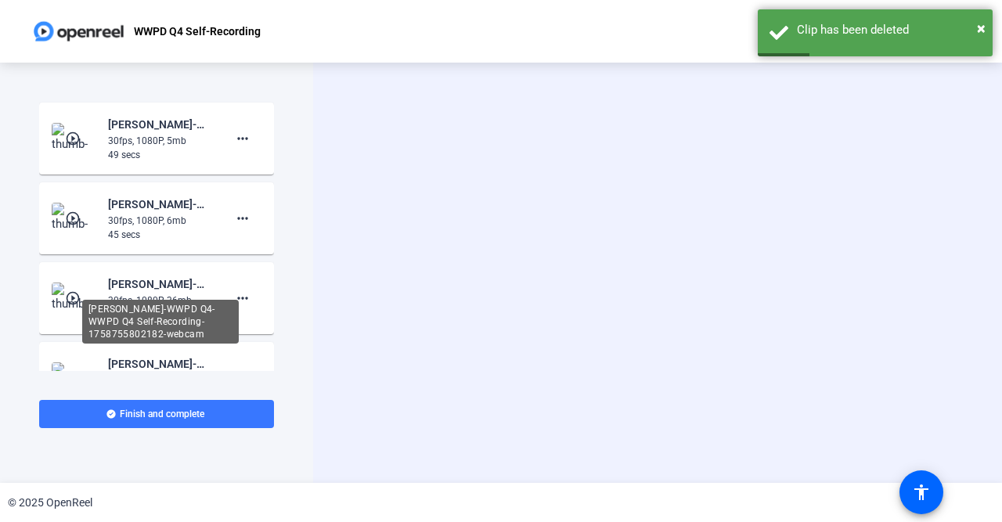
click at [170, 282] on div "[PERSON_NAME]-WWPD Q4-WWPD Q4 Self-Recording-1758755802182-webcam" at bounding box center [160, 284] width 105 height 19
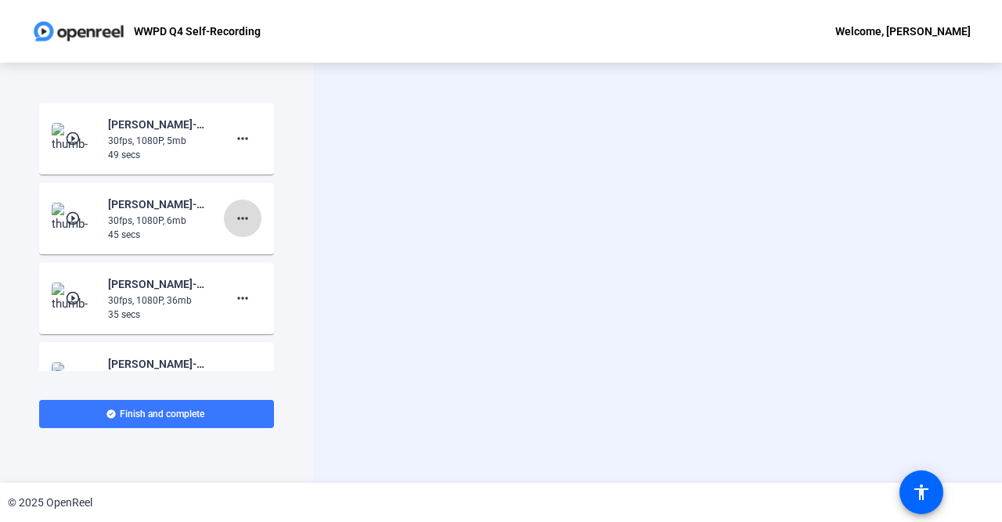
click at [252, 221] on span at bounding box center [243, 219] width 38 height 38
click at [156, 272] on div at bounding box center [501, 261] width 1002 height 522
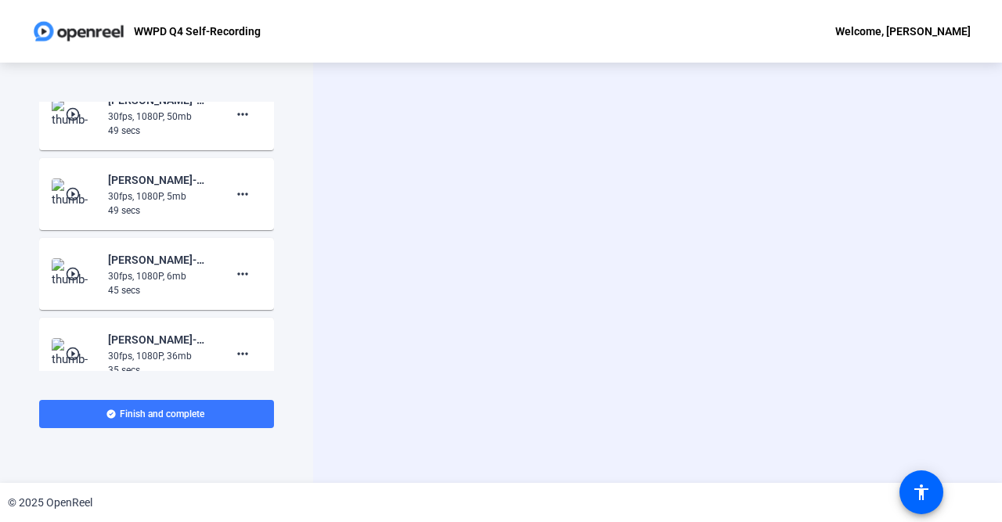
click at [175, 270] on div "30fps, 1080P, 6mb" at bounding box center [160, 276] width 105 height 14
click at [248, 270] on mat-icon "more_horiz" at bounding box center [242, 274] width 19 height 19
click at [274, 301] on span "Delete clip" at bounding box center [267, 307] width 63 height 19
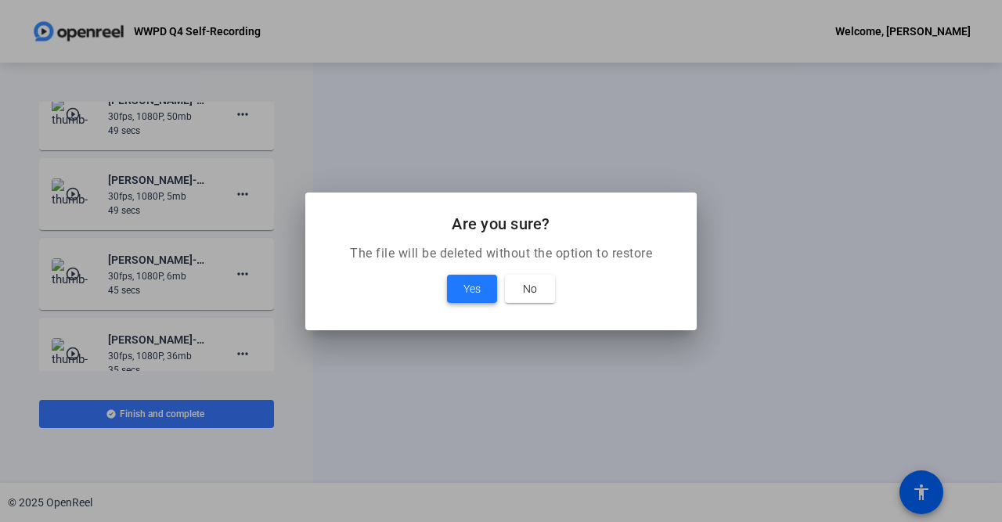
click at [460, 291] on span at bounding box center [472, 289] width 50 height 38
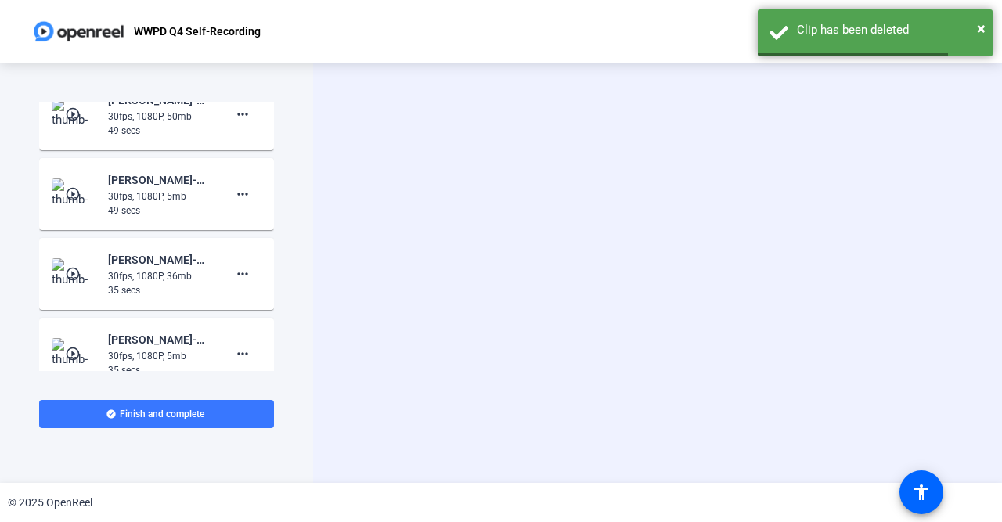
click at [179, 251] on div "[PERSON_NAME]-WWPD Q4-WWPD Q4 Self-Recording-1758755802182-webcam" at bounding box center [160, 260] width 105 height 19
click at [71, 276] on mat-icon "play_circle_outline" at bounding box center [74, 274] width 19 height 16
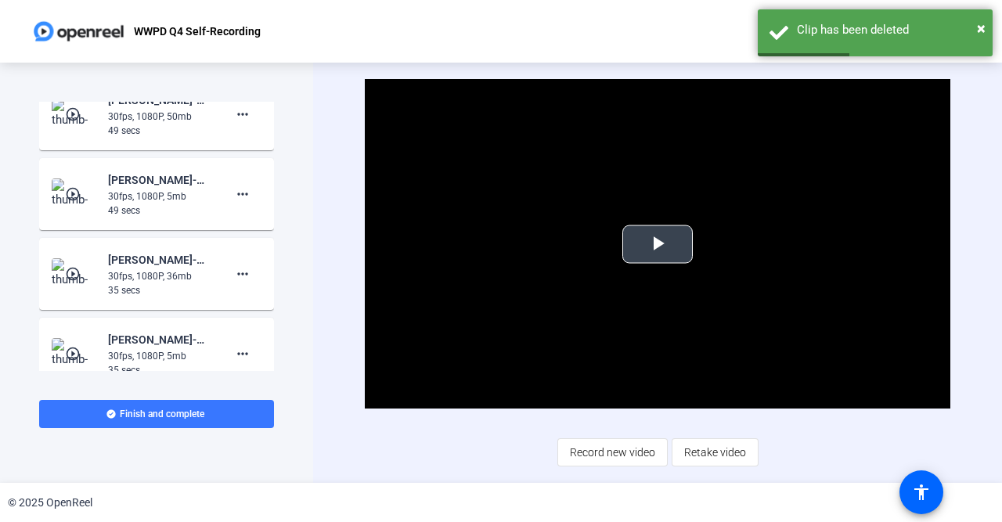
click at [658, 244] on span "Video Player" at bounding box center [658, 244] width 0 height 0
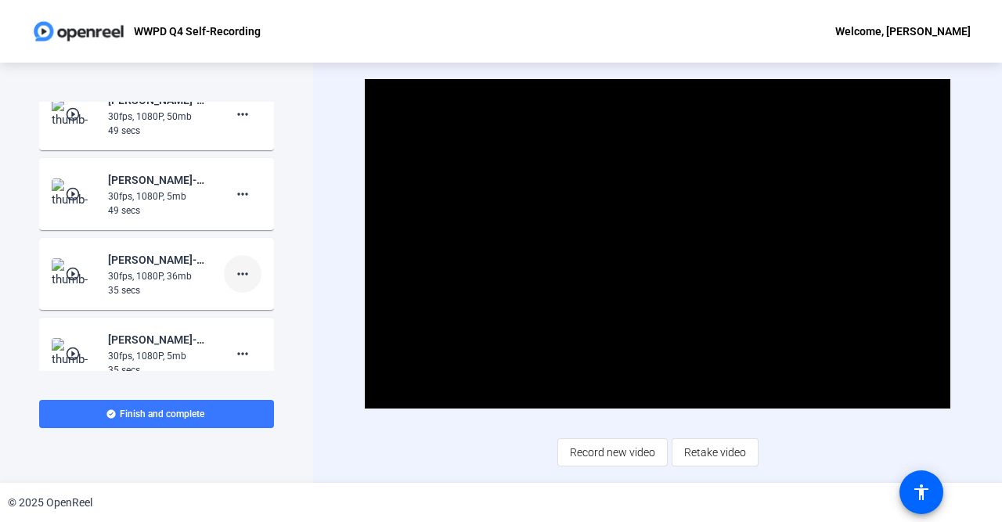
click at [239, 271] on mat-icon "more_horiz" at bounding box center [242, 274] width 19 height 19
click at [258, 305] on span "Delete clip" at bounding box center [267, 307] width 63 height 19
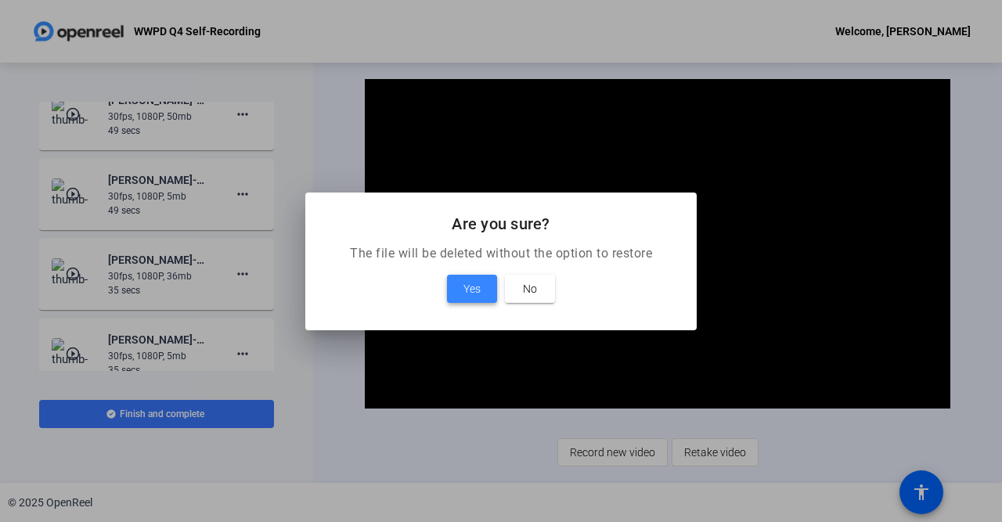
click at [456, 301] on span at bounding box center [472, 289] width 50 height 38
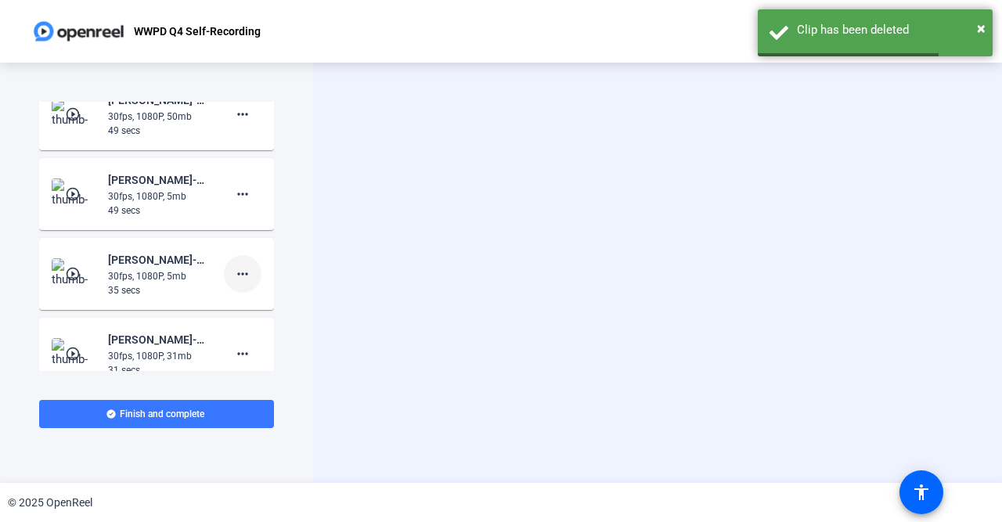
click at [247, 280] on mat-icon "more_horiz" at bounding box center [242, 274] width 19 height 19
click at [287, 306] on span "Delete clip" at bounding box center [267, 307] width 63 height 19
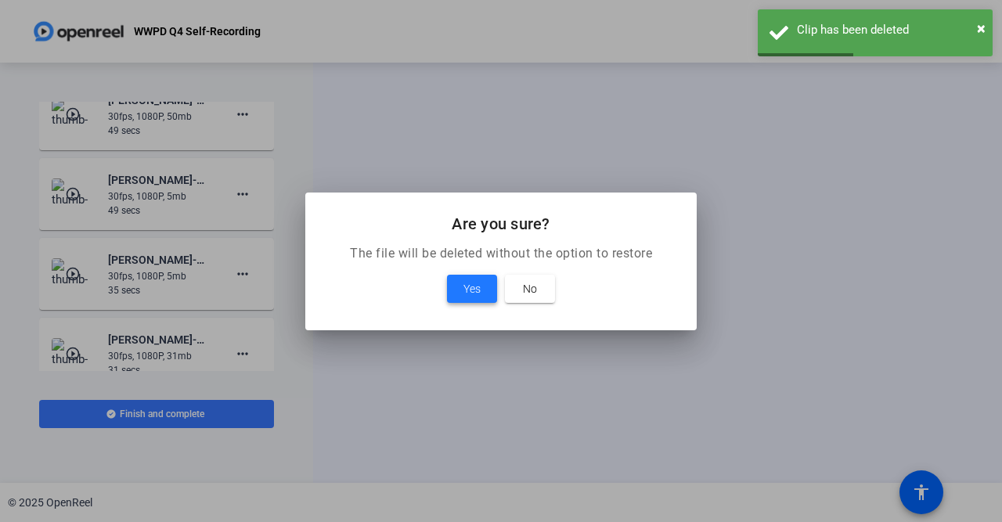
click at [475, 290] on span "Yes" at bounding box center [472, 289] width 17 height 19
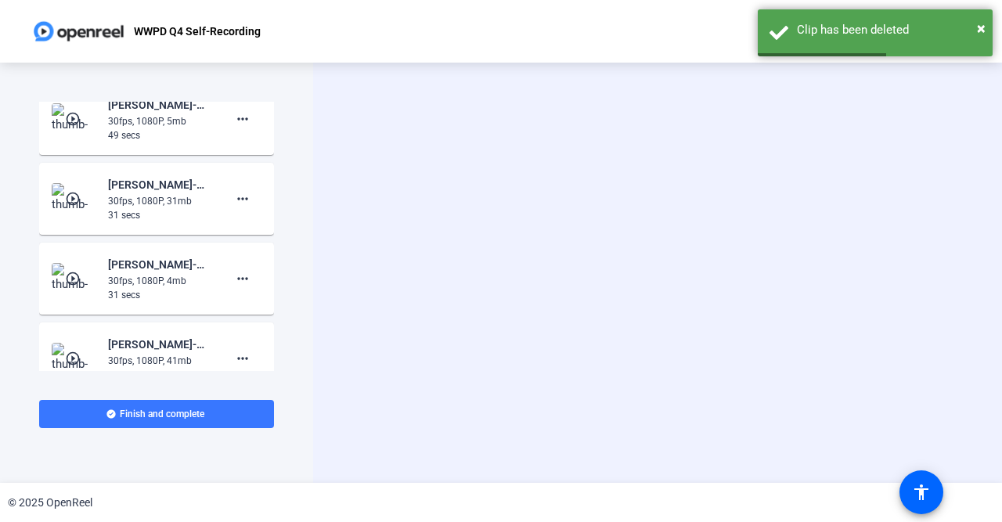
scroll to position [97, 0]
click at [146, 212] on div "31 secs" at bounding box center [160, 217] width 105 height 14
click at [100, 193] on div "play_circle_outline [PERSON_NAME]-WWPD Q4-WWPD Q4 Self-Recording-1758755716143-…" at bounding box center [157, 200] width 210 height 47
click at [78, 200] on mat-icon "play_circle_outline" at bounding box center [74, 201] width 19 height 16
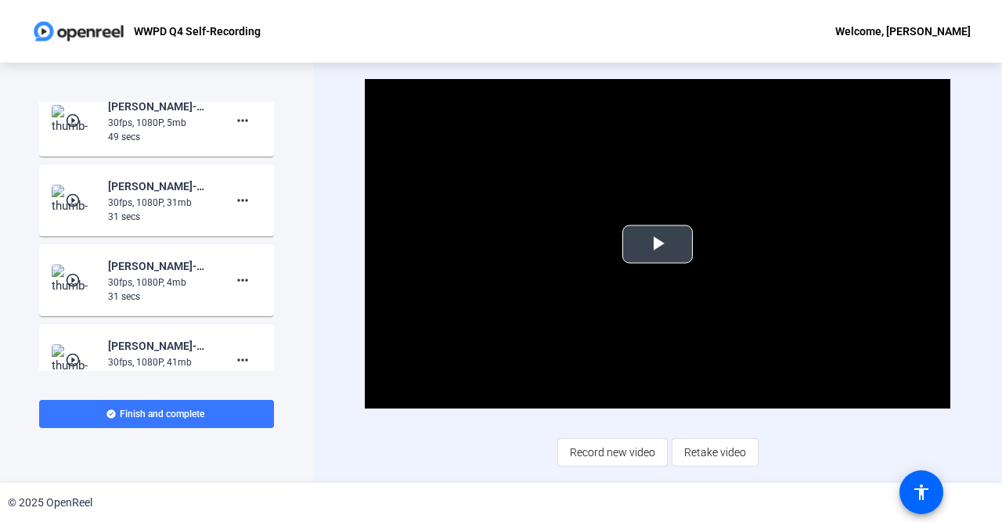
click at [658, 244] on span "Video Player" at bounding box center [658, 244] width 0 height 0
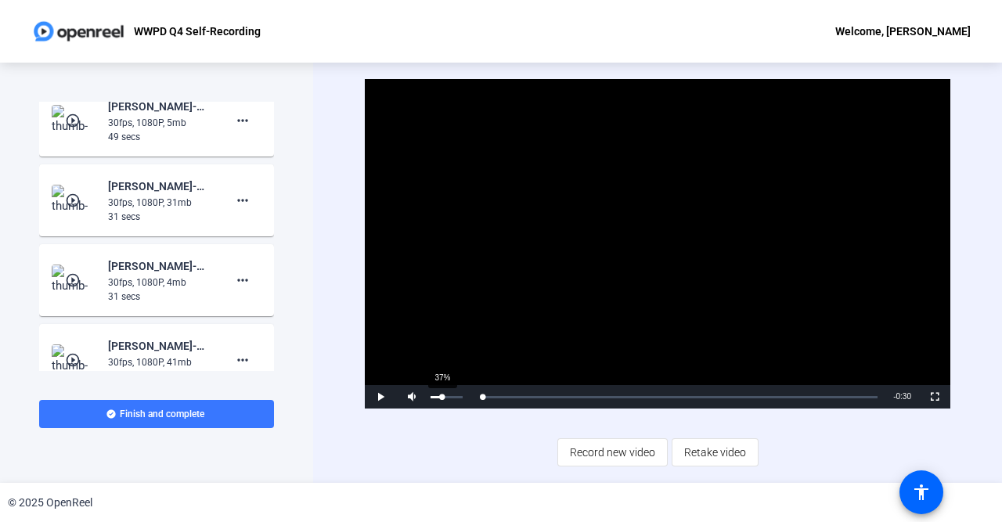
drag, startPoint x: 876, startPoint y: 396, endPoint x: 442, endPoint y: 395, distance: 434.6
click at [442, 395] on div "Play Mute 37% Current Time 0:00 / Duration 0:30 Loaded : 0.44% 0:00 0:00 Stream…" at bounding box center [658, 396] width 586 height 23
drag, startPoint x: 484, startPoint y: 398, endPoint x: 467, endPoint y: 405, distance: 18.6
click at [467, 405] on div "Play Mute 100% Current Time 0:00 / Duration 0:30 Loaded : 0.44% 0:00 0:00 Strea…" at bounding box center [658, 396] width 586 height 23
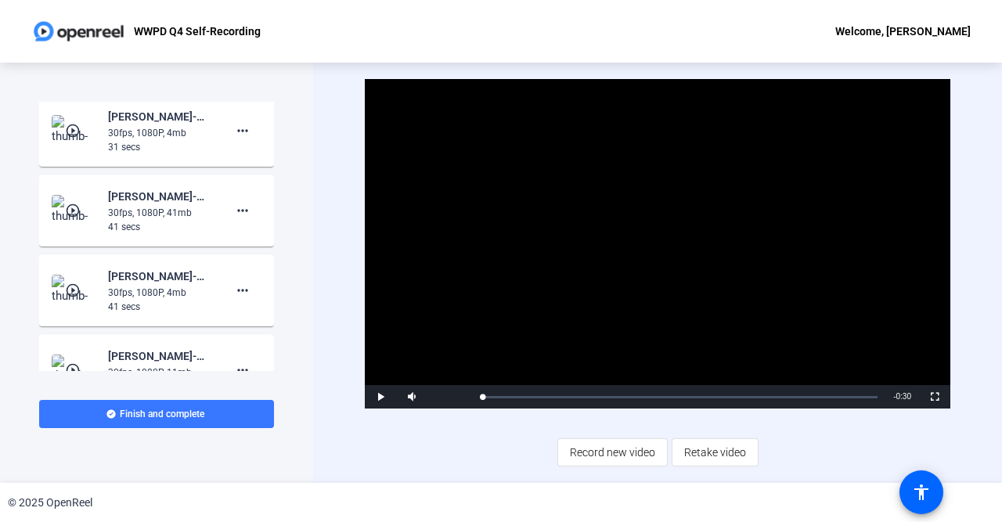
scroll to position [247, 0]
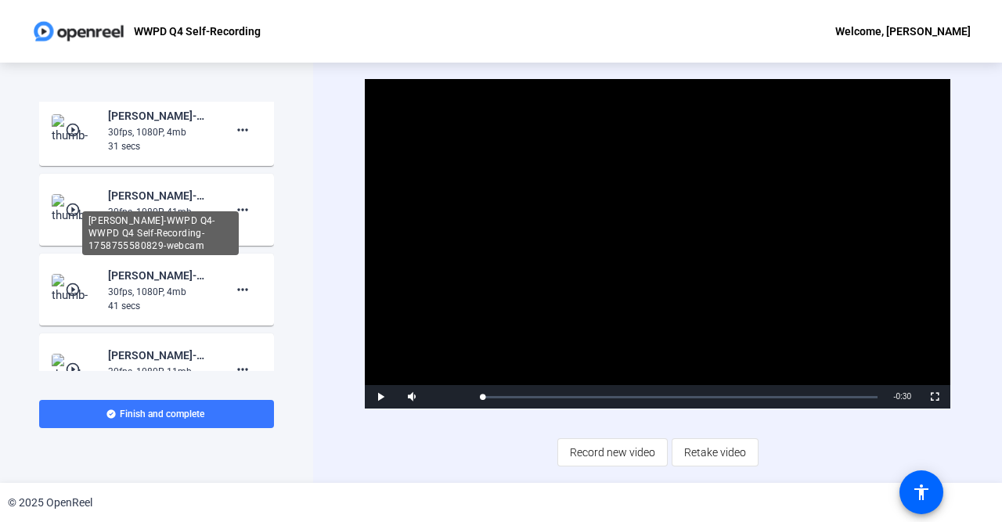
click at [168, 204] on div "[PERSON_NAME]-WWPD Q4-WWPD Q4 Self-Recording-1758755580829-webcam" at bounding box center [160, 195] width 105 height 19
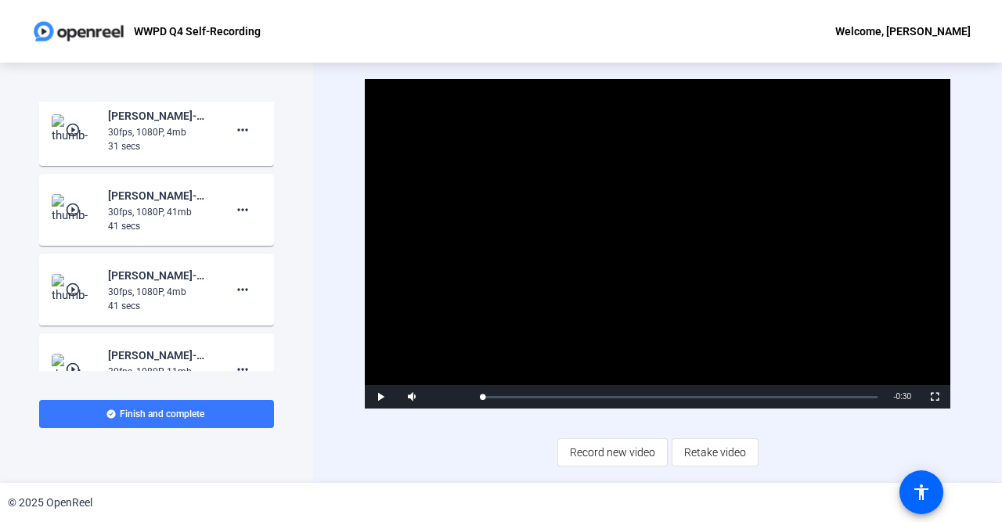
click at [67, 210] on mat-icon "play_circle_outline" at bounding box center [74, 210] width 19 height 16
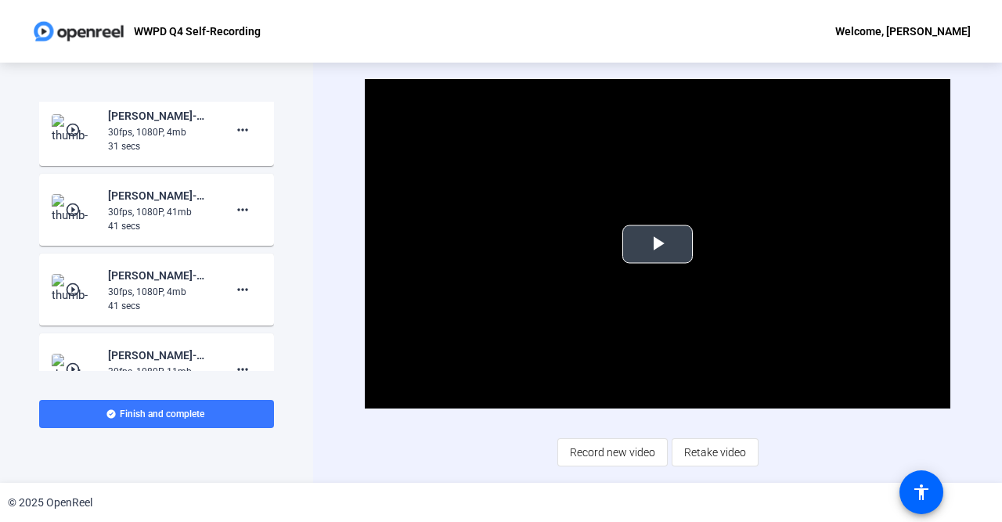
click at [658, 244] on span "Video Player" at bounding box center [658, 244] width 0 height 0
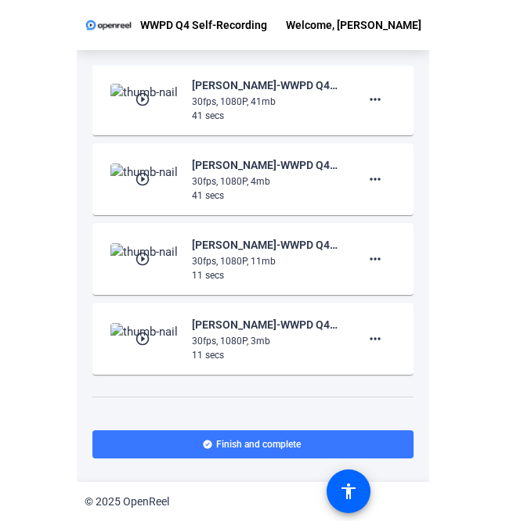
scroll to position [247, 0]
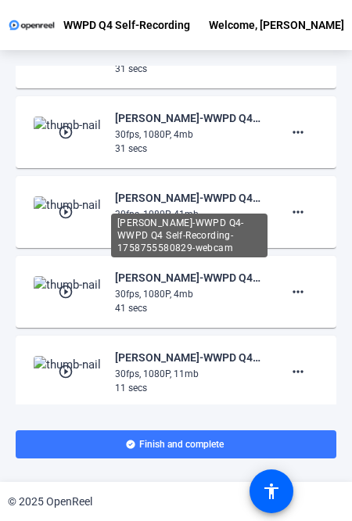
click at [196, 202] on div "[PERSON_NAME]-WWPD Q4-WWPD Q4 Self-Recording-1758755580829-webcam" at bounding box center [189, 198] width 148 height 19
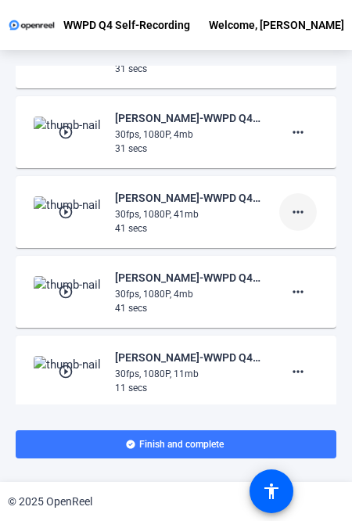
click at [306, 215] on mat-icon "more_horiz" at bounding box center [298, 212] width 19 height 19
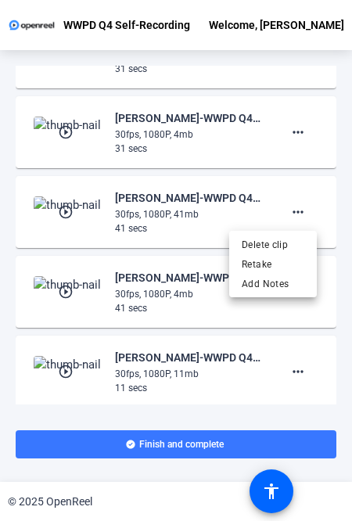
click at [157, 215] on div at bounding box center [176, 260] width 352 height 521
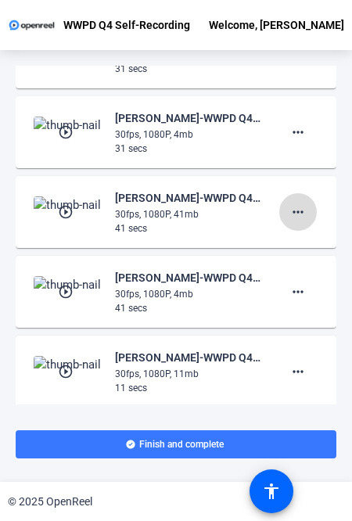
click at [303, 207] on mat-icon "more_horiz" at bounding box center [298, 212] width 19 height 19
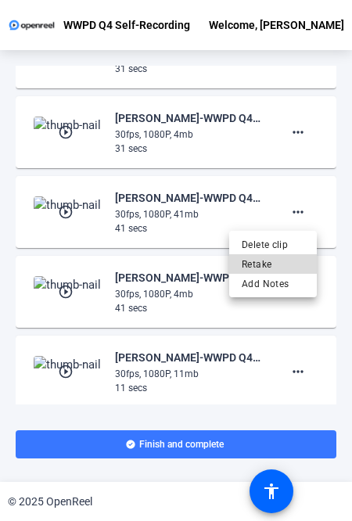
click at [272, 262] on span "Retake" at bounding box center [273, 263] width 63 height 19
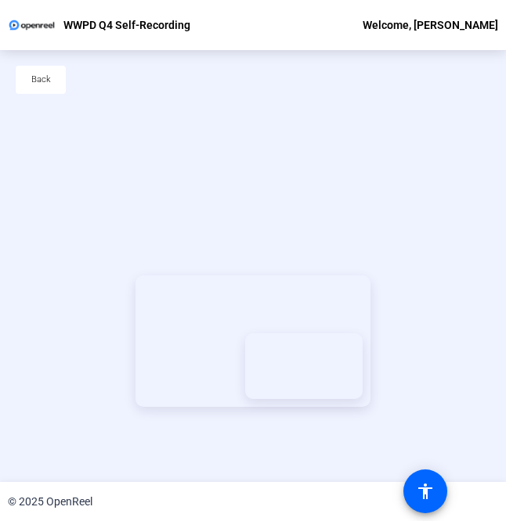
scroll to position [75, 0]
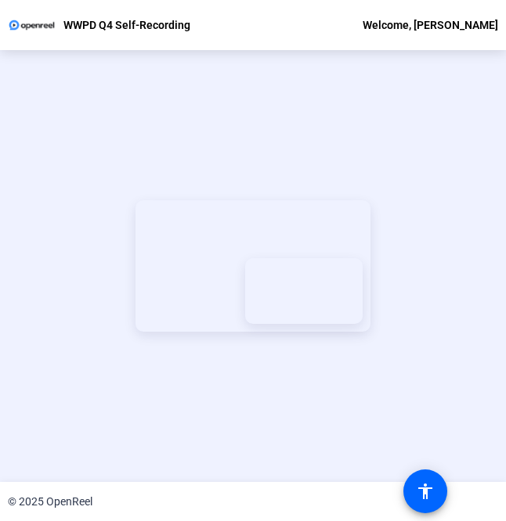
click at [361, 313] on div "Start Recording Screen And Camera" at bounding box center [253, 266] width 506 height 432
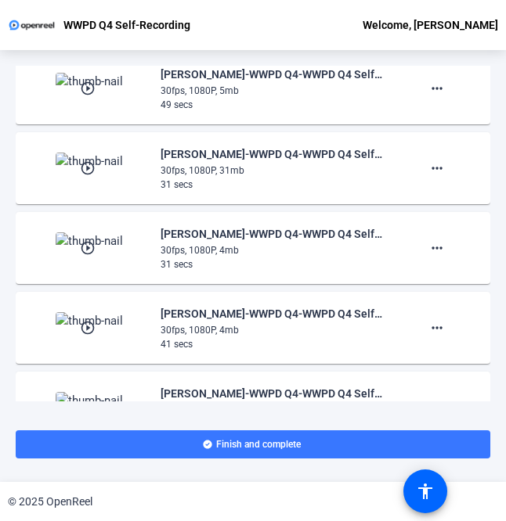
scroll to position [281, 0]
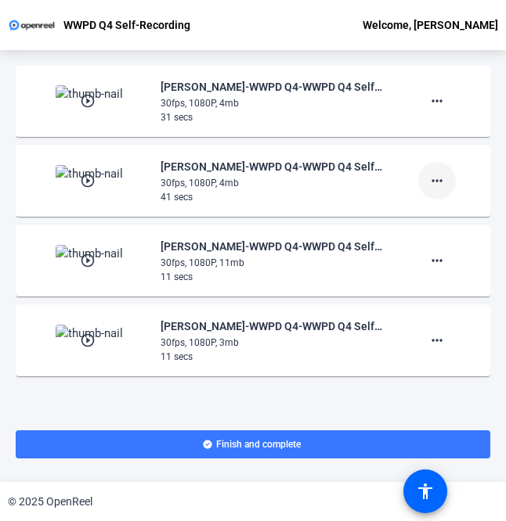
click at [438, 172] on mat-icon "more_horiz" at bounding box center [437, 180] width 19 height 19
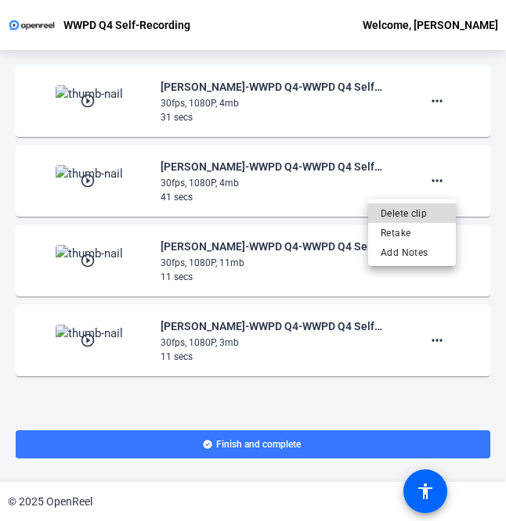
click at [426, 211] on span "Delete clip" at bounding box center [412, 213] width 63 height 19
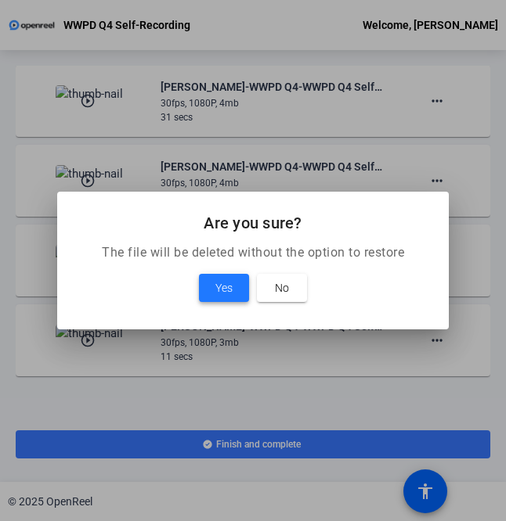
click at [229, 285] on span "Yes" at bounding box center [223, 288] width 17 height 19
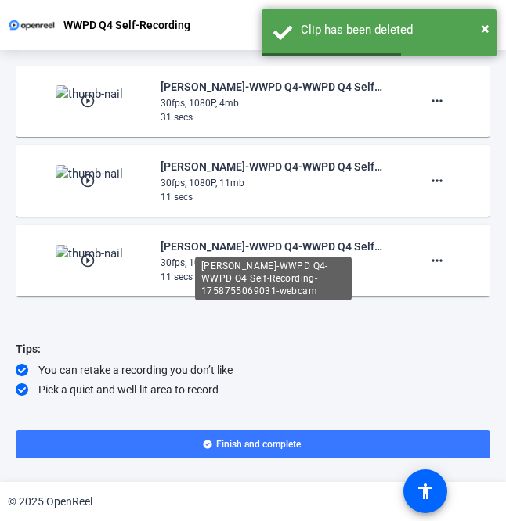
scroll to position [0, 0]
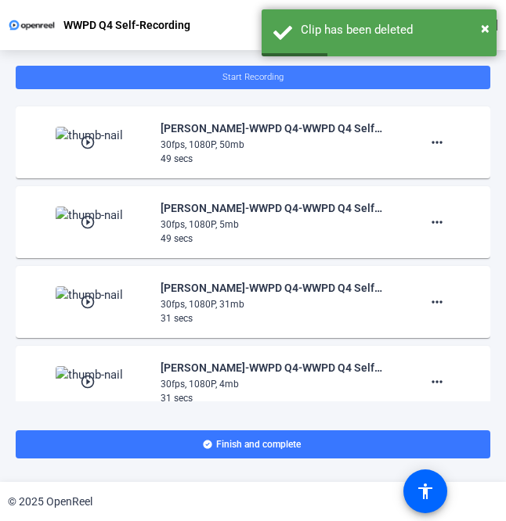
click at [287, 77] on span at bounding box center [253, 78] width 475 height 38
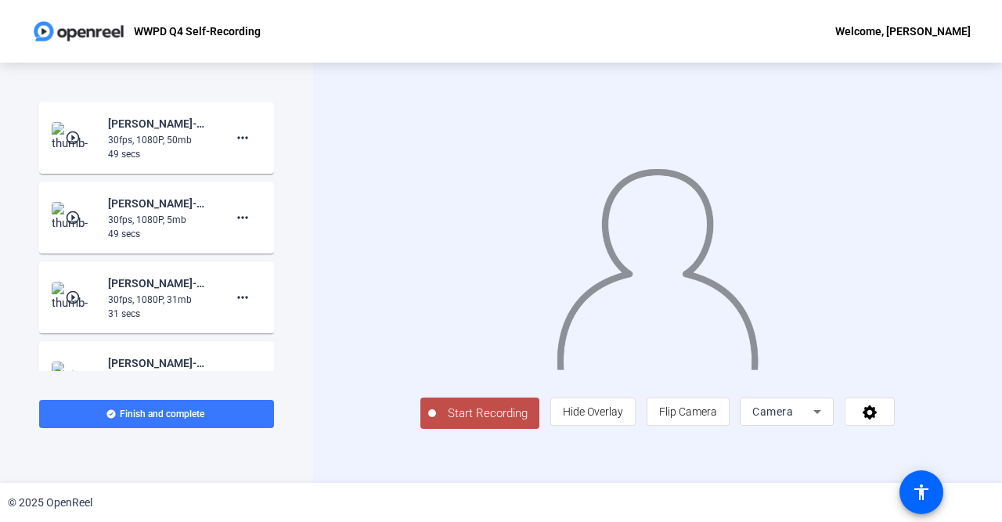
click at [505, 421] on icon at bounding box center [817, 411] width 19 height 19
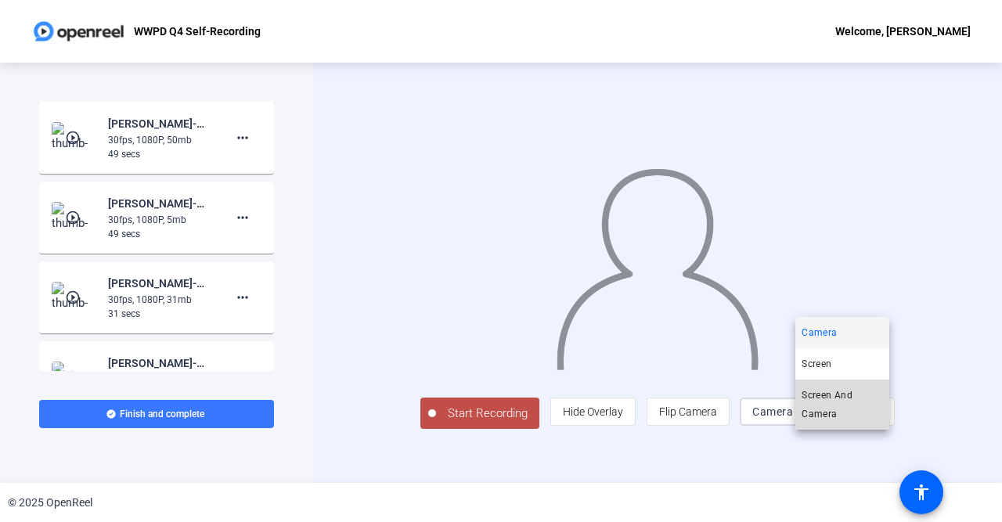
click at [505, 394] on span "Screen And Camera" at bounding box center [842, 405] width 81 height 38
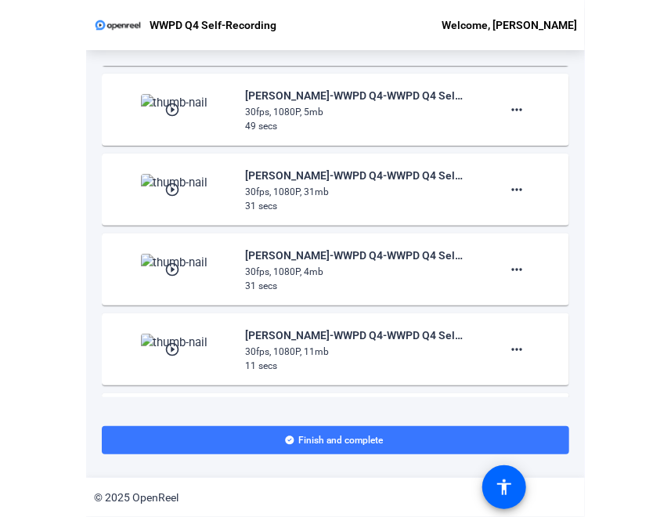
scroll to position [111, 0]
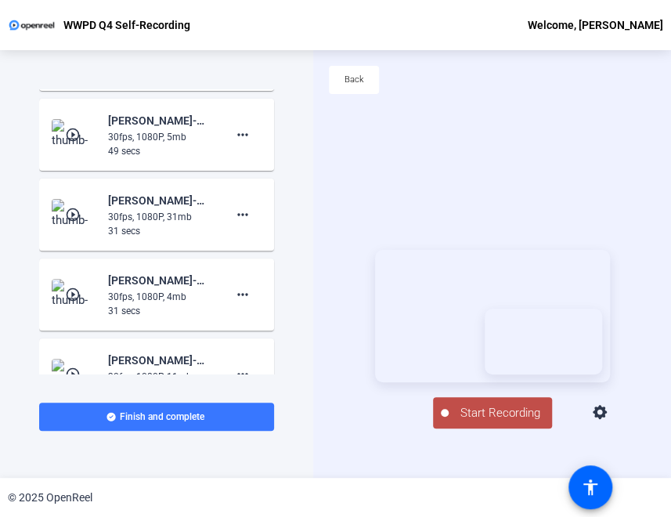
click at [503, 422] on span "Start Recording" at bounding box center [500, 413] width 103 height 18
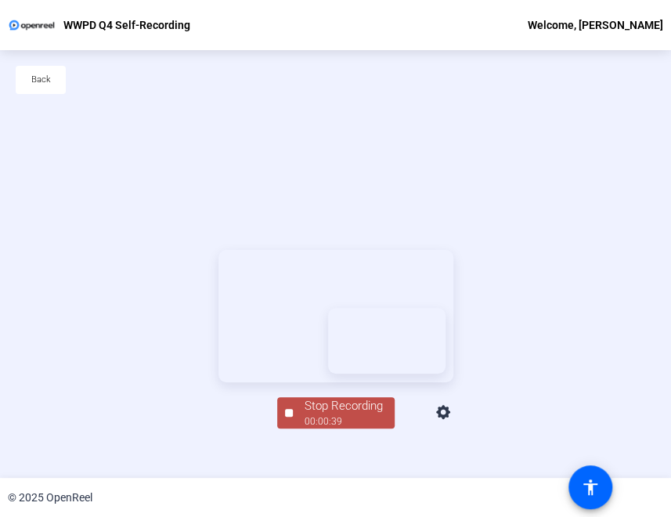
click at [505, 258] on div "Stop Recording 00:00:39 Screen And Camera" at bounding box center [335, 339] width 671 height 428
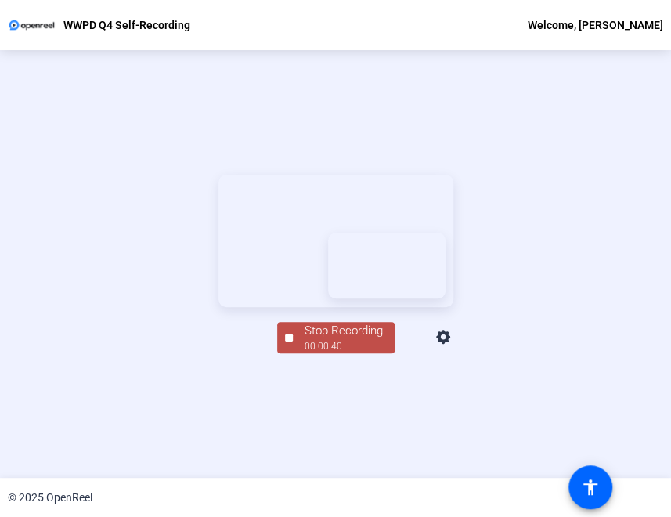
click at [328, 340] on div "Stop Recording" at bounding box center [344, 331] width 78 height 18
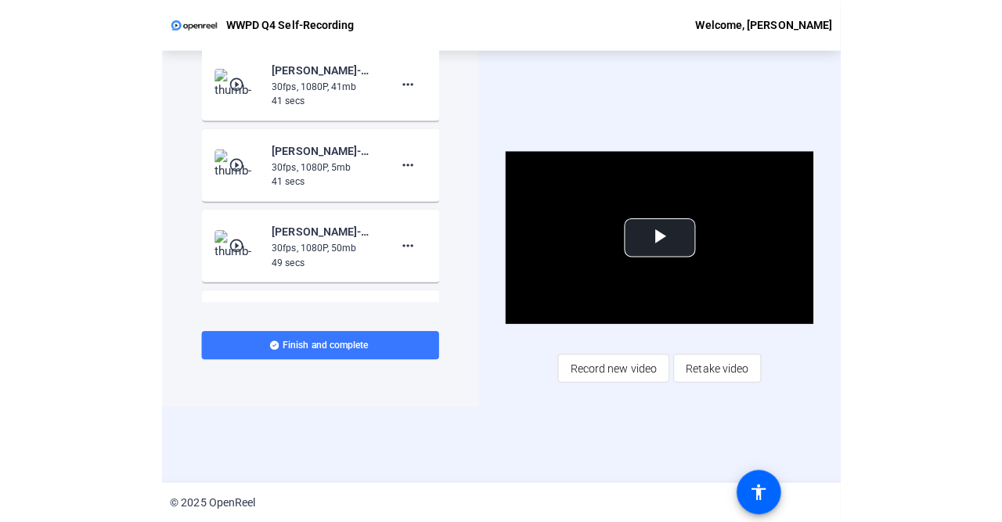
scroll to position [0, 0]
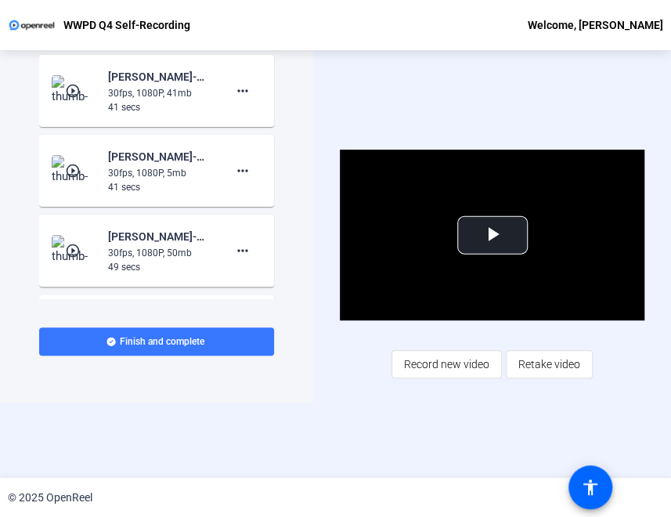
click at [203, 98] on div "30fps, 1080P, 41mb" at bounding box center [160, 93] width 105 height 14
drag, startPoint x: 162, startPoint y: 96, endPoint x: 193, endPoint y: 105, distance: 32.5
click at [193, 105] on div "Blake Reifers-WWPD Q4-WWPD Q4 Self-Recording-1758756583187-webcam 30fps, 1080P,…" at bounding box center [160, 90] width 105 height 47
click at [193, 105] on div "41 secs" at bounding box center [160, 107] width 105 height 14
click at [63, 92] on img at bounding box center [75, 90] width 46 height 31
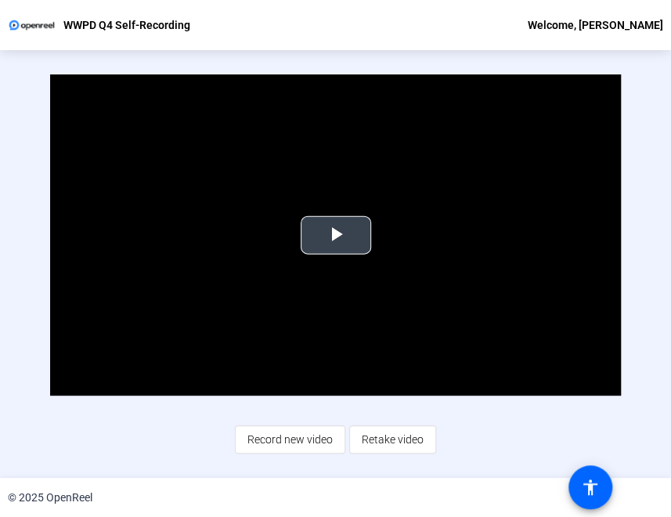
click at [336, 235] on span "Video Player" at bounding box center [336, 235] width 0 height 0
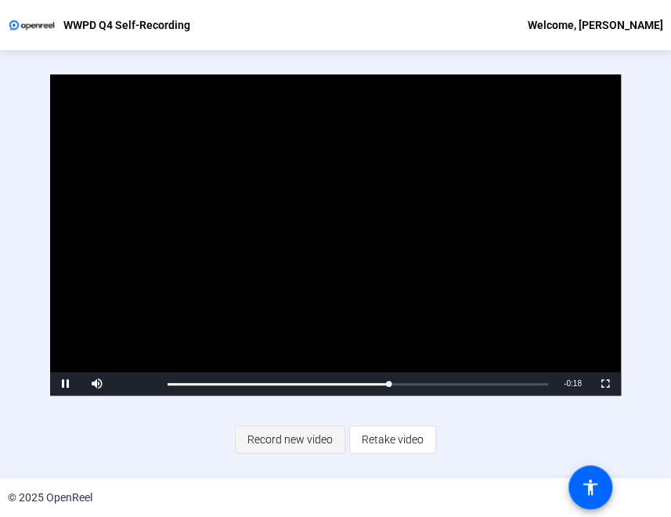
click at [297, 443] on span "Record new video" at bounding box center [289, 439] width 85 height 30
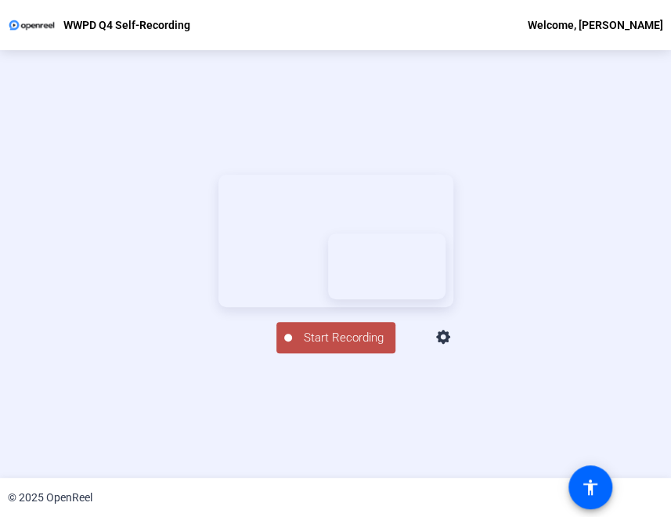
click at [505, 211] on div "Start Recording Screen And Camera" at bounding box center [335, 264] width 671 height 428
click at [341, 347] on span "Start Recording" at bounding box center [343, 338] width 103 height 18
click at [453, 353] on div "Stop Recording 00:00:37 Screen And Camera" at bounding box center [335, 336] width 235 height 34
click at [332, 353] on div "00:00:37" at bounding box center [344, 346] width 78 height 14
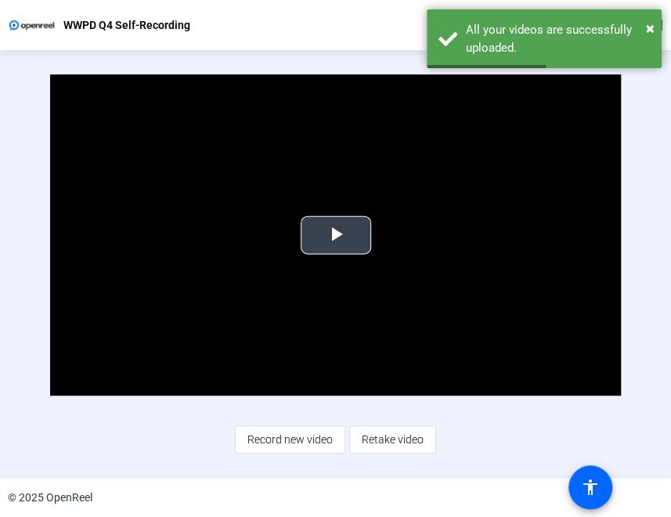
click at [336, 235] on span "Video Player" at bounding box center [336, 235] width 0 height 0
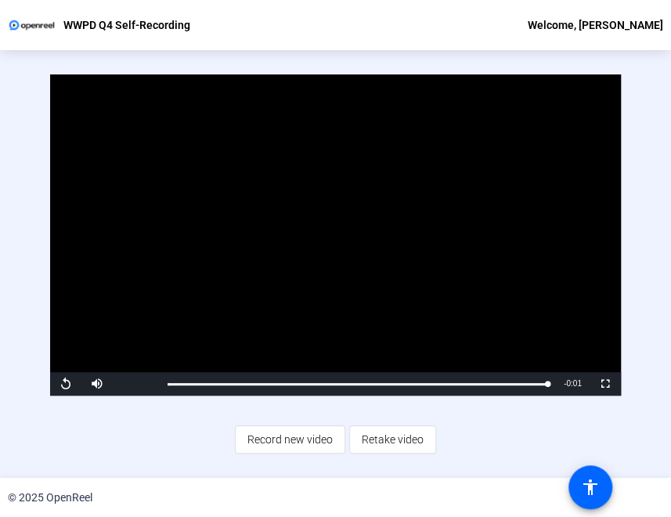
click at [505, 123] on video "Video Player" at bounding box center [335, 234] width 570 height 321
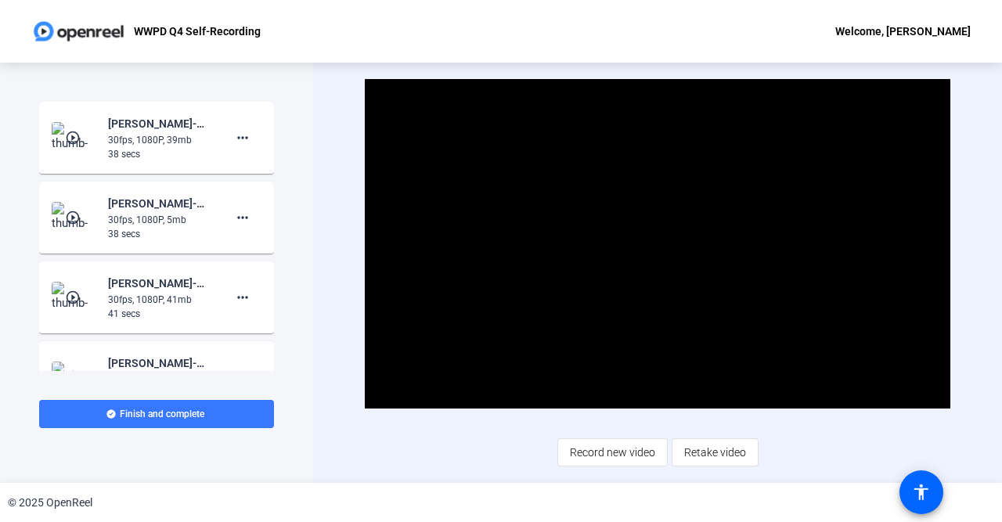
click at [74, 289] on img at bounding box center [75, 297] width 46 height 31
click at [505, 244] on span "Video Player" at bounding box center [658, 244] width 0 height 0
click at [244, 300] on mat-icon "more_horiz" at bounding box center [242, 297] width 19 height 19
click at [296, 333] on span "Delete clip" at bounding box center [267, 330] width 63 height 19
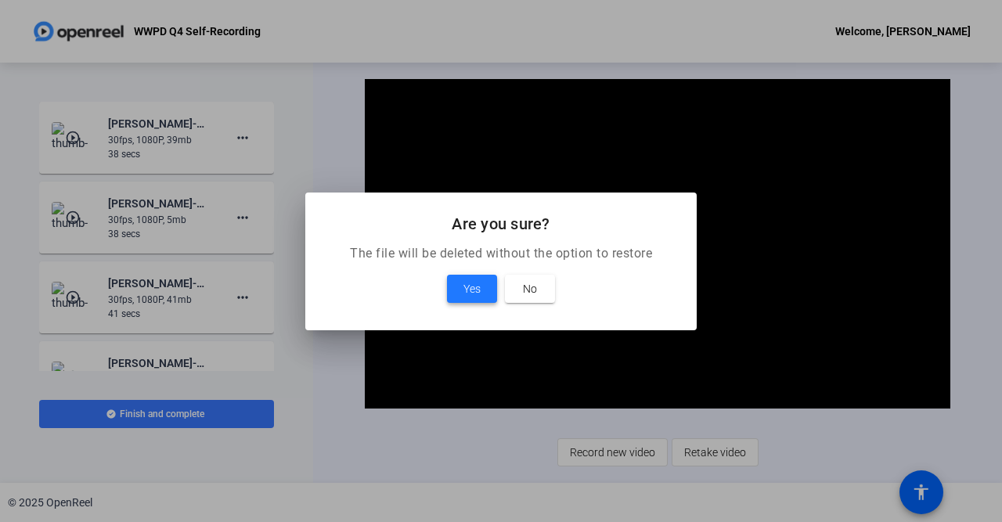
click at [466, 288] on span "Yes" at bounding box center [472, 289] width 17 height 19
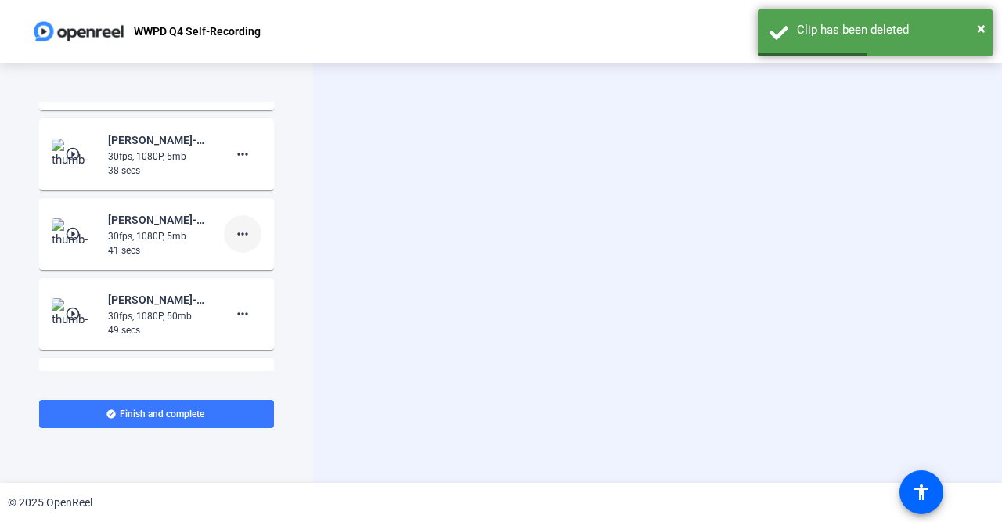
scroll to position [63, 0]
click at [254, 229] on span at bounding box center [243, 234] width 38 height 38
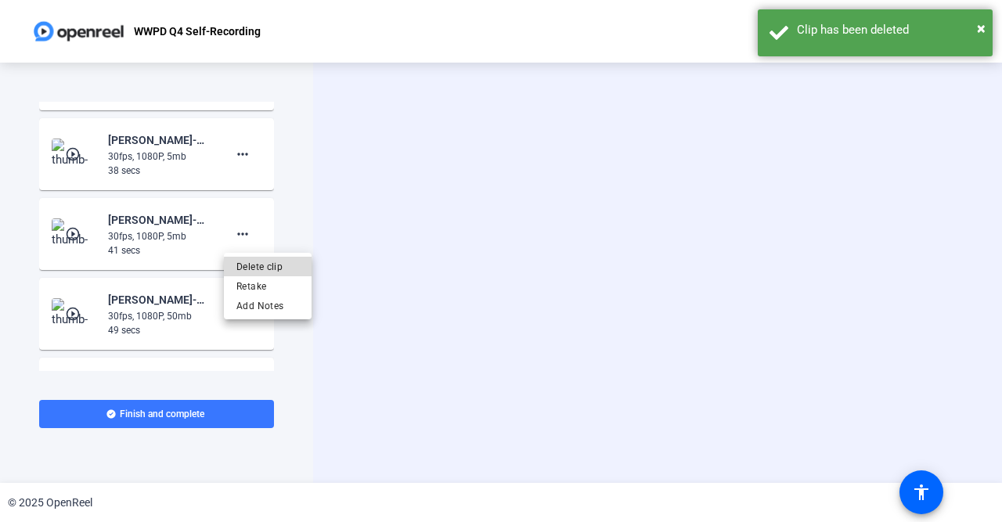
click at [276, 267] on span "Delete clip" at bounding box center [267, 266] width 63 height 19
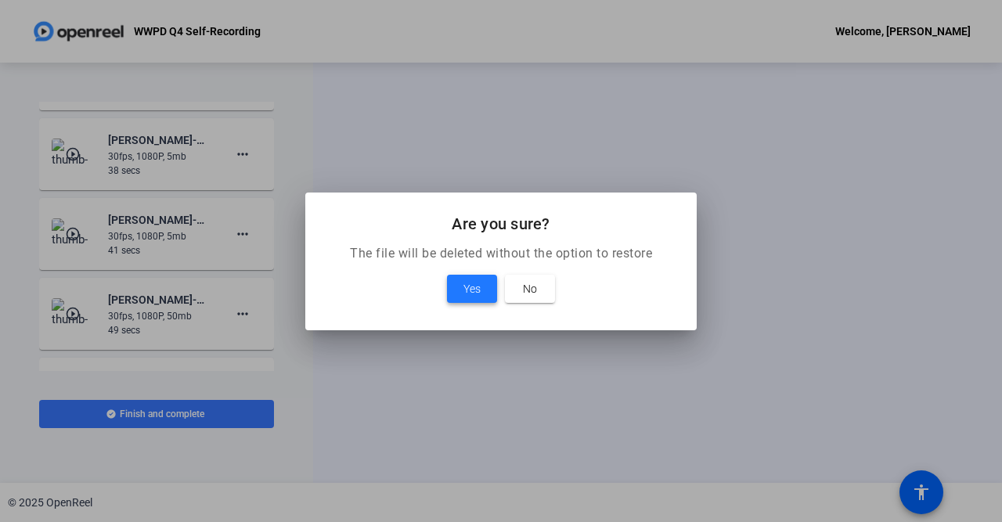
click at [467, 283] on span "Yes" at bounding box center [472, 289] width 17 height 19
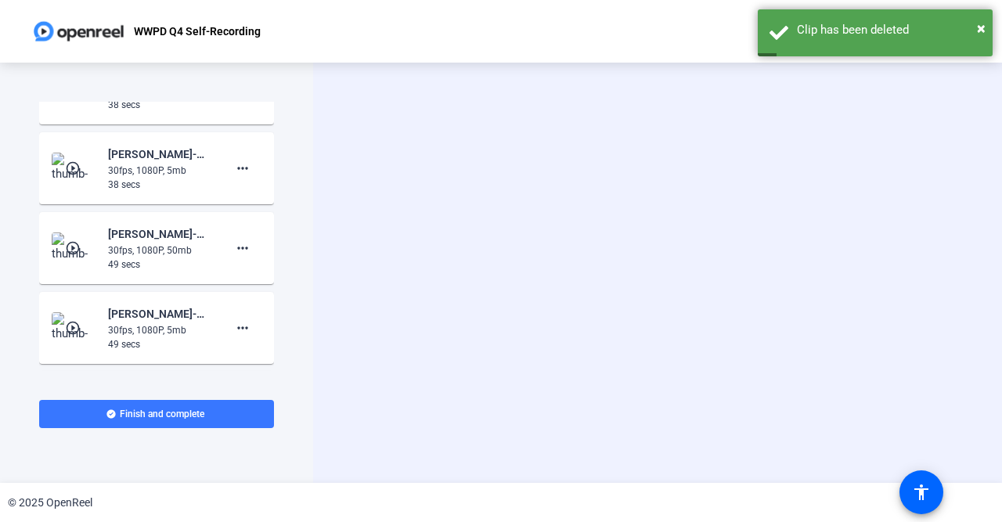
scroll to position [0, 0]
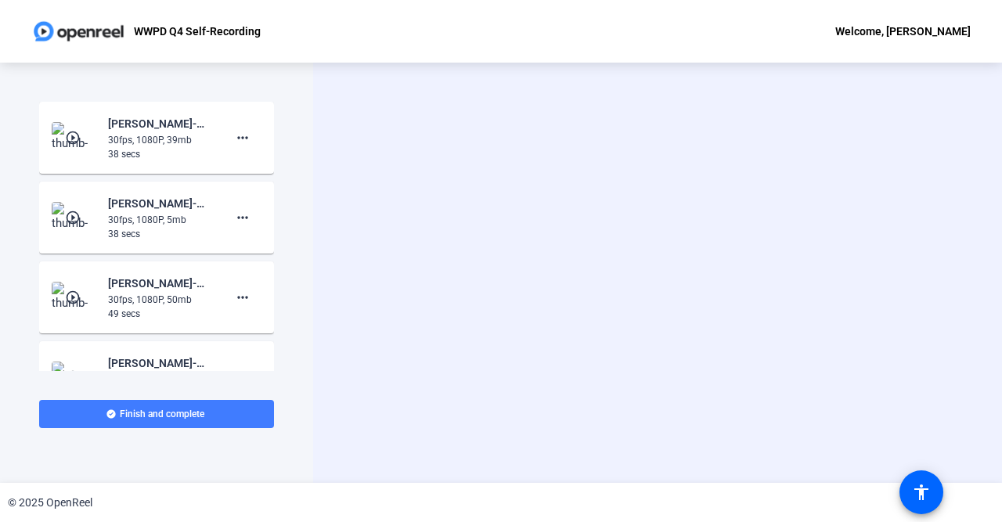
click at [239, 417] on span at bounding box center [156, 414] width 235 height 38
